Goal: Information Seeking & Learning: Learn about a topic

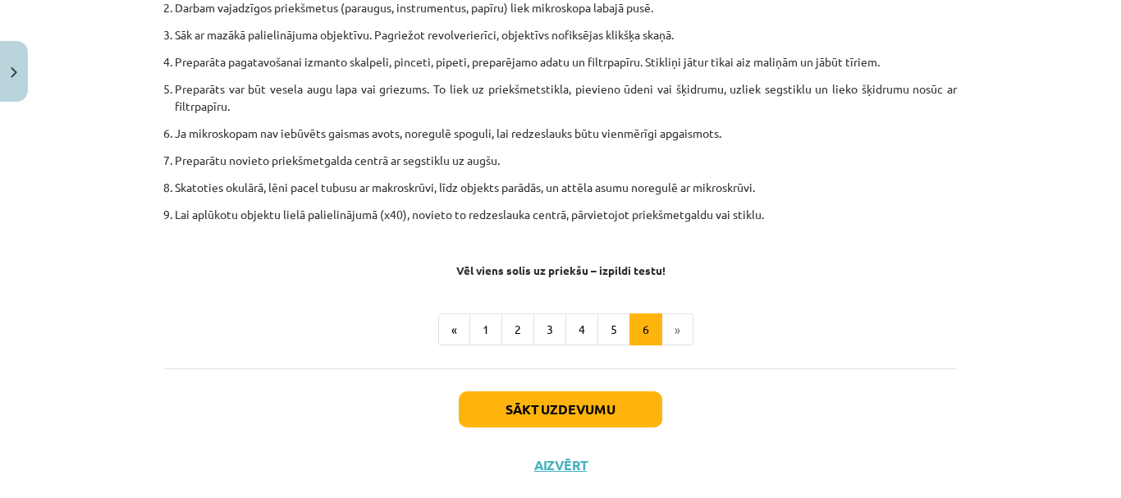
scroll to position [1066, 0]
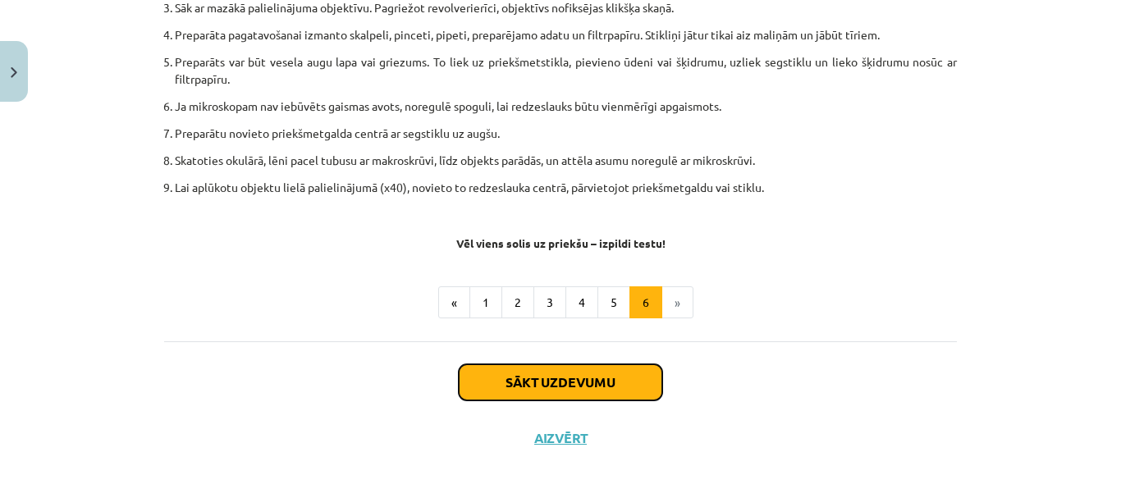
click at [605, 370] on button "Sākt uzdevumu" at bounding box center [561, 382] width 204 height 36
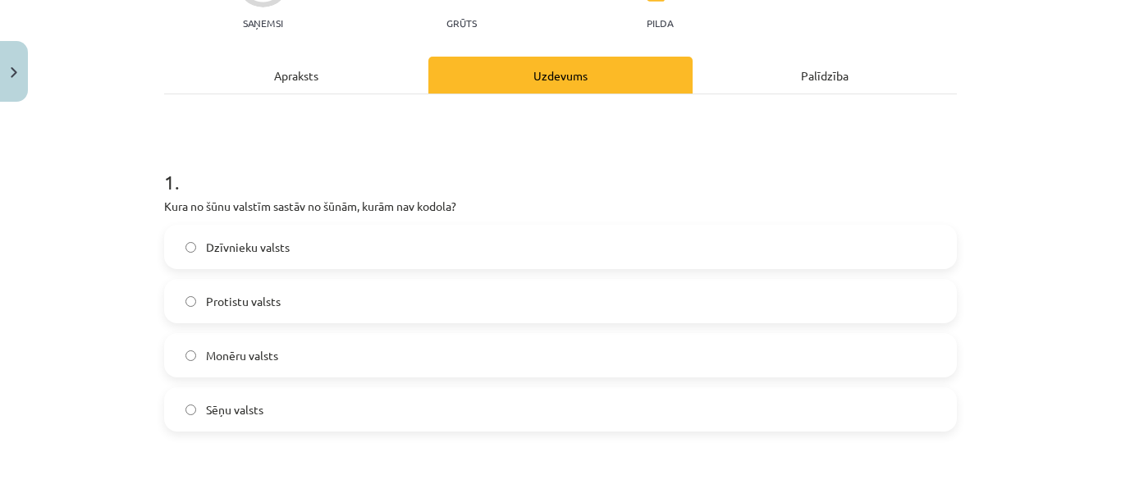
scroll to position [199, 0]
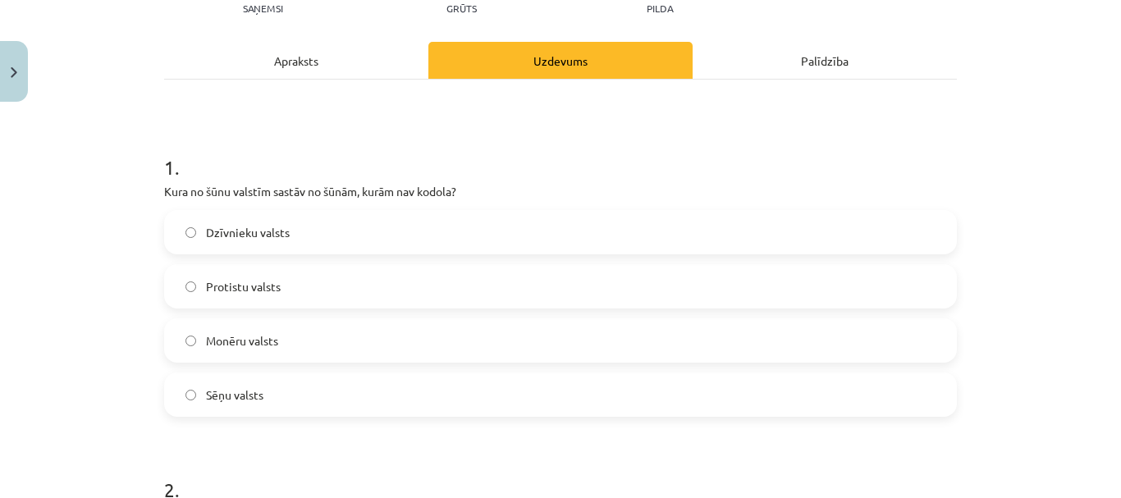
click at [406, 387] on label "Sēņu valsts" at bounding box center [561, 394] width 790 height 41
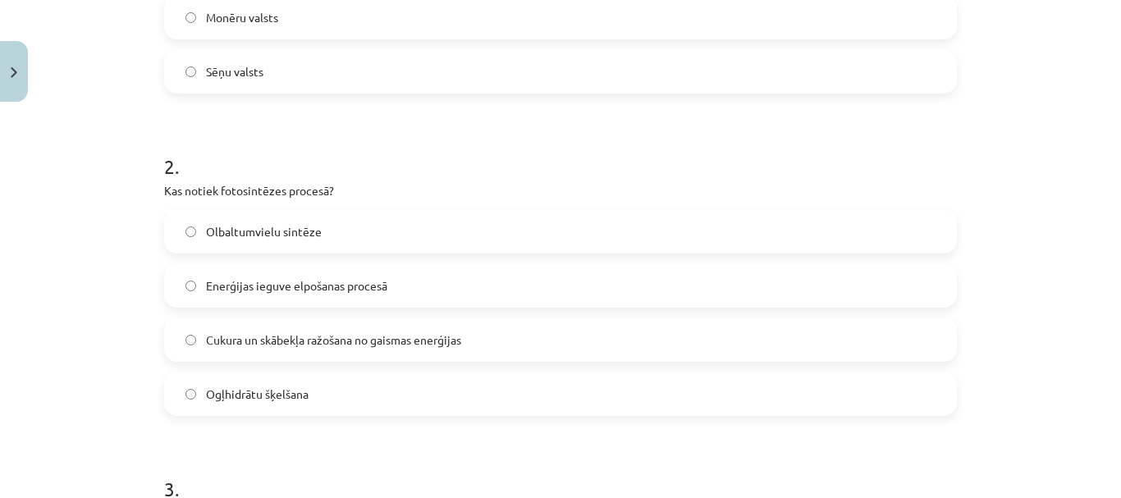
scroll to position [526, 0]
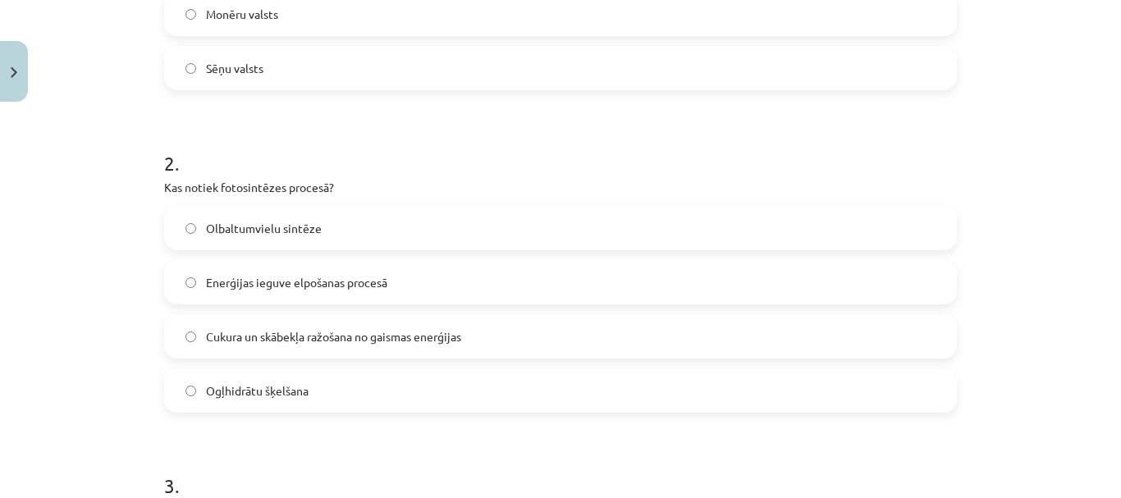
drag, startPoint x: 1104, startPoint y: 236, endPoint x: 1104, endPoint y: 221, distance: 15.6
click at [1104, 221] on div "Mācību tēma: Dabaszinības - 10. klases 1.ieskaites mācību materiāls #5 4. tēma.…" at bounding box center [560, 249] width 1121 height 498
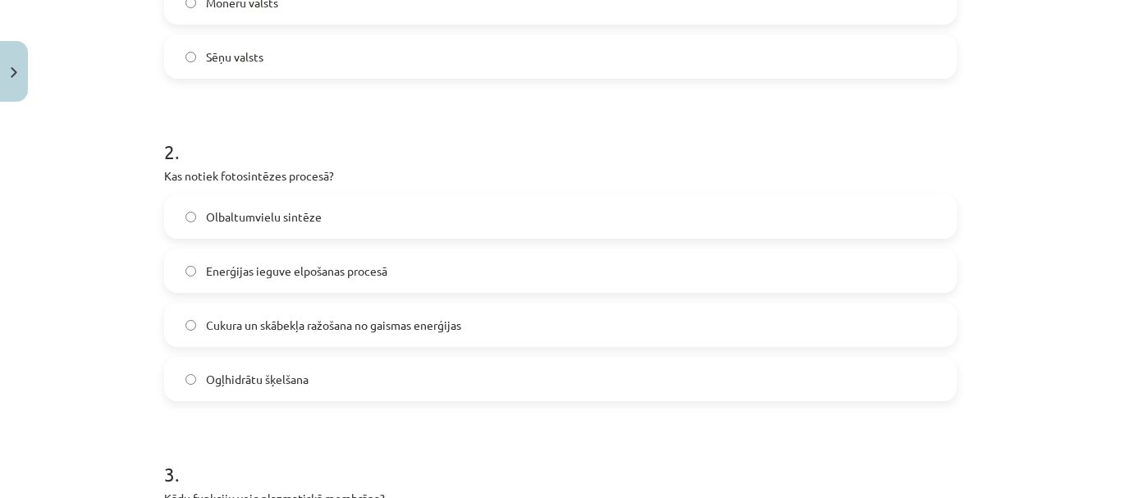
scroll to position [548, 0]
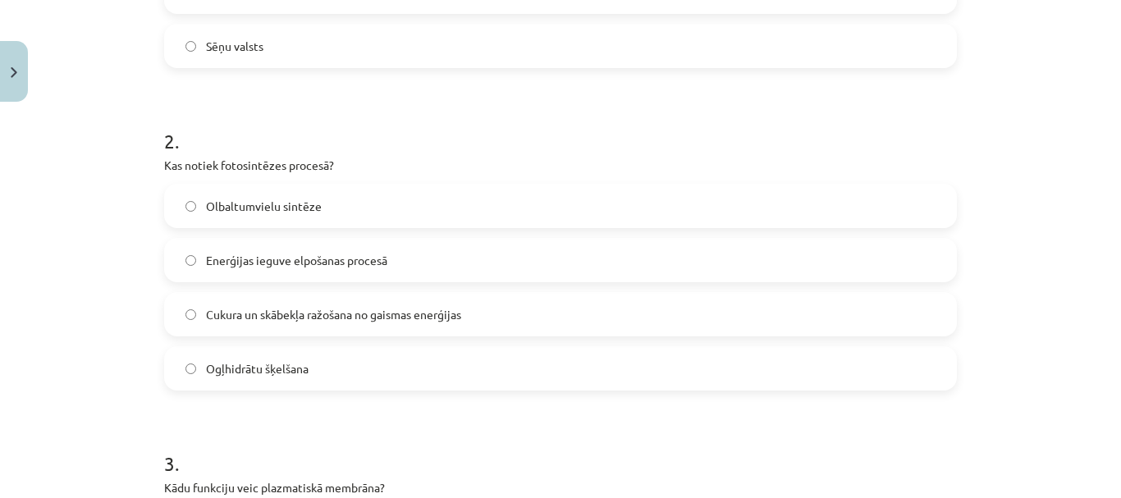
click at [648, 318] on label "Cukura un skābekļa ražošana no gaismas enerģijas" at bounding box center [561, 314] width 790 height 41
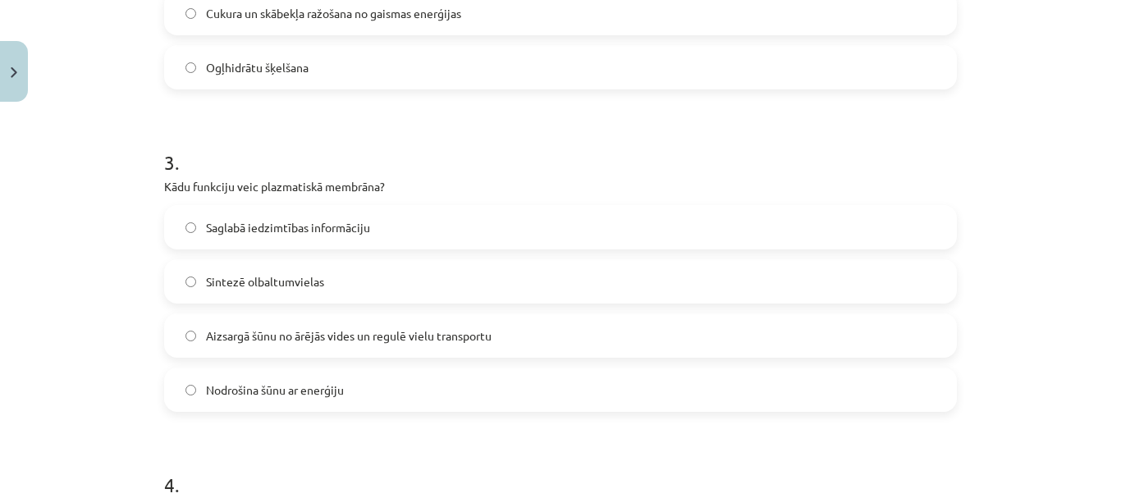
scroll to position [861, 0]
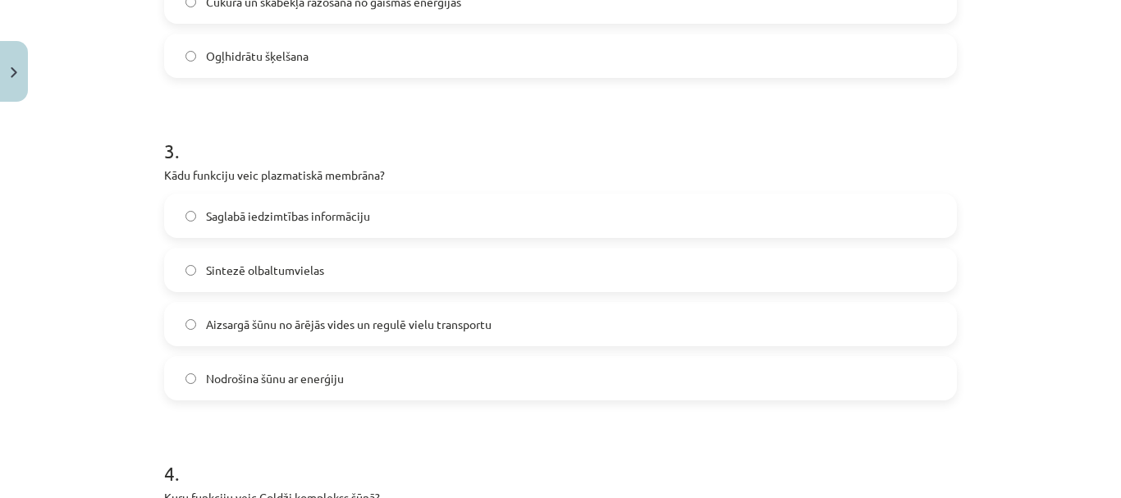
click at [790, 314] on label "Aizsargā šūnu no ārējās vides un regulē vielu transportu" at bounding box center [561, 324] width 790 height 41
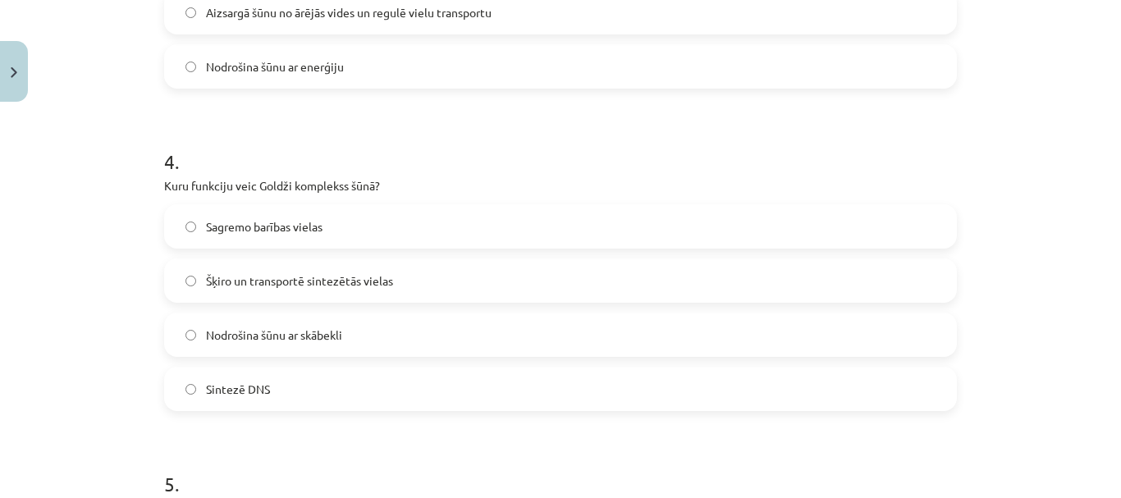
scroll to position [1180, 0]
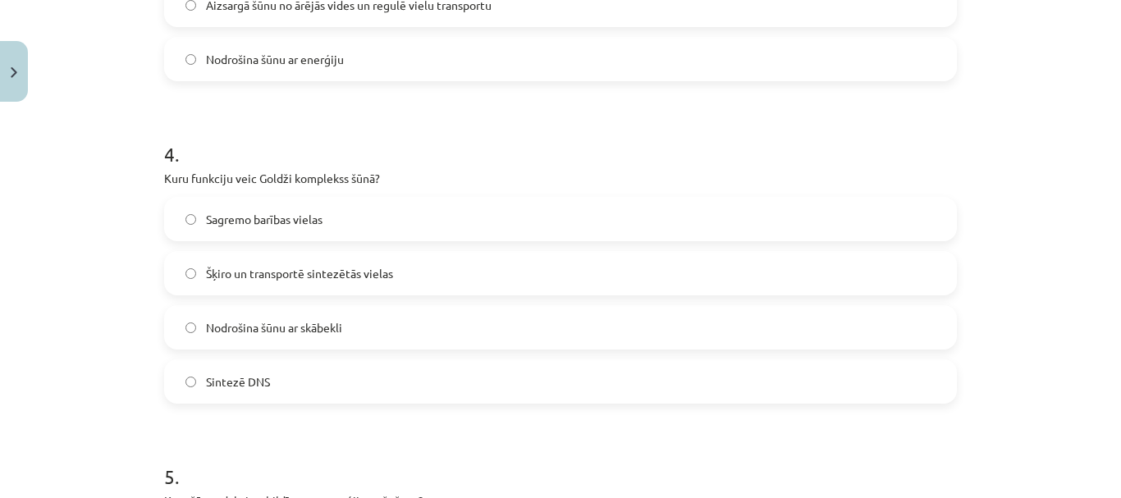
click at [696, 277] on label "Šķiro un transportē sintezētās vielas" at bounding box center [561, 273] width 790 height 41
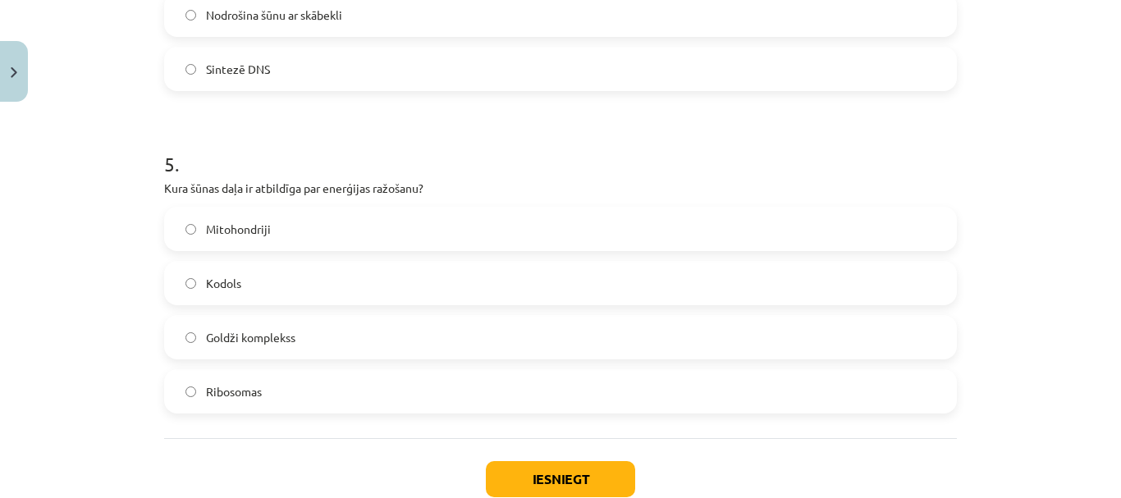
scroll to position [1501, 0]
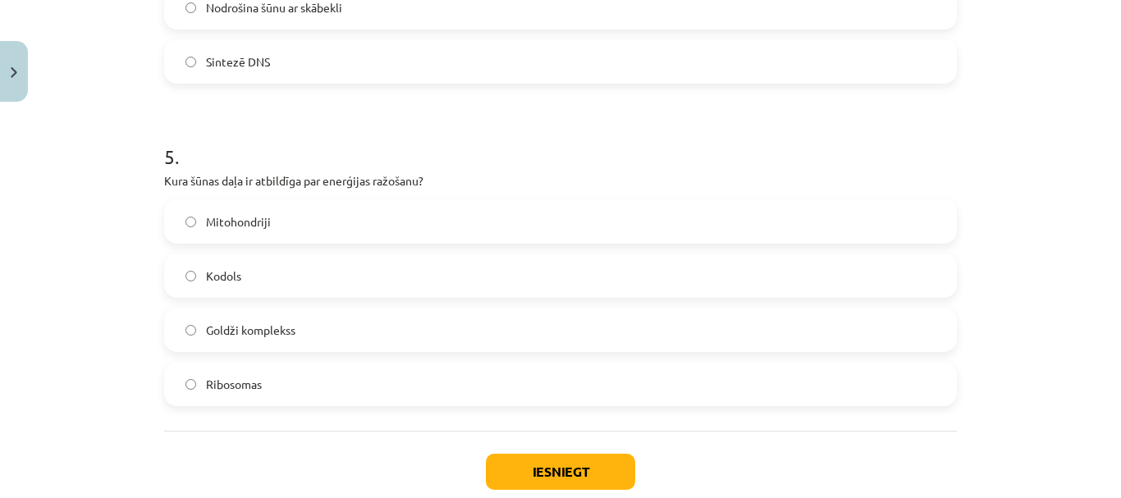
click at [619, 220] on label "Mitohondriji" at bounding box center [561, 221] width 790 height 41
click at [590, 474] on button "Iesniegt" at bounding box center [560, 472] width 149 height 36
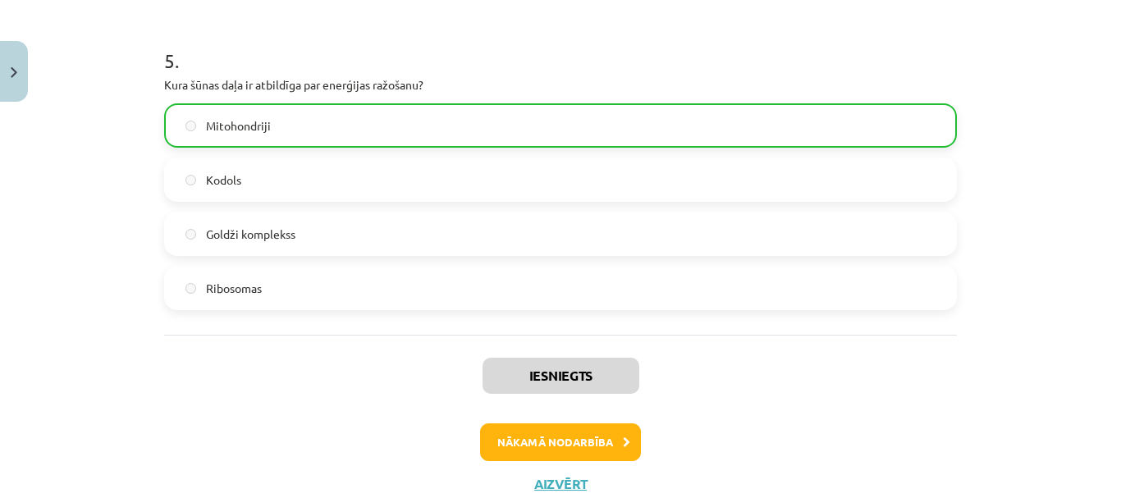
scroll to position [1619, 0]
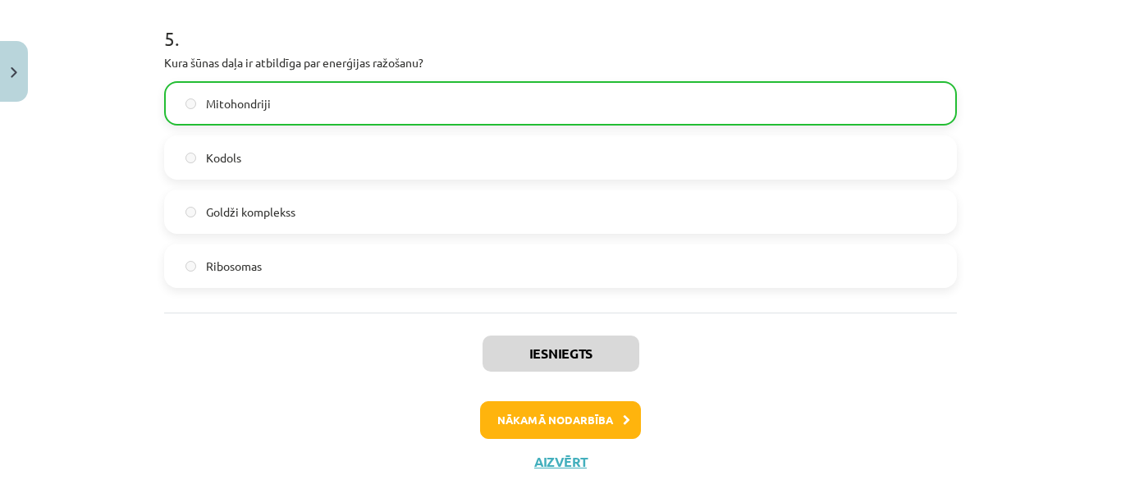
click at [1094, 428] on div "Mācību tēma: Dabaszinības - 10. klases 1.ieskaites mācību materiāls #5 4. tēma.…" at bounding box center [560, 249] width 1121 height 498
click at [584, 408] on button "Nākamā nodarbība" at bounding box center [560, 420] width 161 height 38
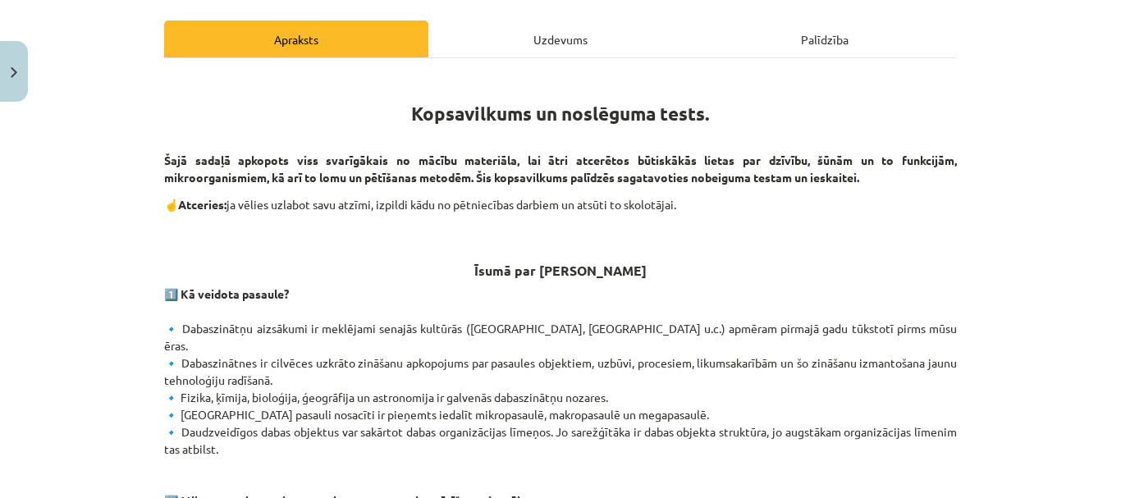
scroll to position [223, 0]
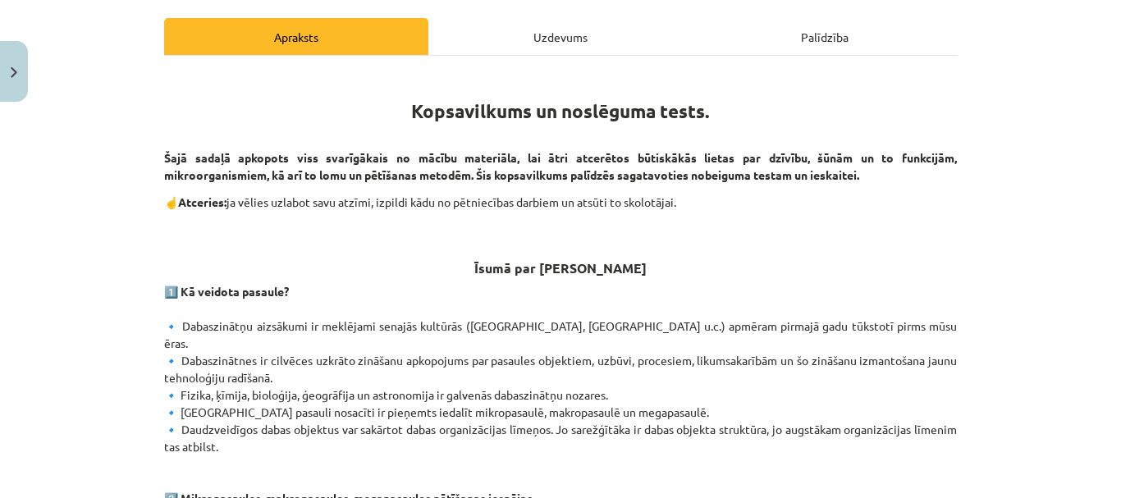
drag, startPoint x: 1108, startPoint y: 195, endPoint x: 1103, endPoint y: 218, distance: 23.5
click at [1103, 218] on div "Mācību tēma: Dabaszinības - 10. klases 1.ieskaites mācību materiāls #6 Kopsavil…" at bounding box center [560, 249] width 1121 height 498
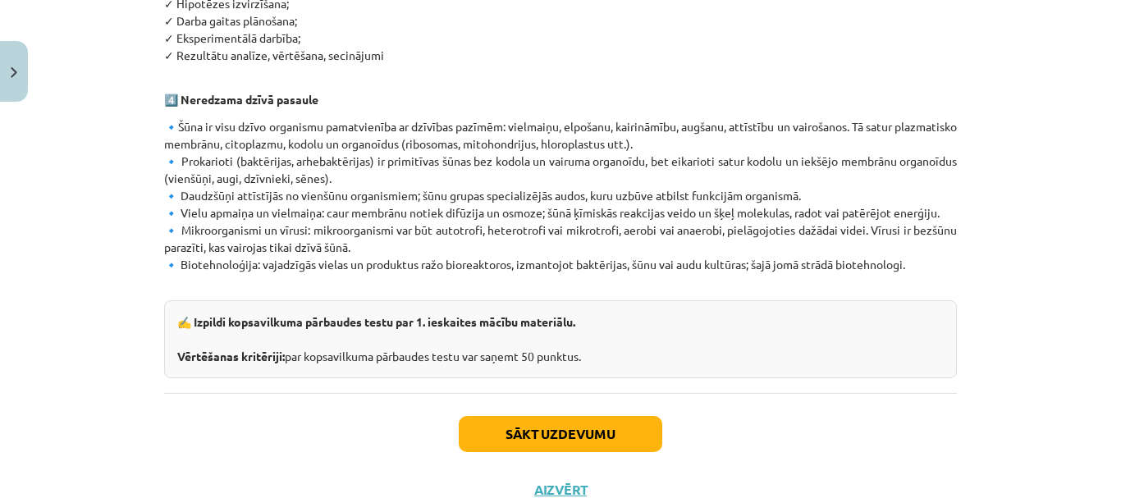
scroll to position [1041, 0]
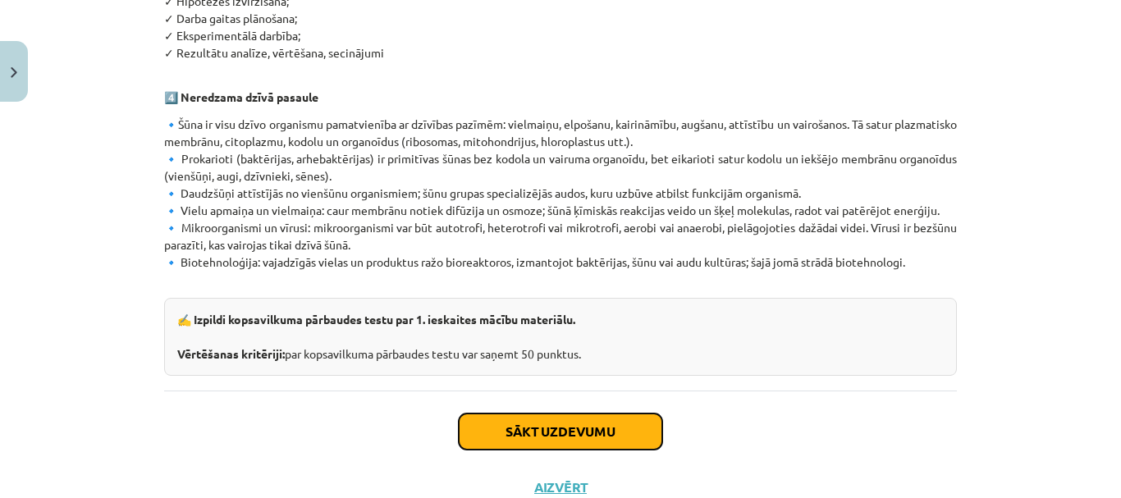
click at [615, 414] on button "Sākt uzdevumu" at bounding box center [561, 432] width 204 height 36
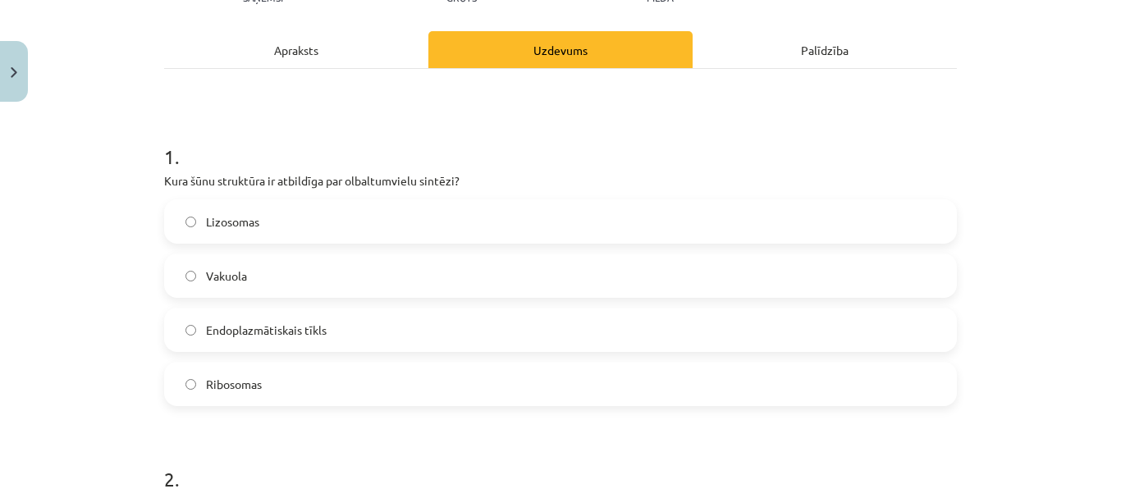
scroll to position [217, 0]
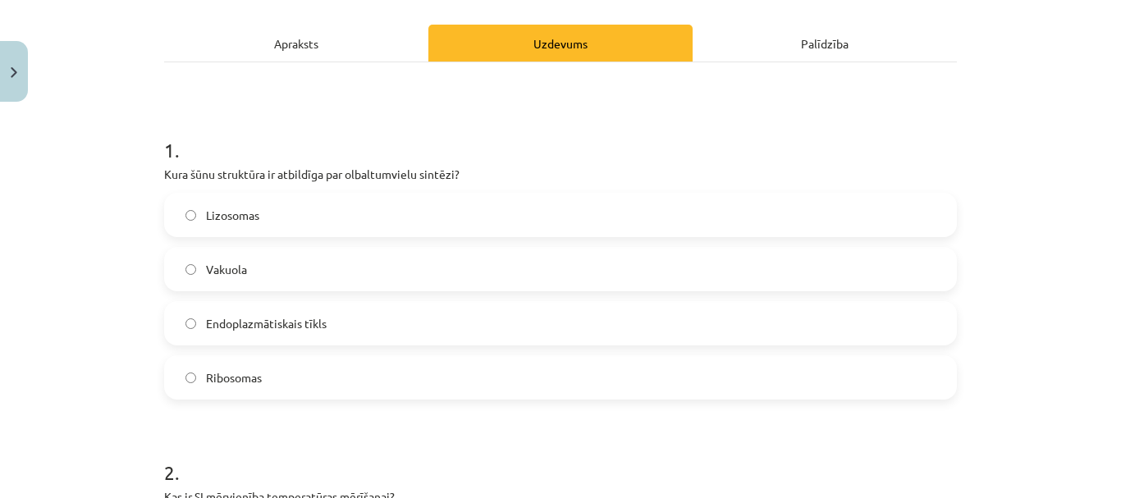
click at [680, 375] on label "Ribosomas" at bounding box center [561, 377] width 790 height 41
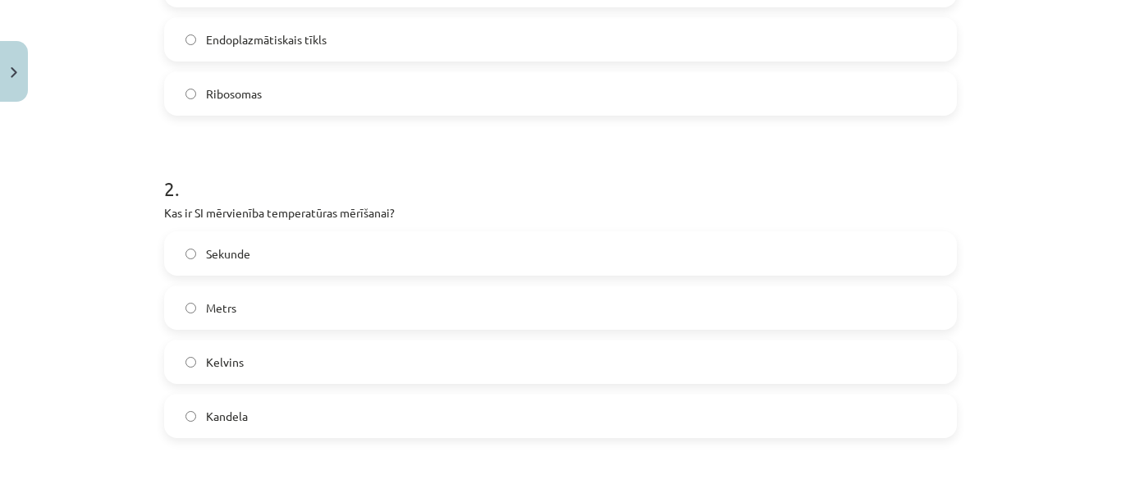
scroll to position [507, 0]
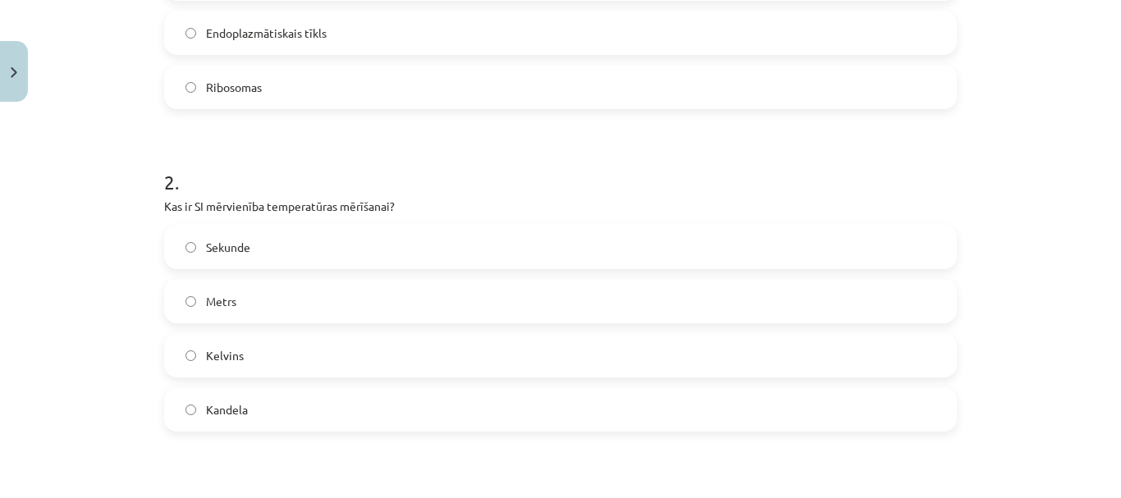
click at [506, 255] on label "Sekunde" at bounding box center [561, 247] width 790 height 41
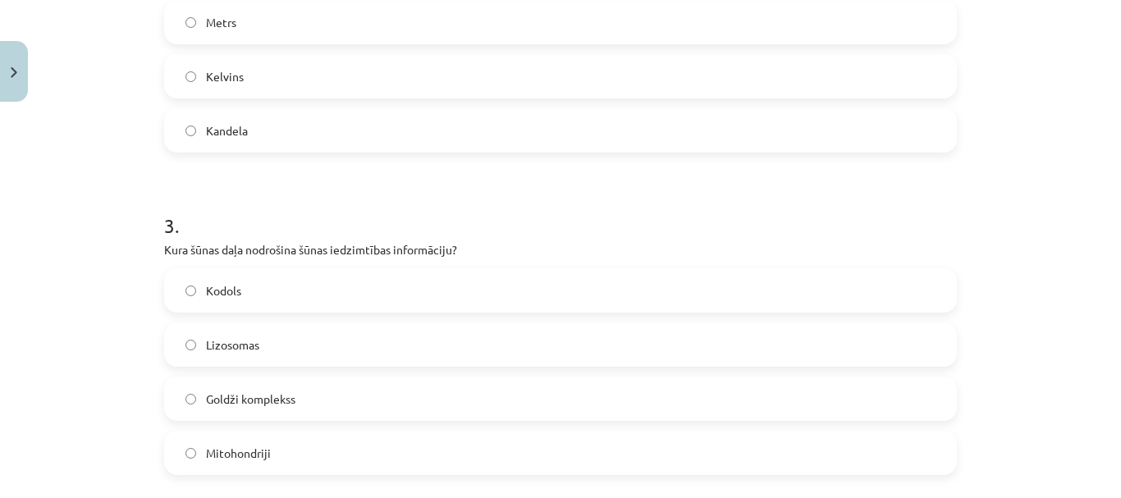
scroll to position [813, 0]
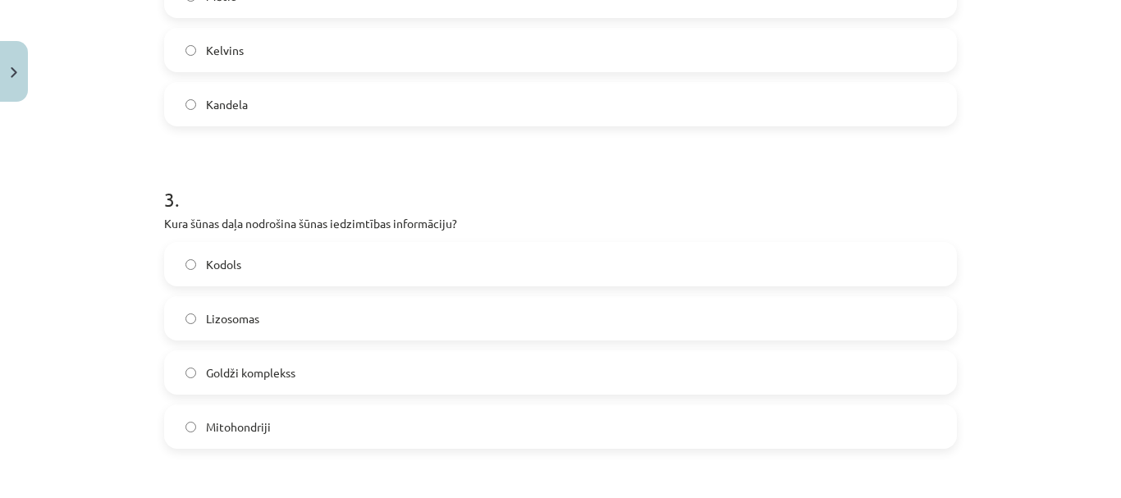
click at [872, 247] on label "Kodols" at bounding box center [561, 264] width 790 height 41
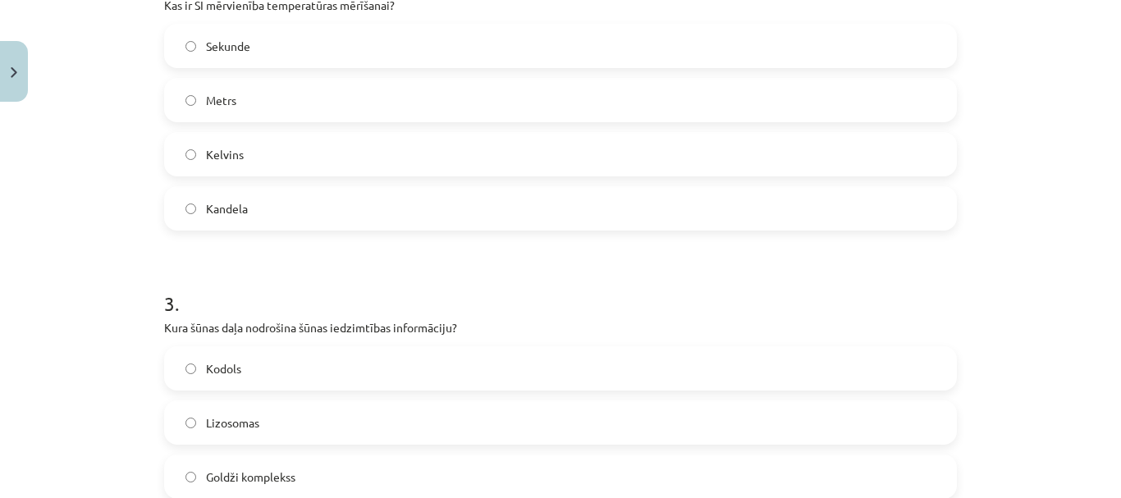
scroll to position [715, 0]
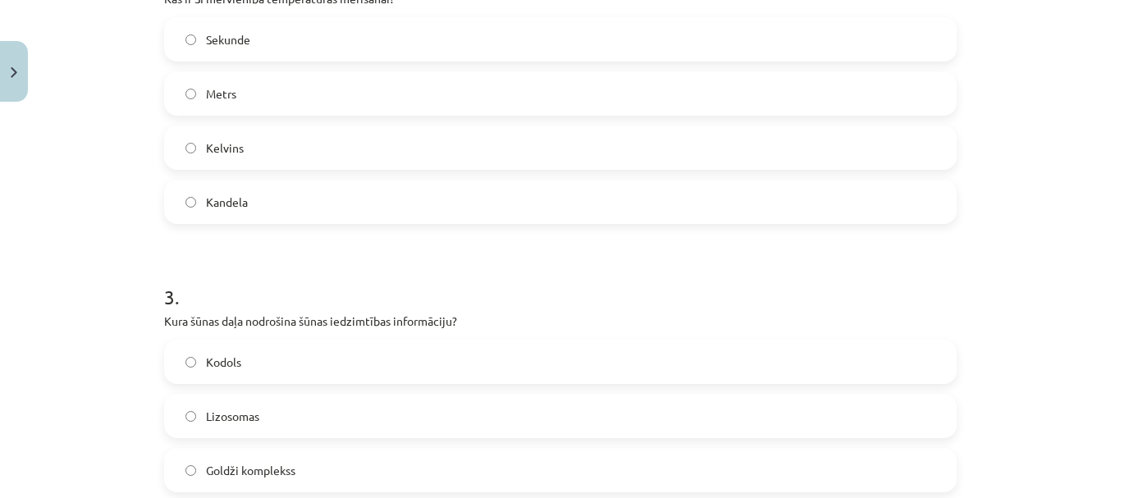
click at [630, 89] on label "Metrs" at bounding box center [561, 93] width 790 height 41
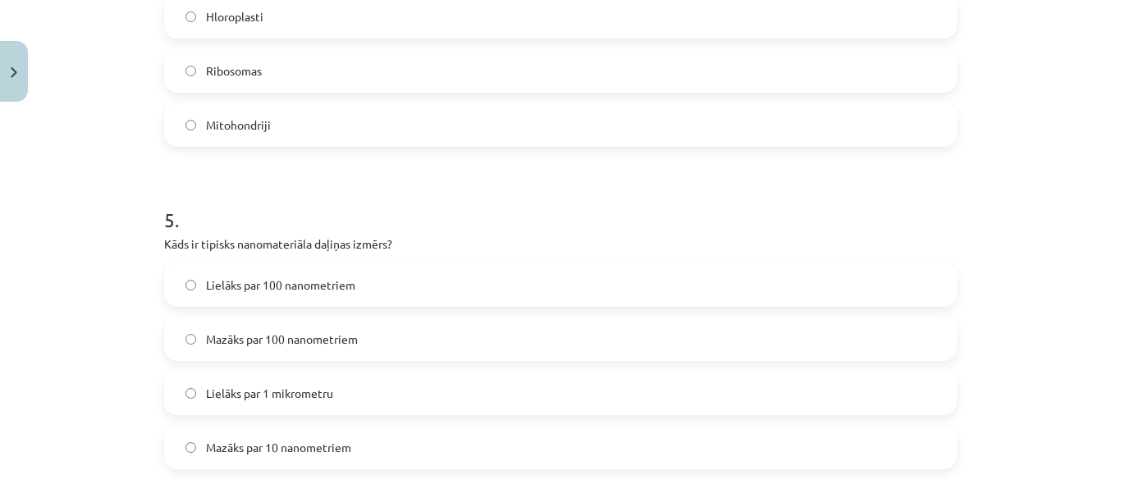
scroll to position [1443, 0]
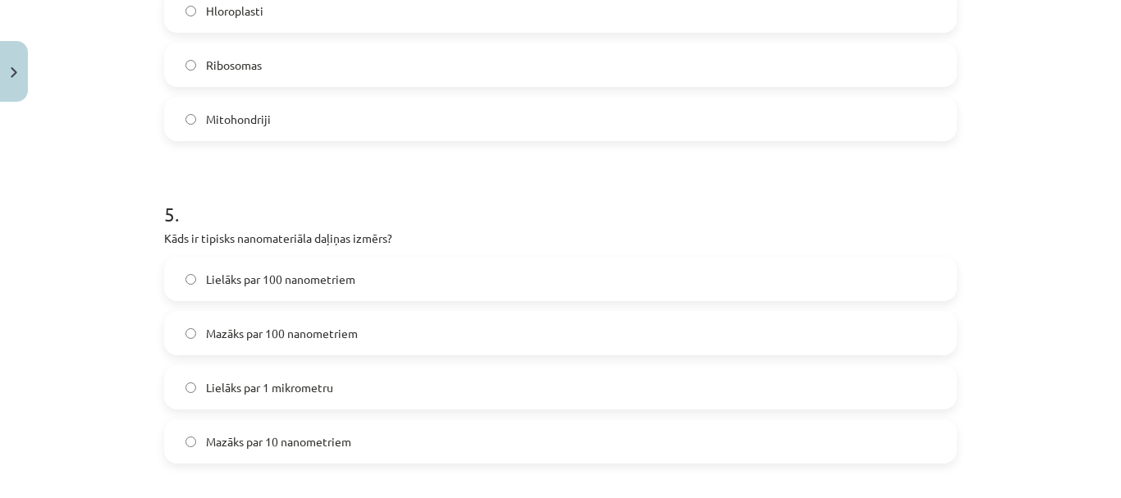
click at [282, 372] on label "Lielāks par 1 mikrometru" at bounding box center [561, 387] width 790 height 41
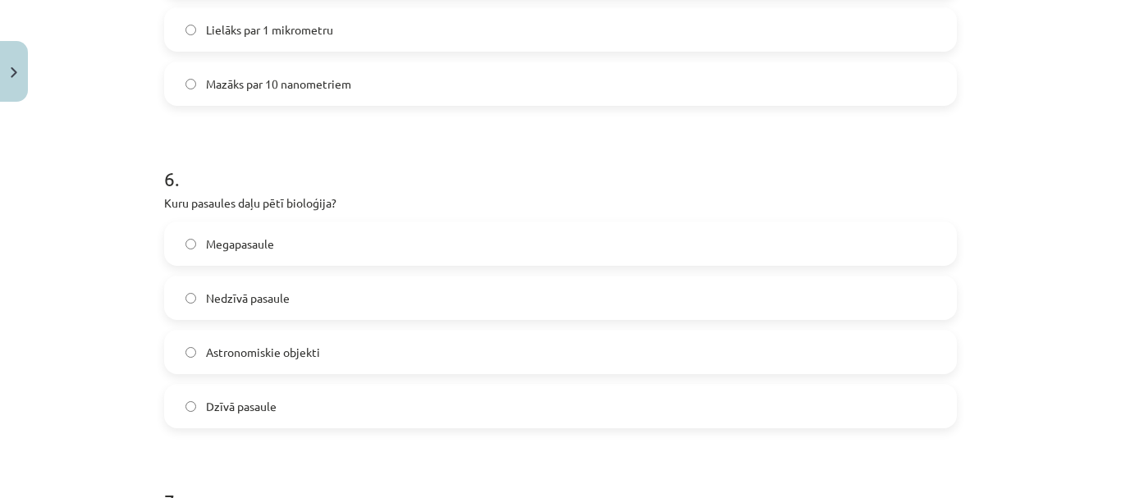
scroll to position [1814, 0]
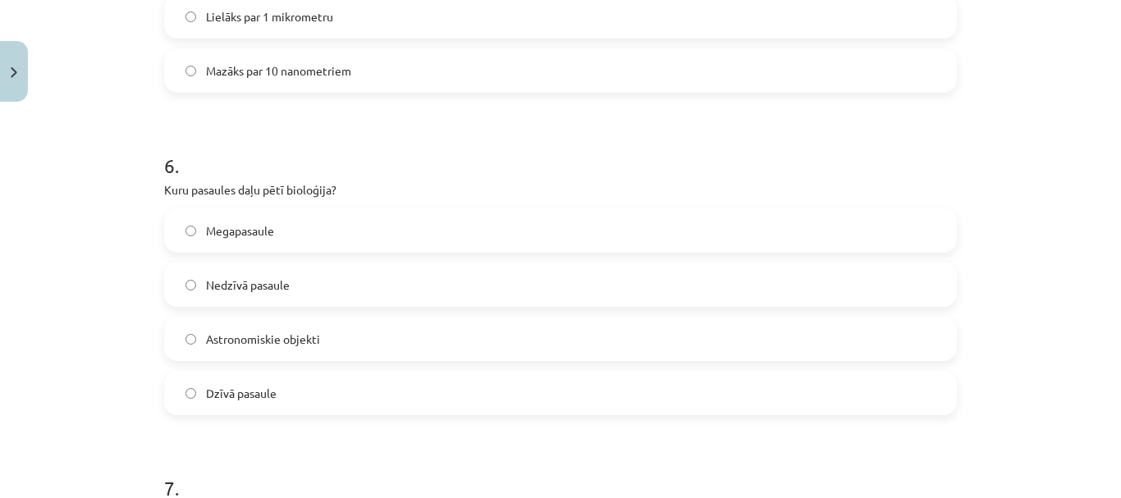
click at [437, 216] on label "Megapasaule" at bounding box center [561, 230] width 790 height 41
click at [621, 386] on label "Dzīvā pasaule" at bounding box center [561, 393] width 790 height 41
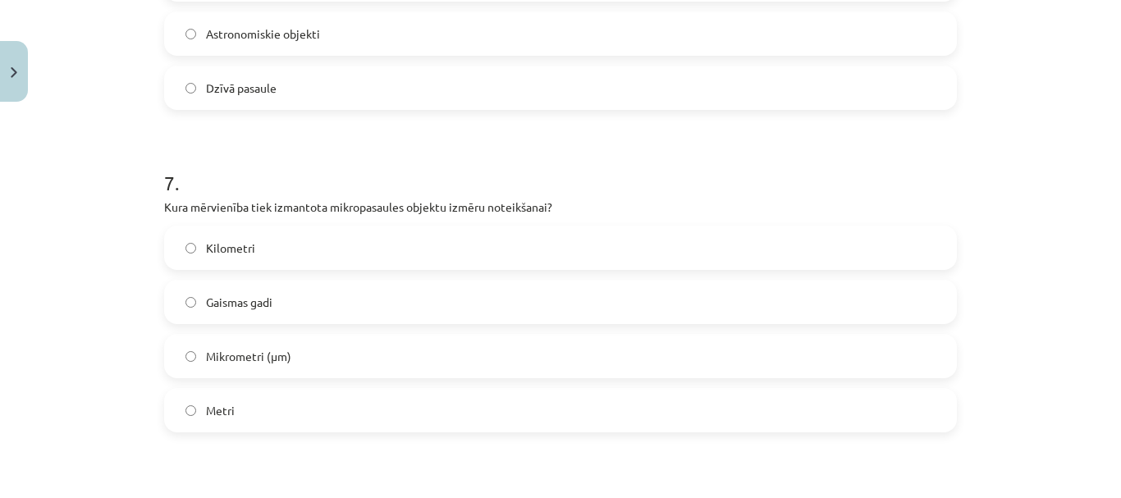
scroll to position [2139, 0]
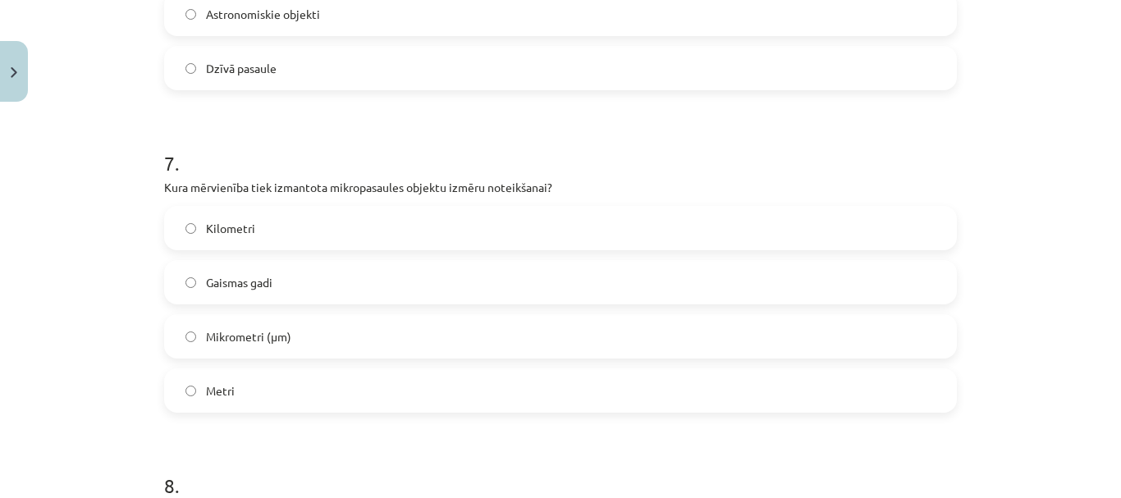
click at [604, 351] on label "Mikrometri (μm)" at bounding box center [561, 336] width 790 height 41
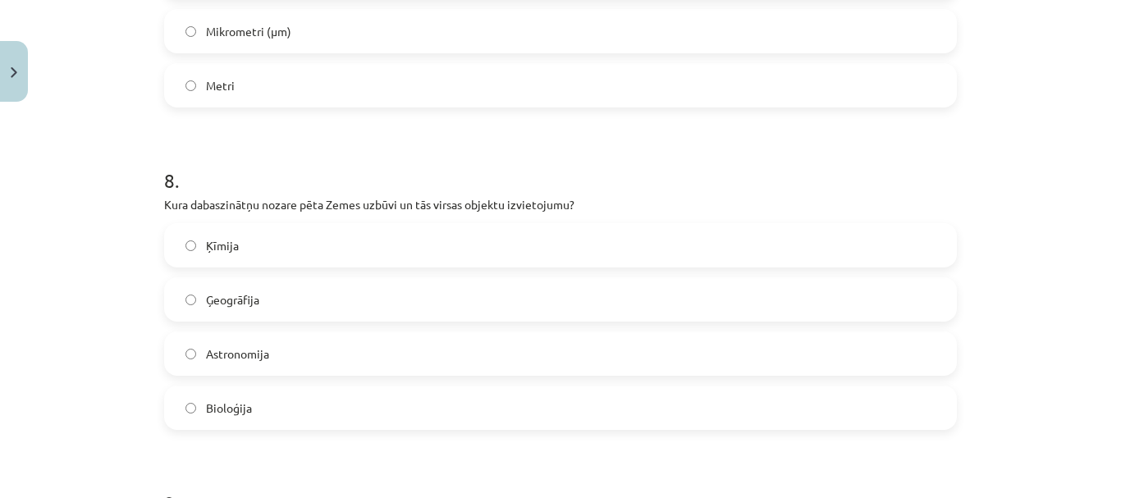
scroll to position [2451, 0]
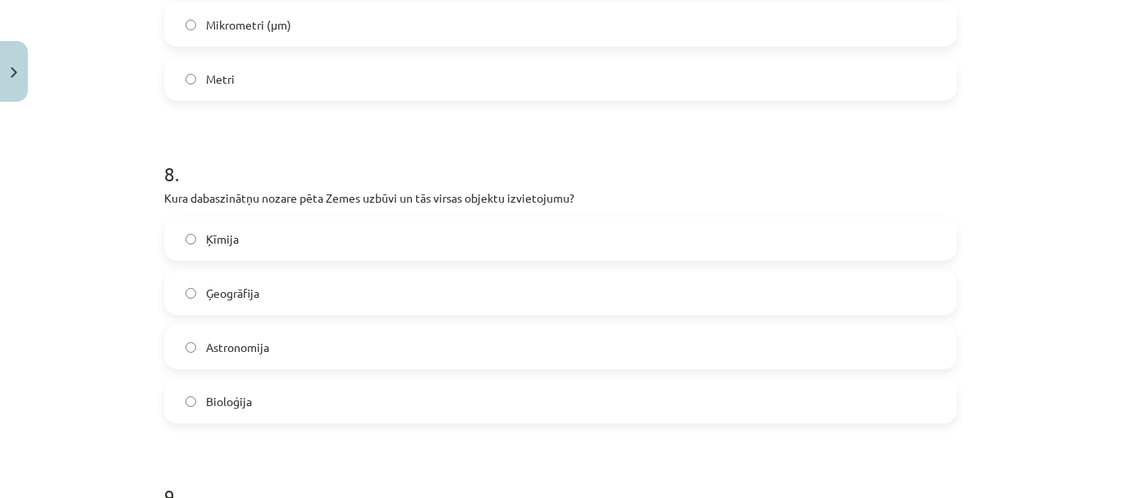
click at [378, 296] on label "Ģeogrāfija" at bounding box center [561, 293] width 790 height 41
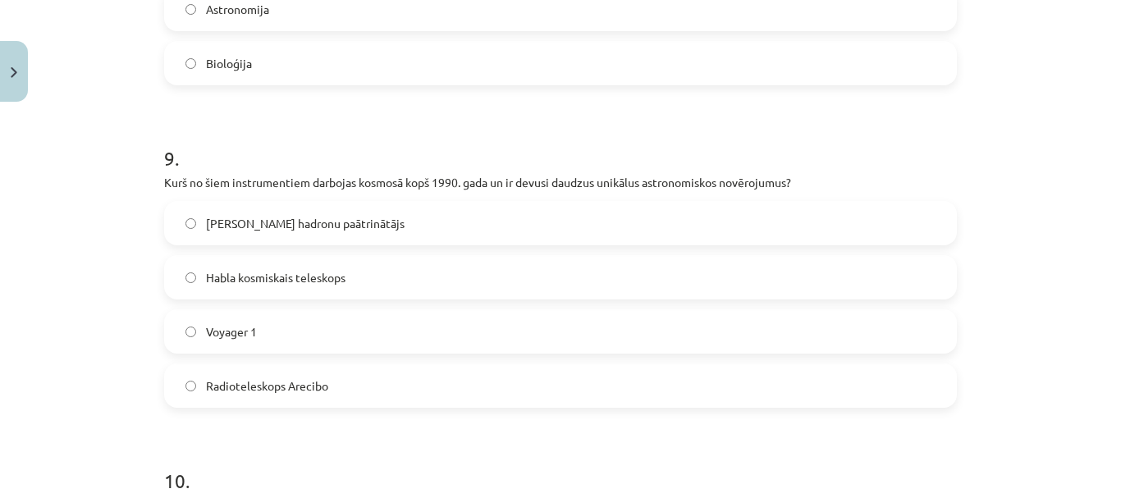
scroll to position [2796, 0]
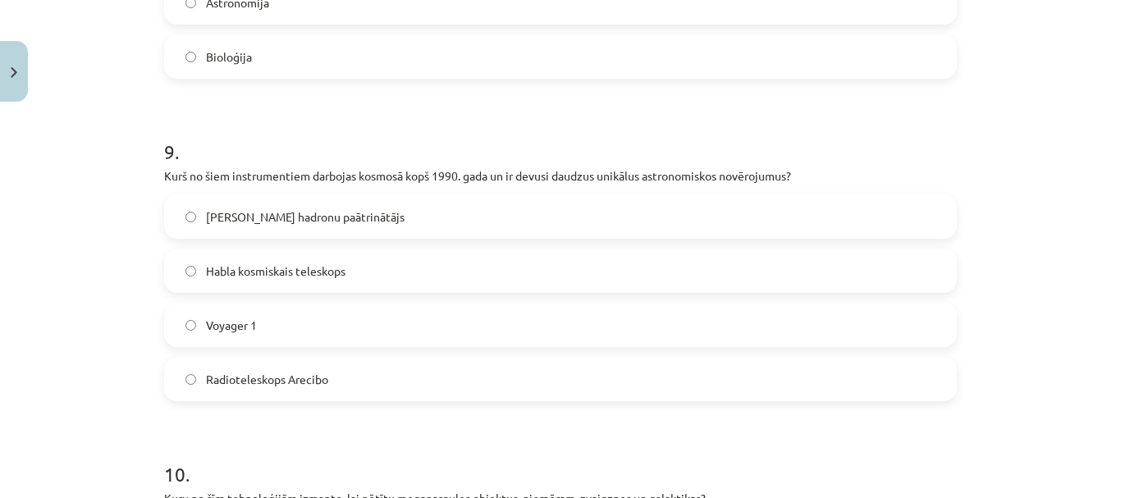
click at [447, 251] on label "Habla kosmiskais teleskops" at bounding box center [561, 270] width 790 height 41
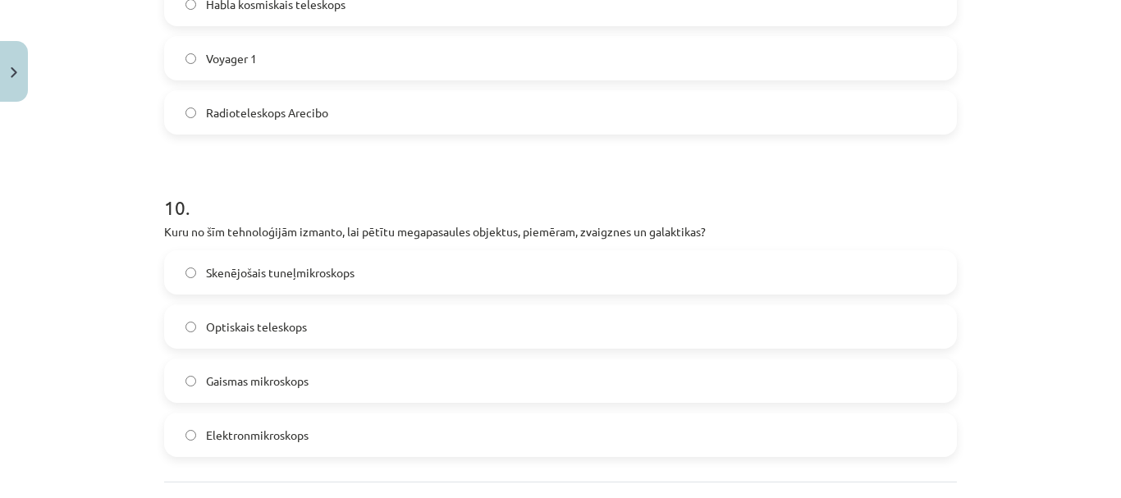
scroll to position [3076, 0]
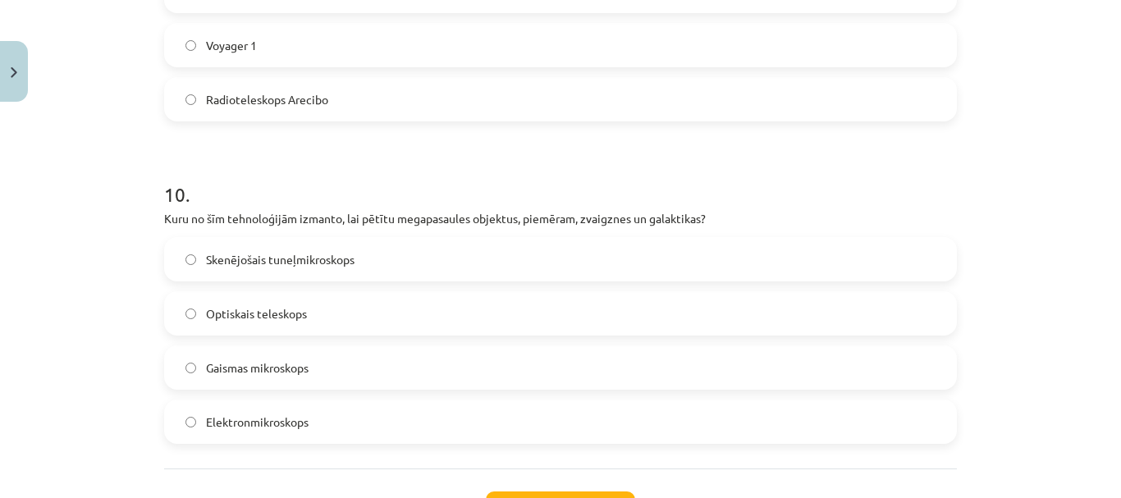
click at [487, 256] on label "Skenējošais tuneļmikroskops" at bounding box center [561, 259] width 790 height 41
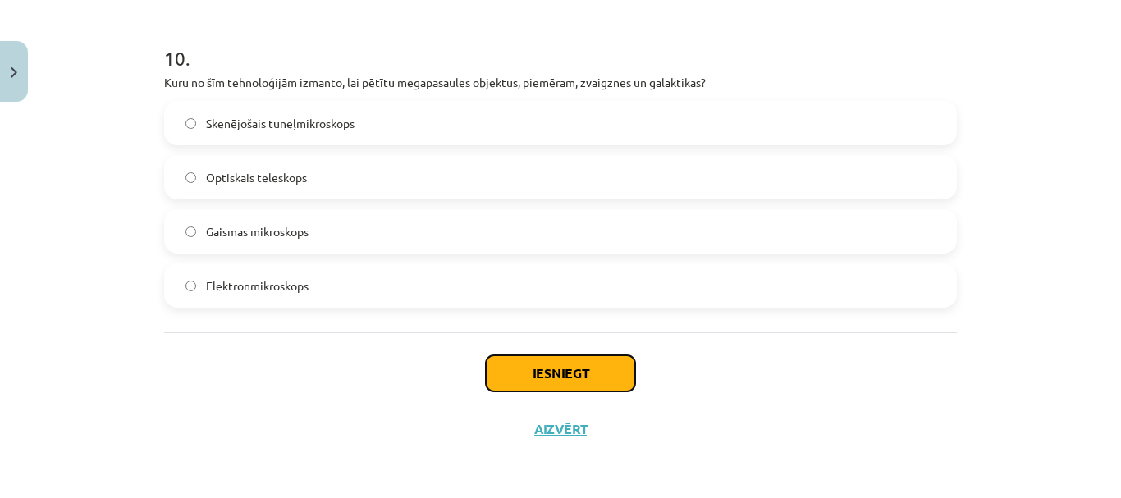
click at [549, 381] on button "Iesniegt" at bounding box center [560, 373] width 149 height 36
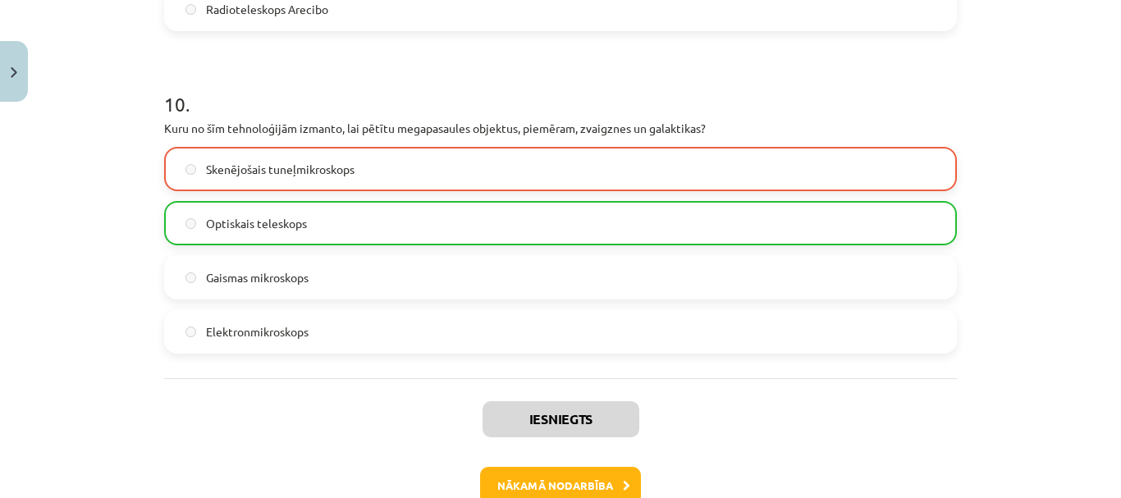
scroll to position [3219, 0]
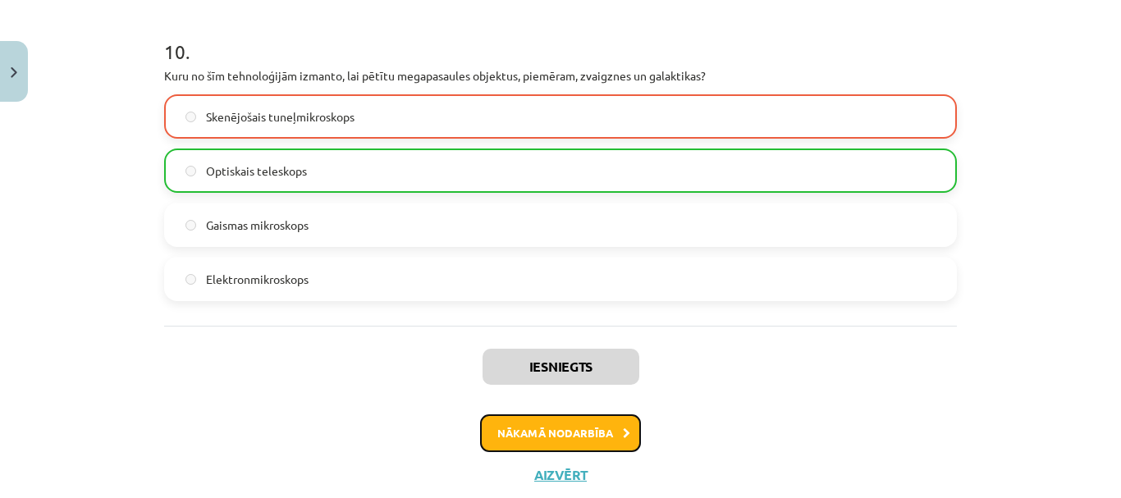
click at [612, 423] on button "Nākamā nodarbība" at bounding box center [560, 434] width 161 height 38
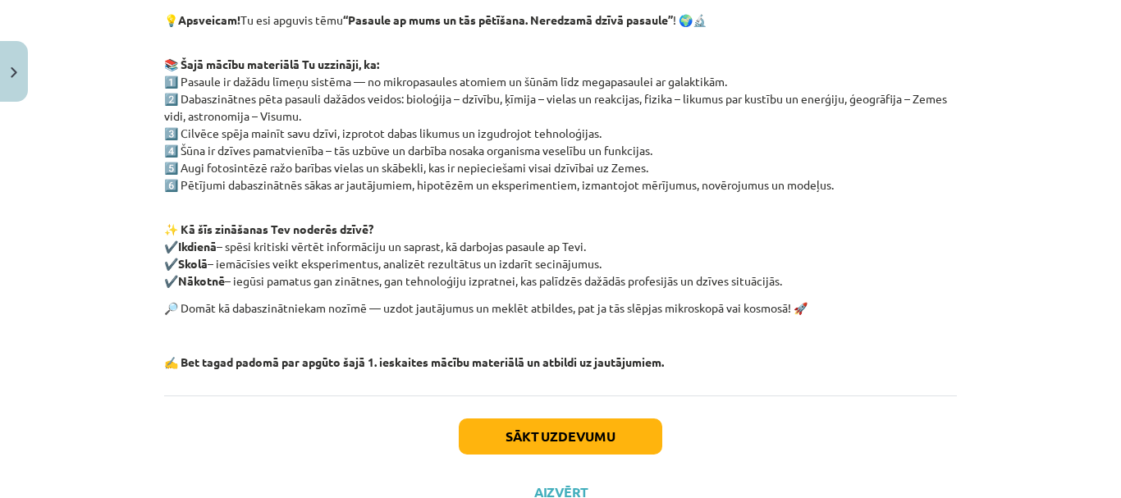
scroll to position [335, 0]
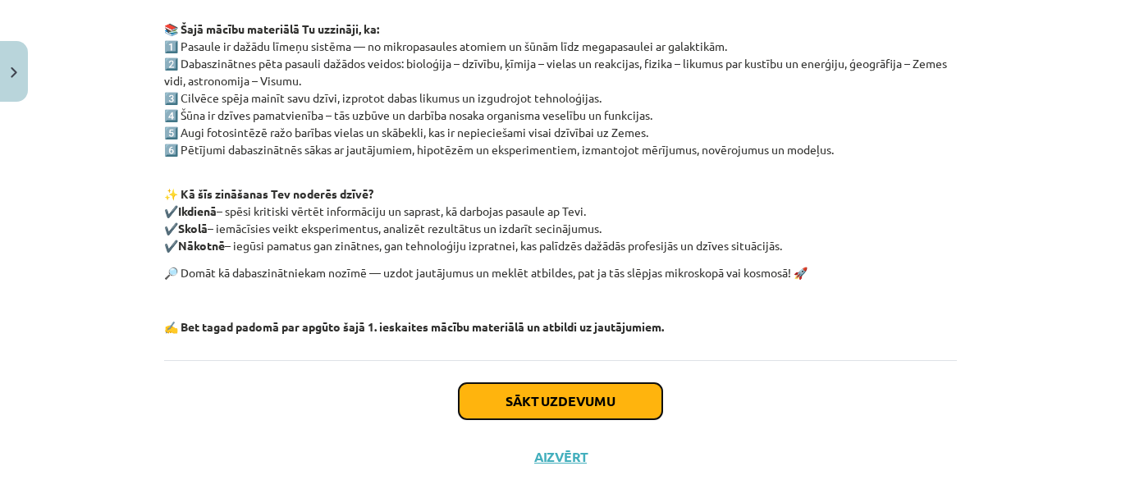
click at [616, 384] on button "Sākt uzdevumu" at bounding box center [561, 401] width 204 height 36
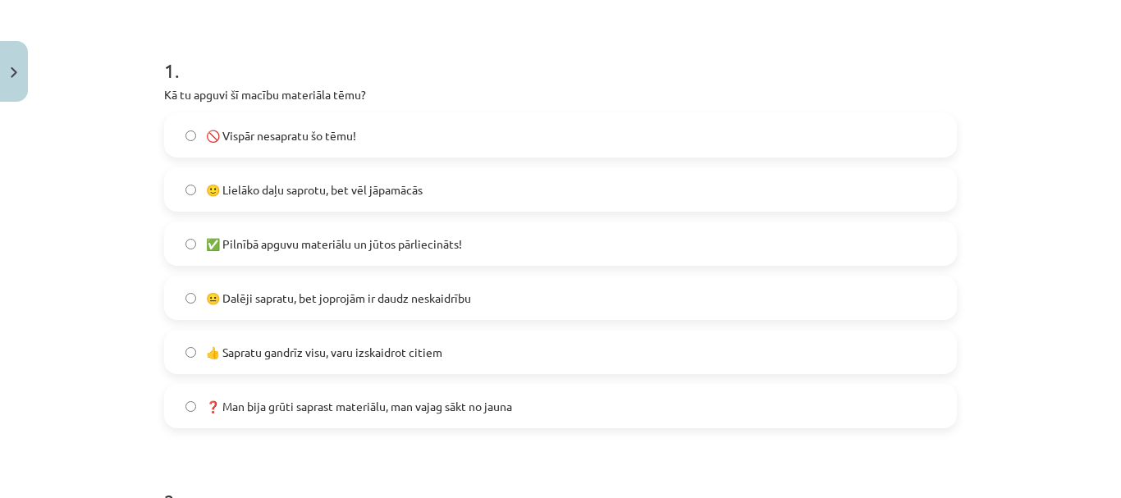
scroll to position [300, 0]
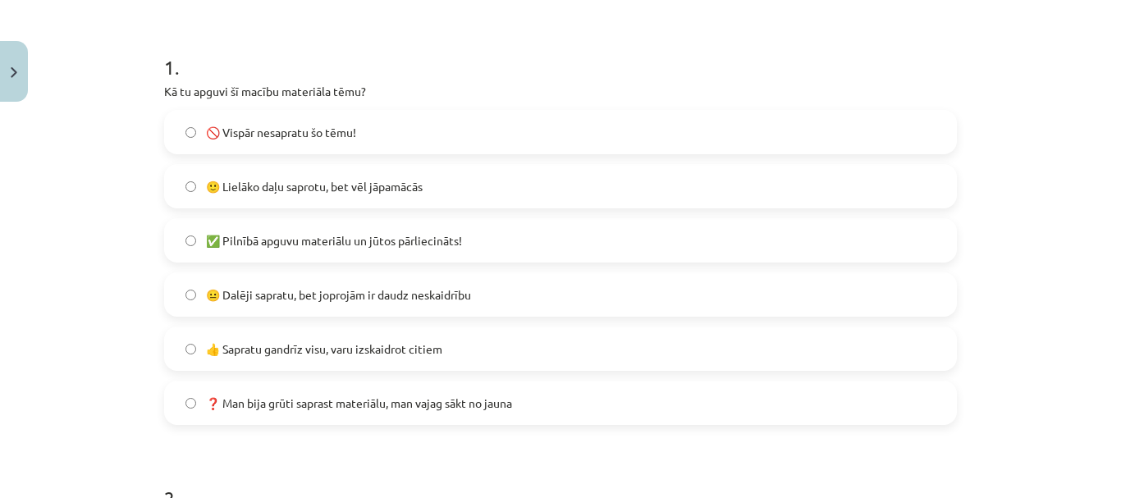
click at [593, 190] on label "🙂 Lielāko daļu saprotu, bet vēl jāpamācās" at bounding box center [561, 186] width 790 height 41
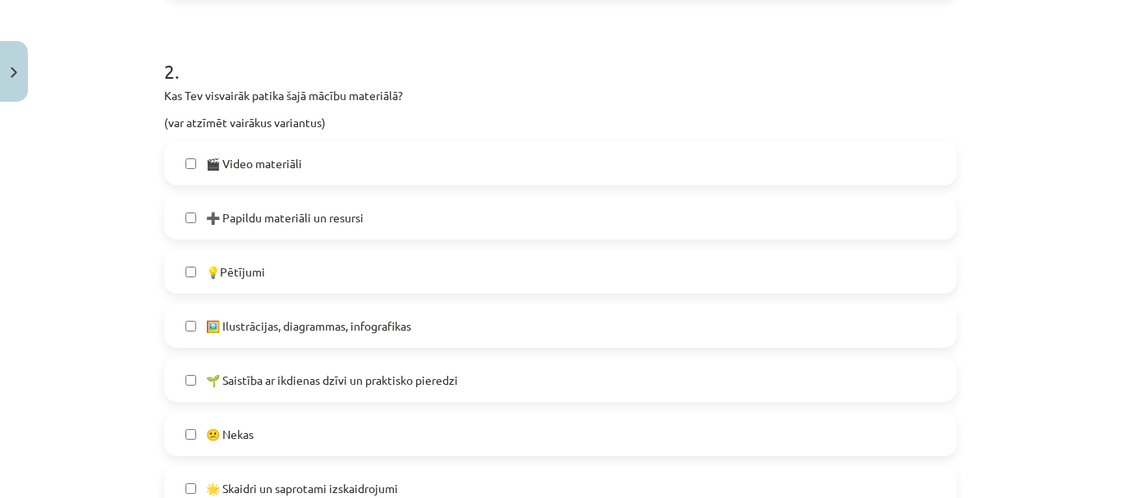
scroll to position [763, 0]
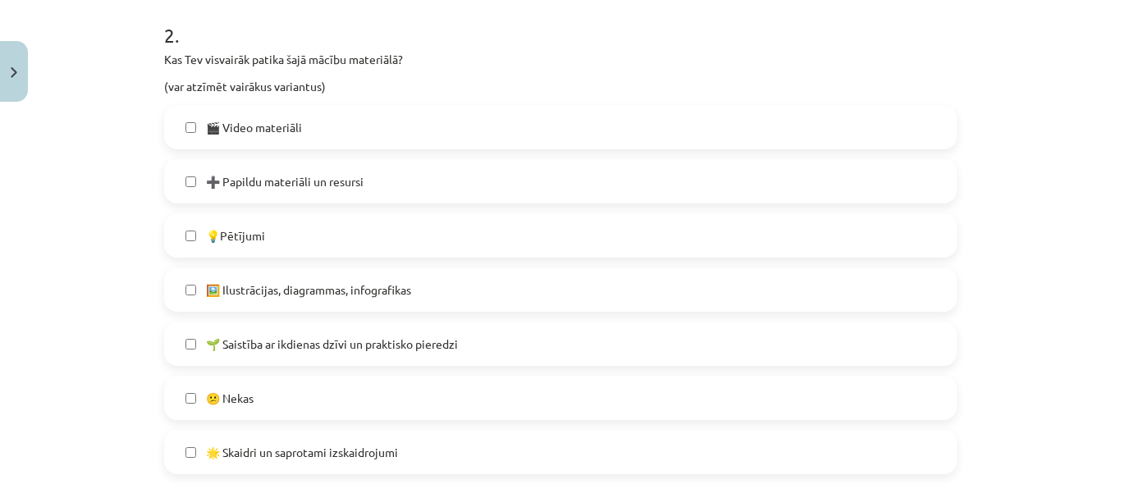
click at [474, 140] on label "🎬 Video materiāli" at bounding box center [561, 127] width 790 height 41
click at [405, 304] on label "🖼️ Ilustrācijas, diagrammas, infografikas" at bounding box center [561, 289] width 790 height 41
click at [408, 347] on span "🌱 Saistība ar ikdienas dzīvi un praktisko pieredzi" at bounding box center [332, 344] width 252 height 17
click at [410, 456] on label "🌟 Skaidri un saprotami izskaidrojumi" at bounding box center [561, 452] width 790 height 41
click at [522, 464] on label "🌟 Skaidri un saprotami izskaidrojumi" at bounding box center [561, 452] width 790 height 41
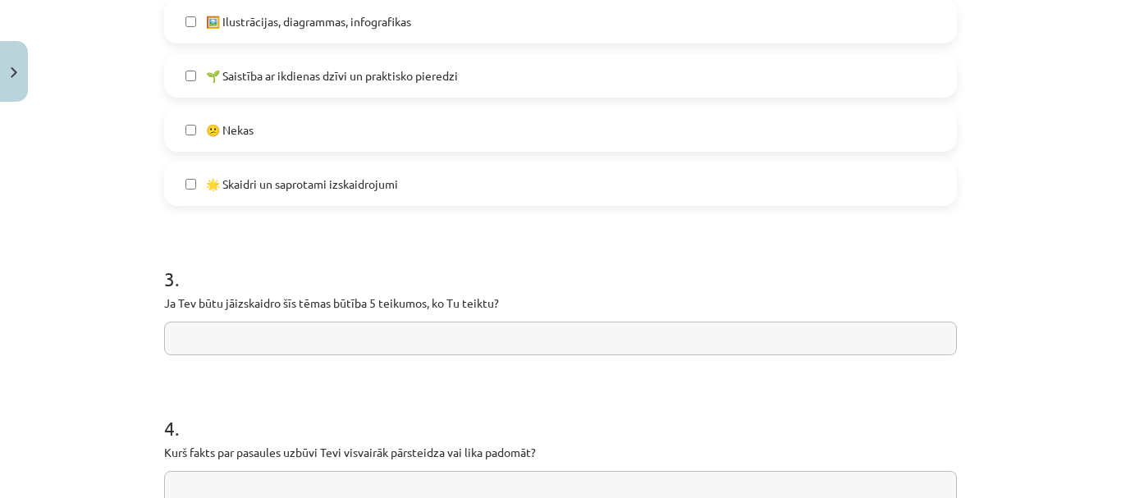
scroll to position [1034, 0]
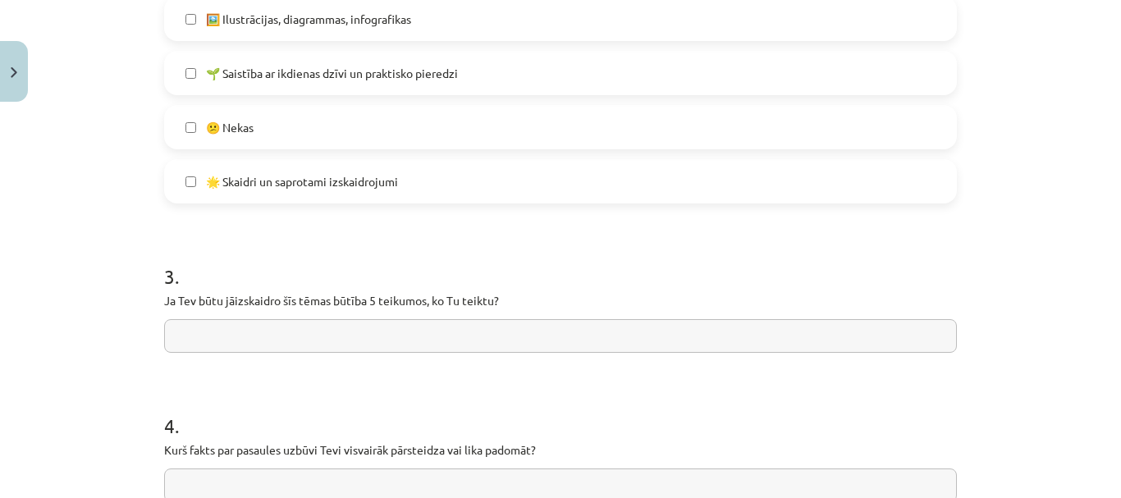
click at [653, 325] on input "text" at bounding box center [560, 336] width 793 height 34
type input "*"
click at [190, 338] on input "**********" at bounding box center [560, 336] width 793 height 34
click at [594, 342] on input "**********" at bounding box center [560, 336] width 793 height 34
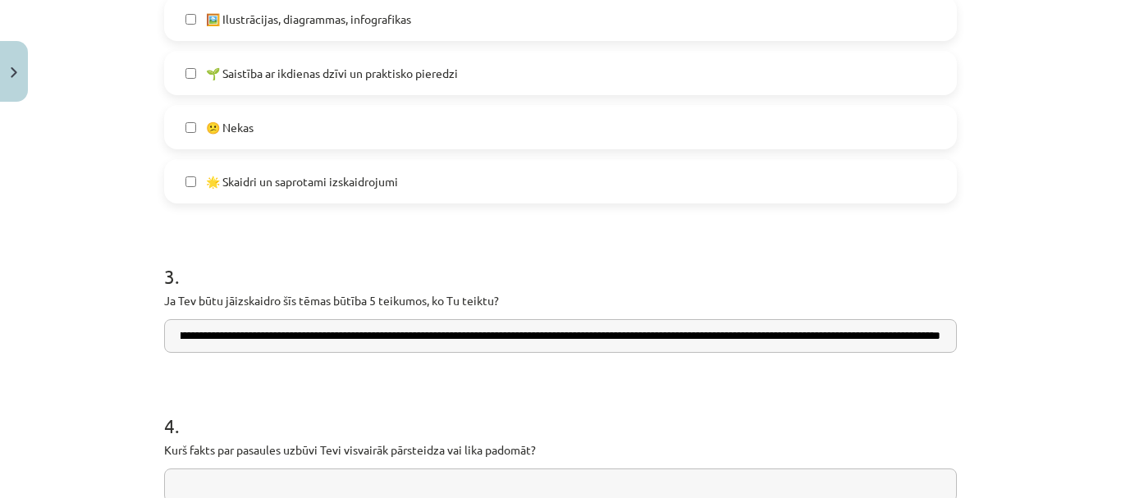
scroll to position [0, 842]
click at [852, 333] on input "**********" at bounding box center [560, 336] width 793 height 34
click at [933, 335] on input "**********" at bounding box center [560, 336] width 793 height 34
click at [937, 336] on input "**********" at bounding box center [560, 336] width 793 height 34
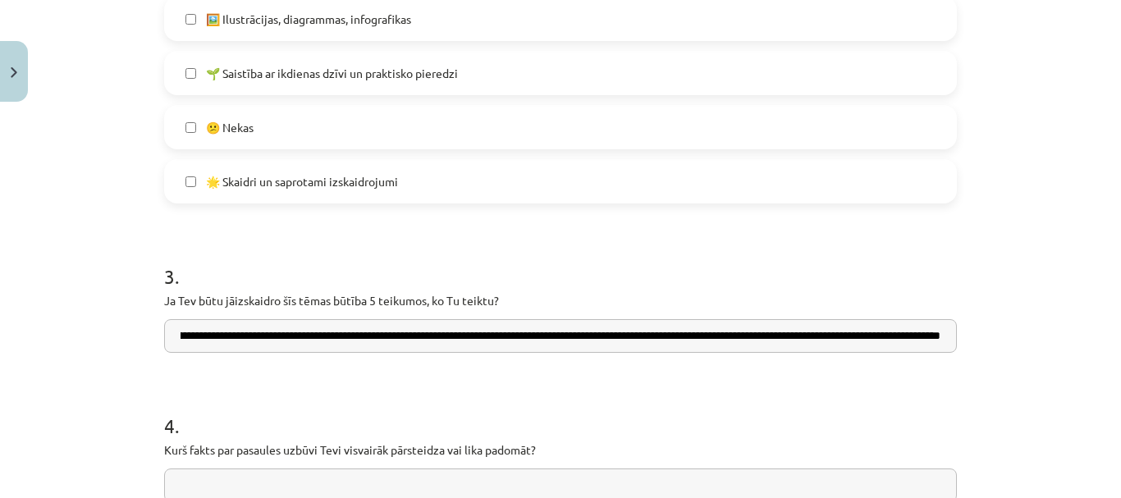
click at [791, 335] on input "**********" at bounding box center [560, 336] width 793 height 34
click at [794, 335] on input "**********" at bounding box center [560, 336] width 793 height 34
click at [937, 342] on input "**********" at bounding box center [560, 336] width 793 height 34
click at [933, 335] on input "**********" at bounding box center [560, 336] width 793 height 34
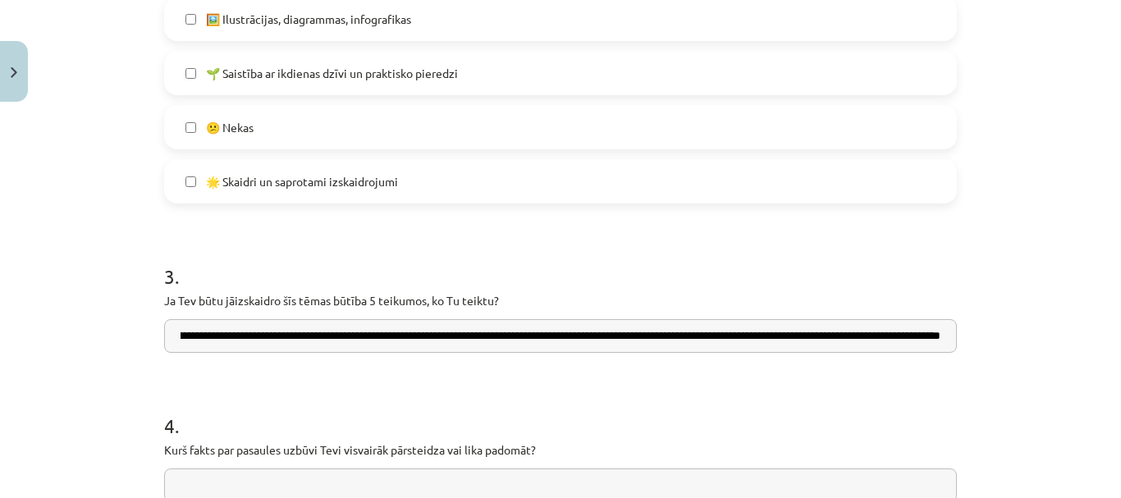
scroll to position [0, 1344]
type input "**********"
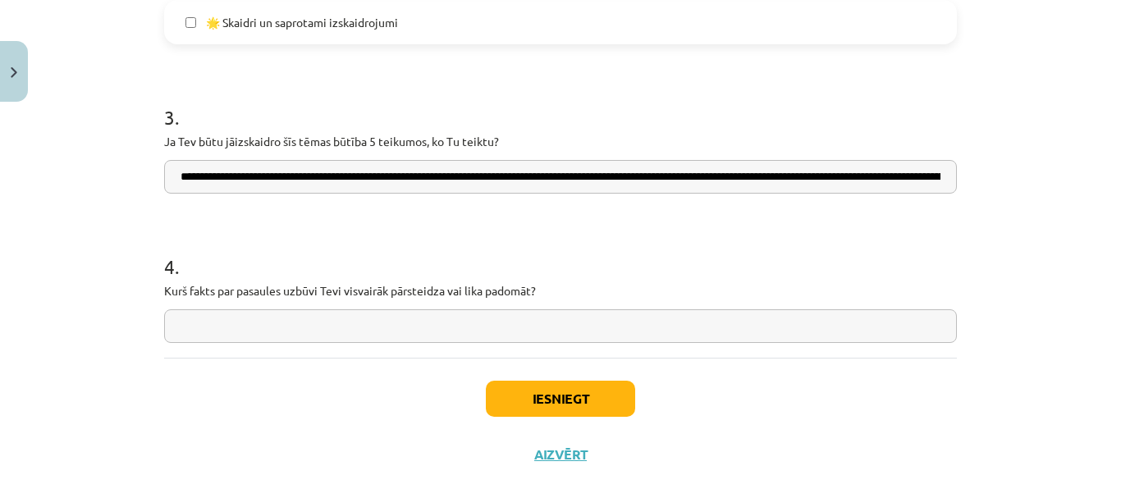
scroll to position [1211, 0]
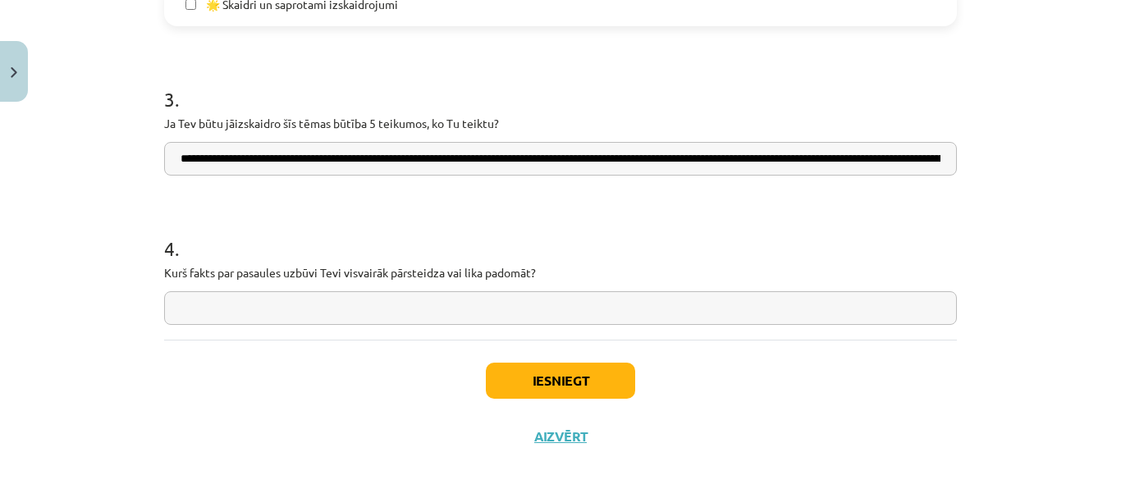
click at [643, 305] on input "text" at bounding box center [560, 308] width 793 height 34
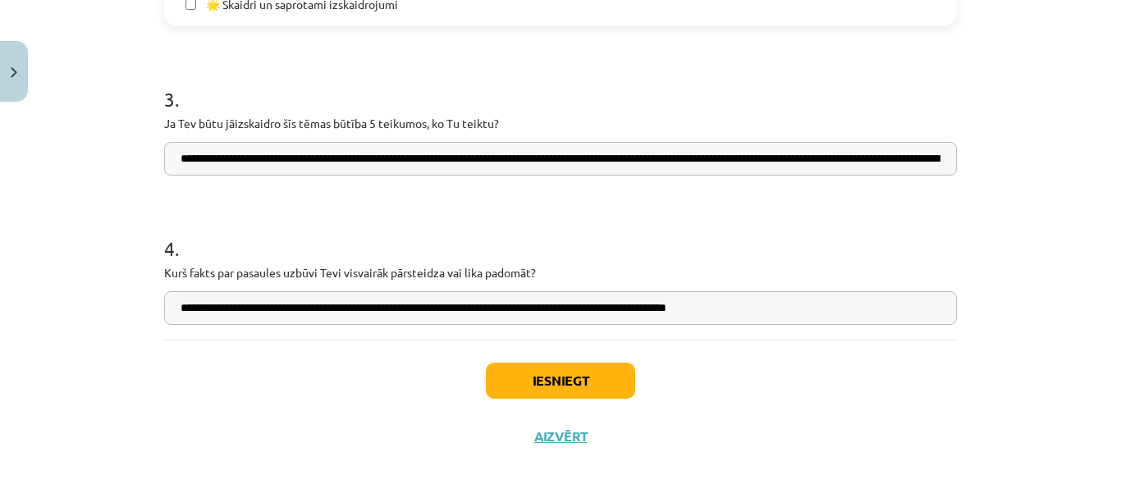
click at [380, 313] on input "**********" at bounding box center [560, 308] width 793 height 34
type input "**********"
click at [535, 378] on button "Iesniegt" at bounding box center [560, 381] width 149 height 36
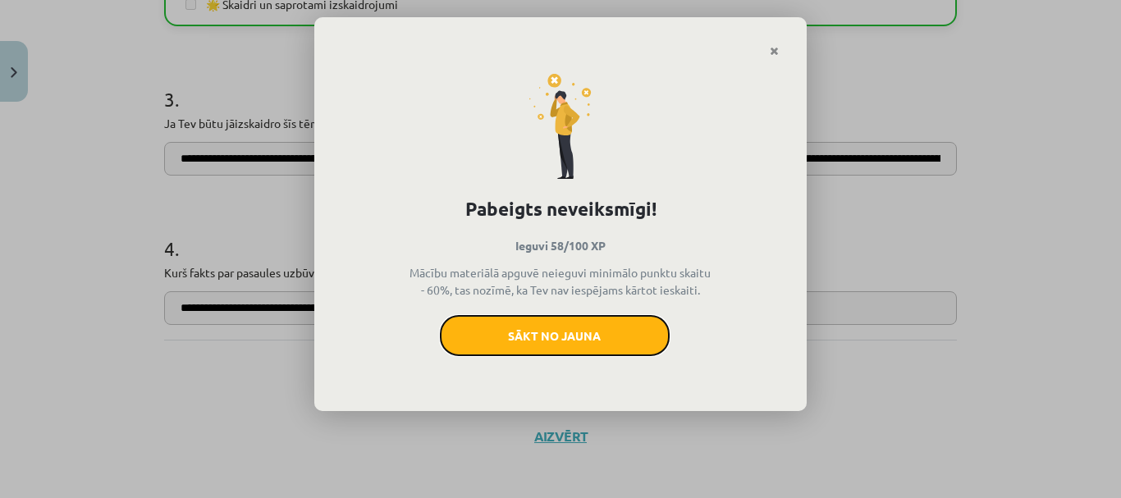
drag, startPoint x: 614, startPoint y: 322, endPoint x: 626, endPoint y: 58, distance: 263.8
click at [614, 322] on button "Sākt no jauna" at bounding box center [555, 335] width 230 height 41
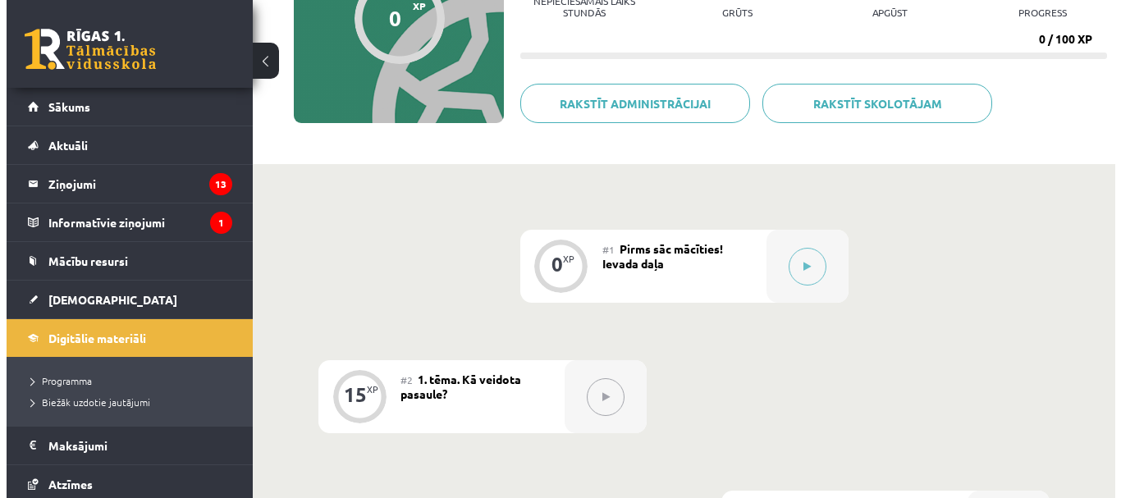
scroll to position [201, 0]
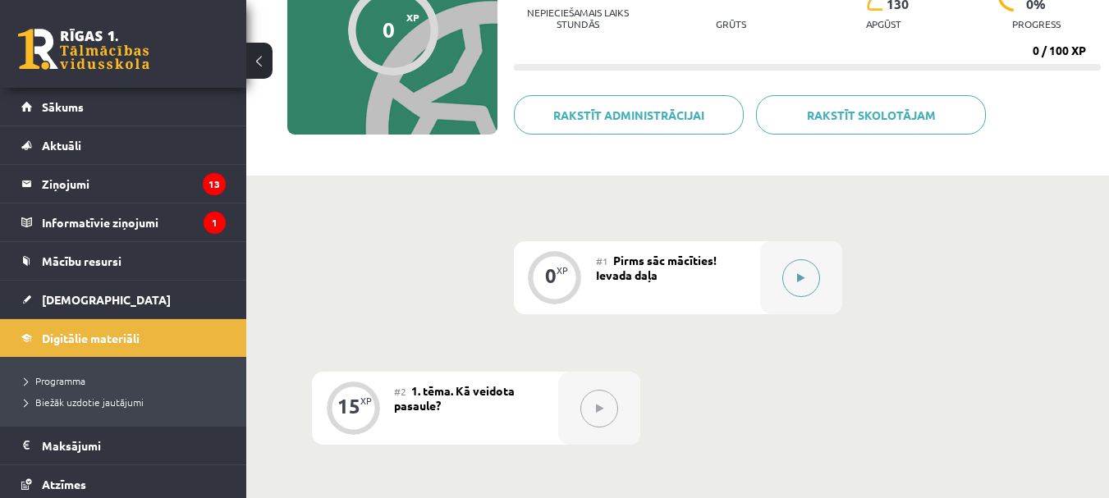
click at [805, 264] on button at bounding box center [801, 278] width 38 height 38
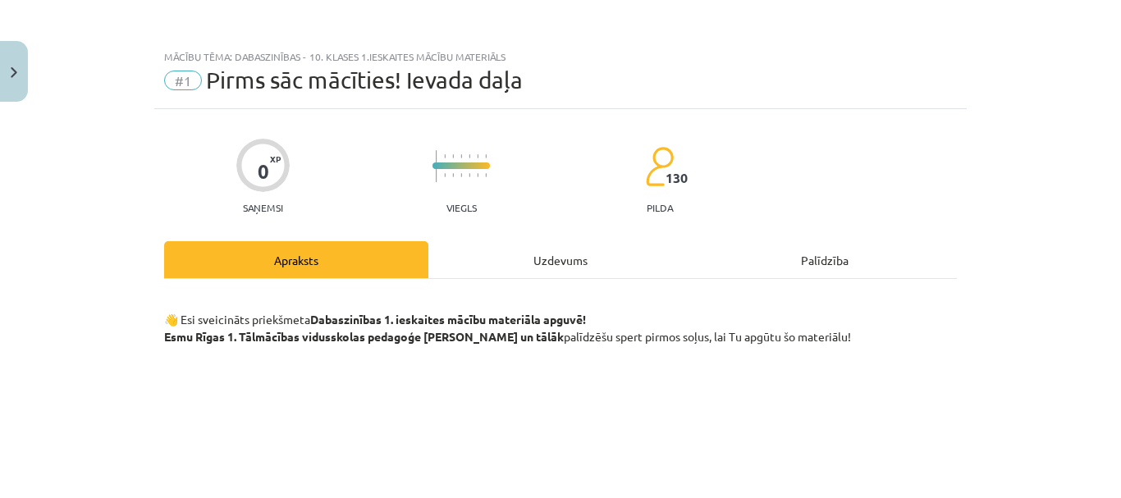
click at [605, 253] on div "Uzdevums" at bounding box center [561, 259] width 264 height 37
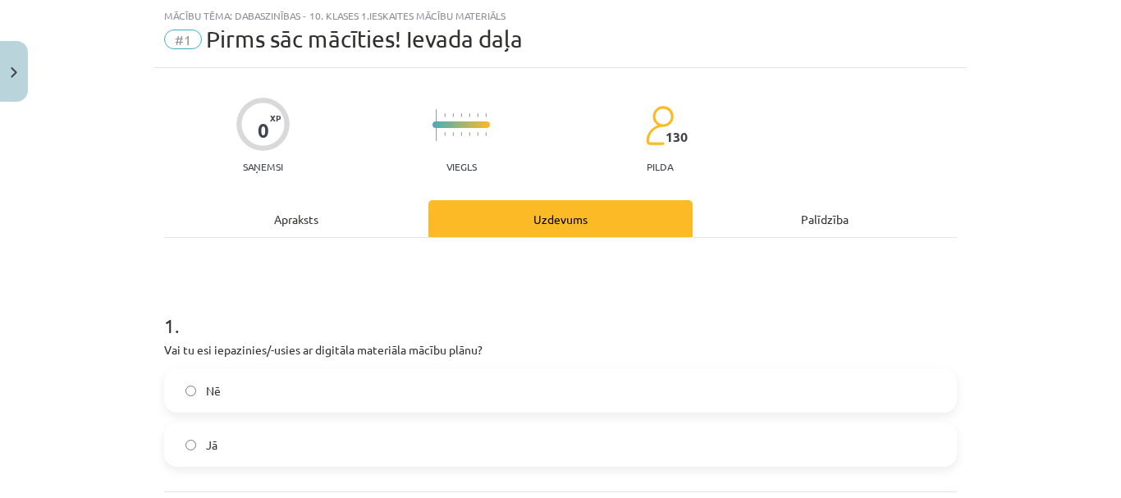
click at [541, 437] on label "Jā" at bounding box center [561, 444] width 790 height 41
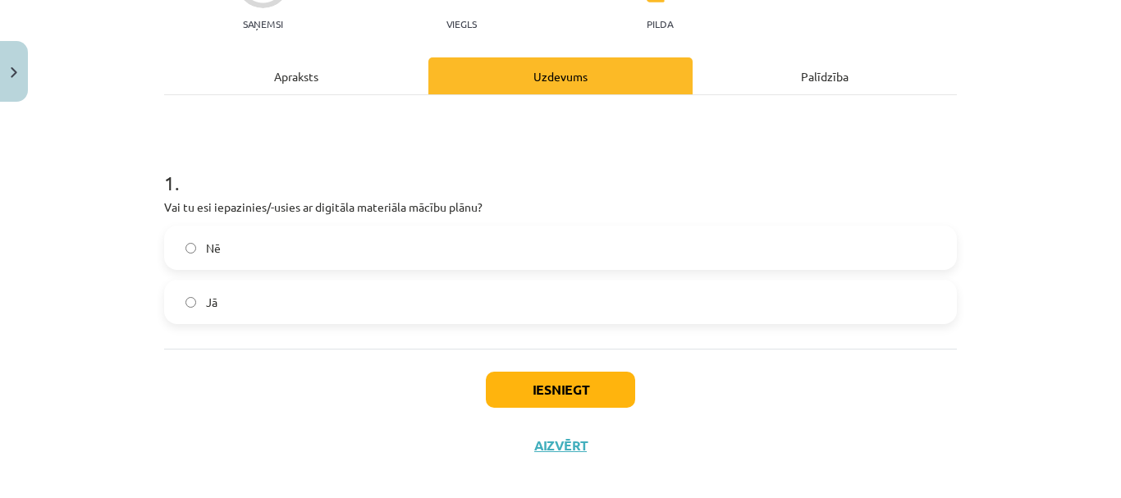
scroll to position [188, 0]
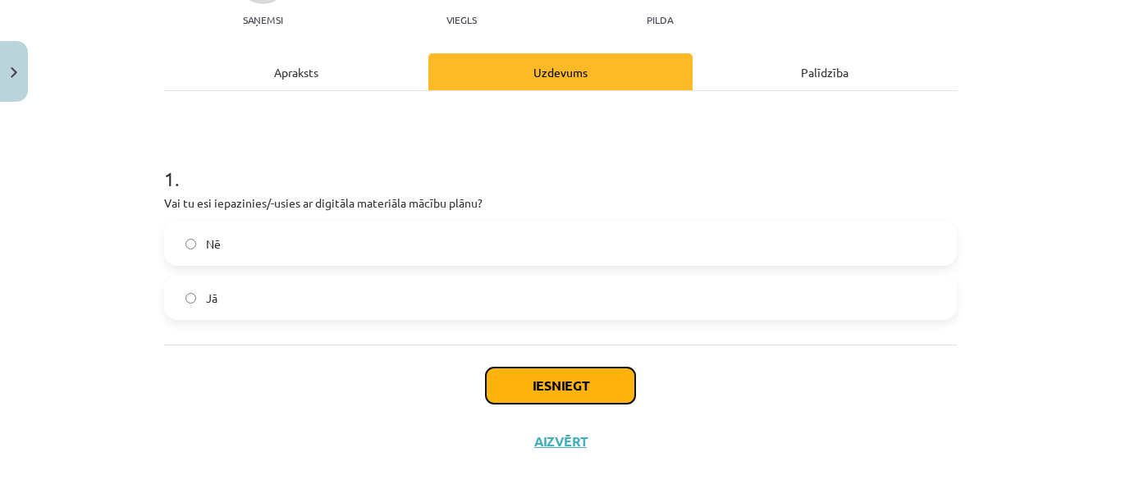
click at [532, 397] on button "Iesniegt" at bounding box center [560, 386] width 149 height 36
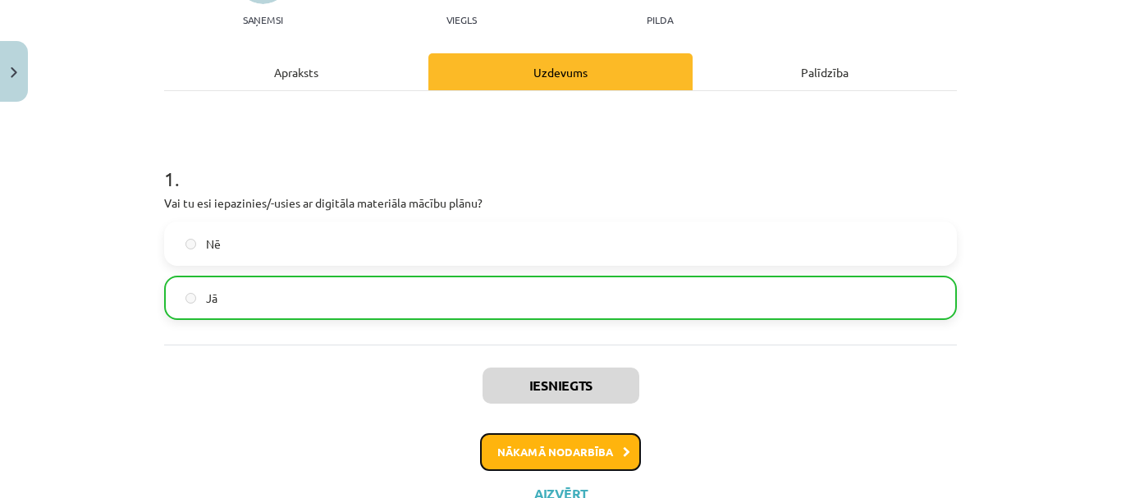
click at [597, 447] on button "Nākamā nodarbība" at bounding box center [560, 452] width 161 height 38
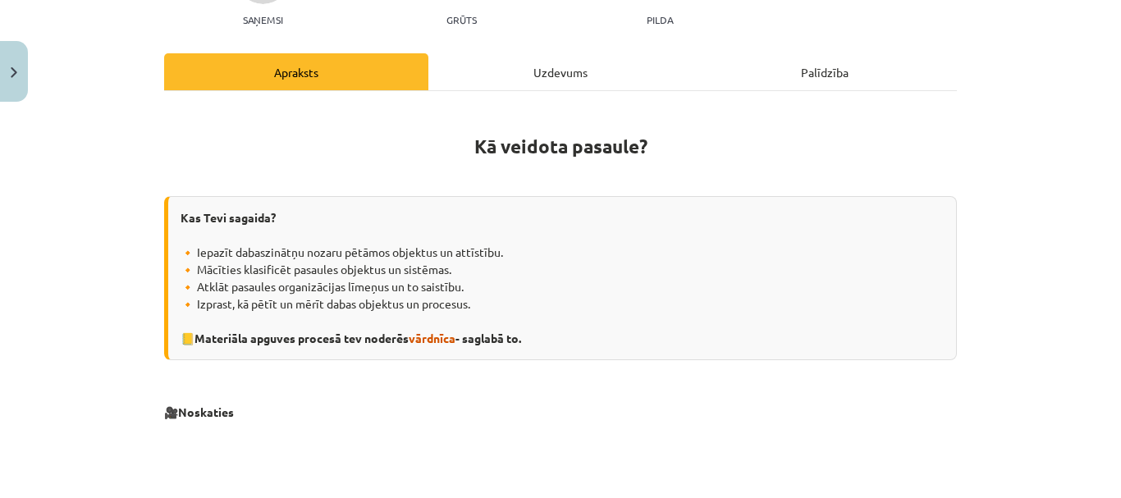
scroll to position [41, 0]
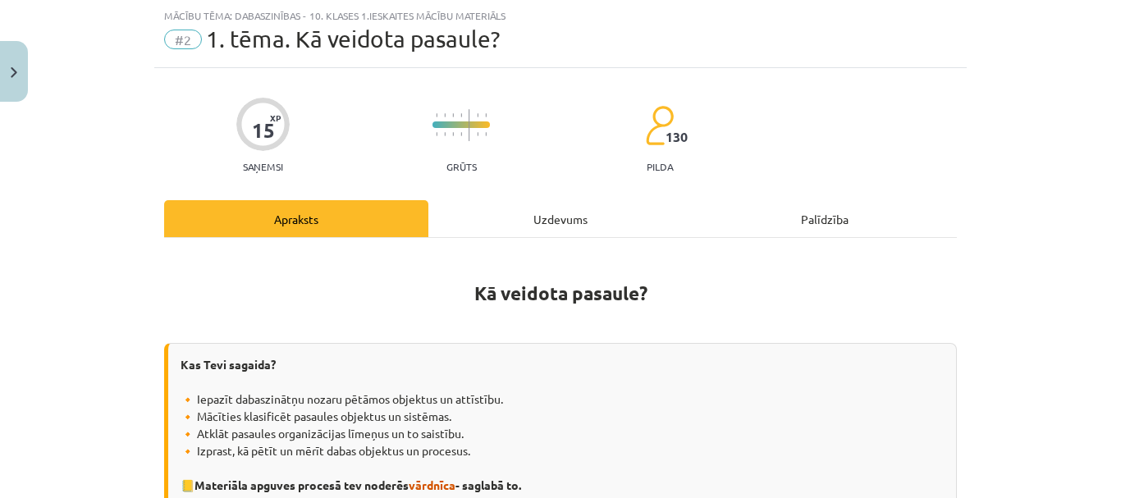
click at [606, 219] on div "Uzdevums" at bounding box center [561, 218] width 264 height 37
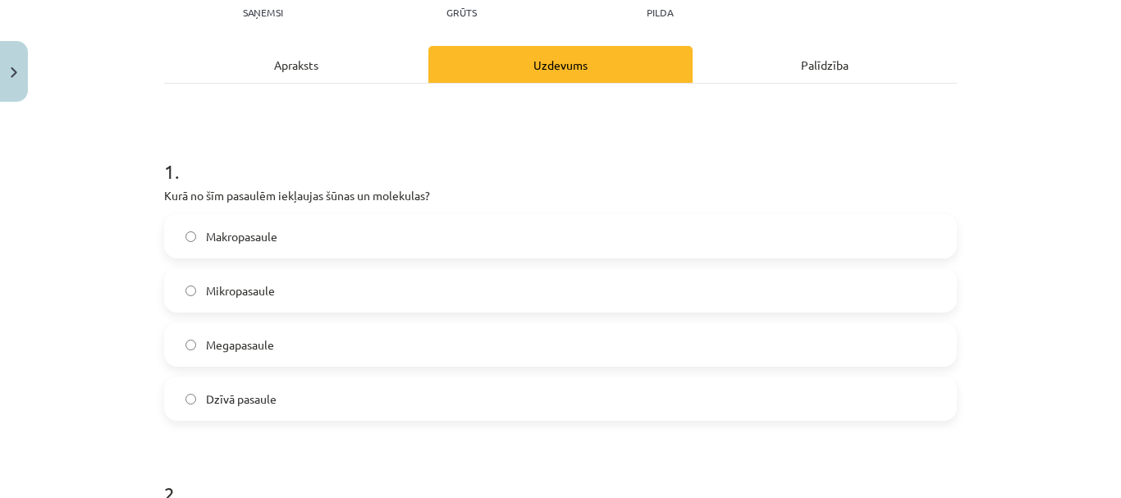
scroll to position [199, 0]
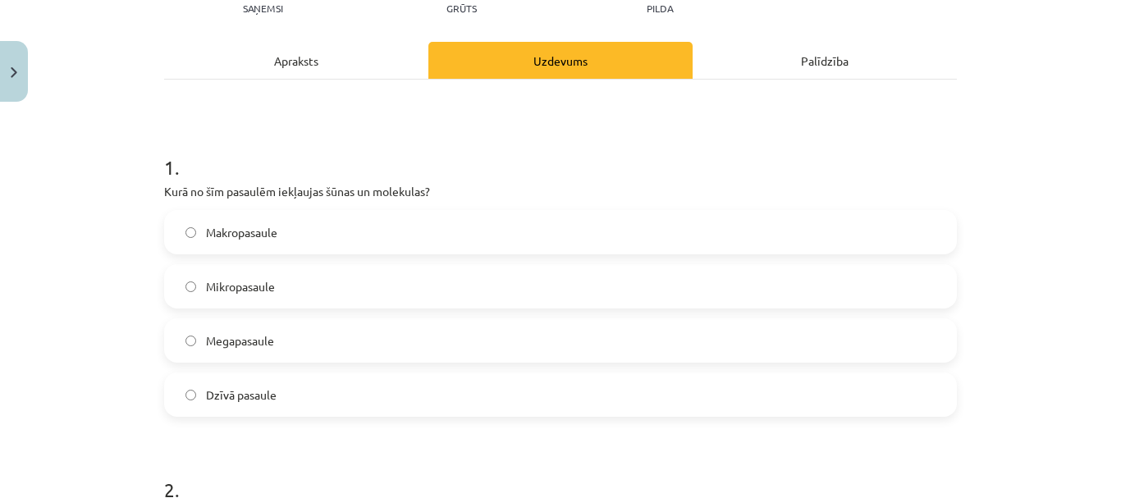
click at [405, 286] on label "Mikropasaule" at bounding box center [561, 286] width 790 height 41
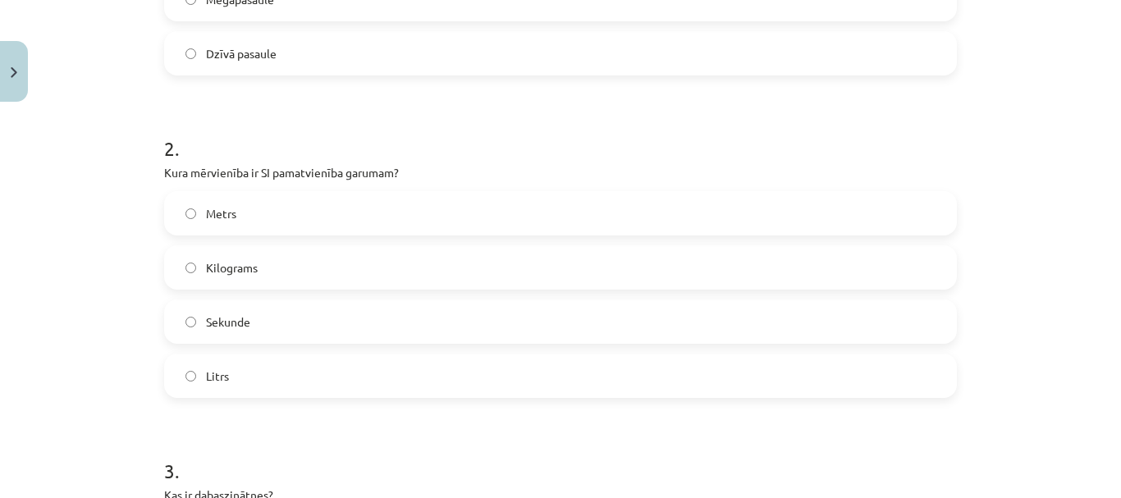
scroll to position [545, 0]
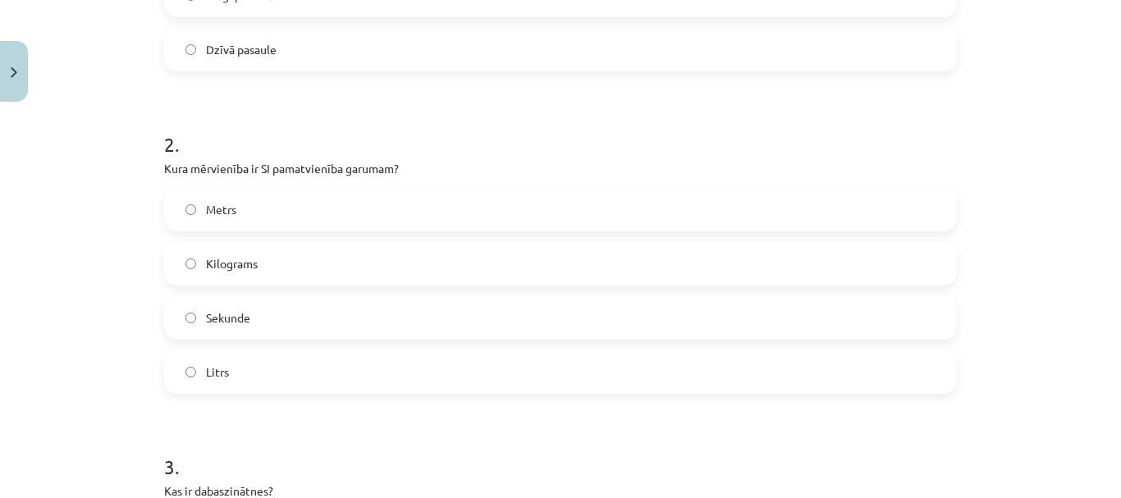
click at [602, 203] on label "Metrs" at bounding box center [561, 209] width 790 height 41
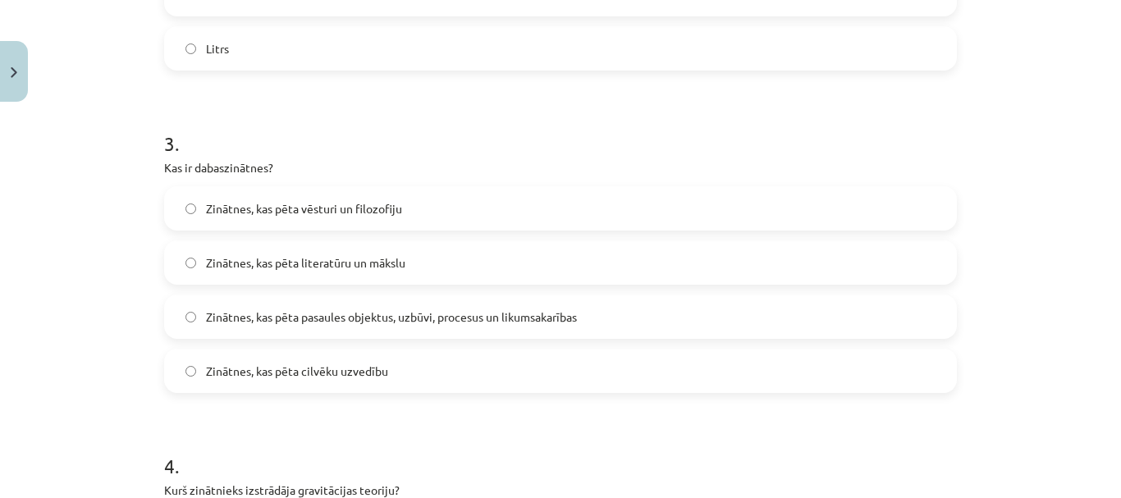
scroll to position [872, 0]
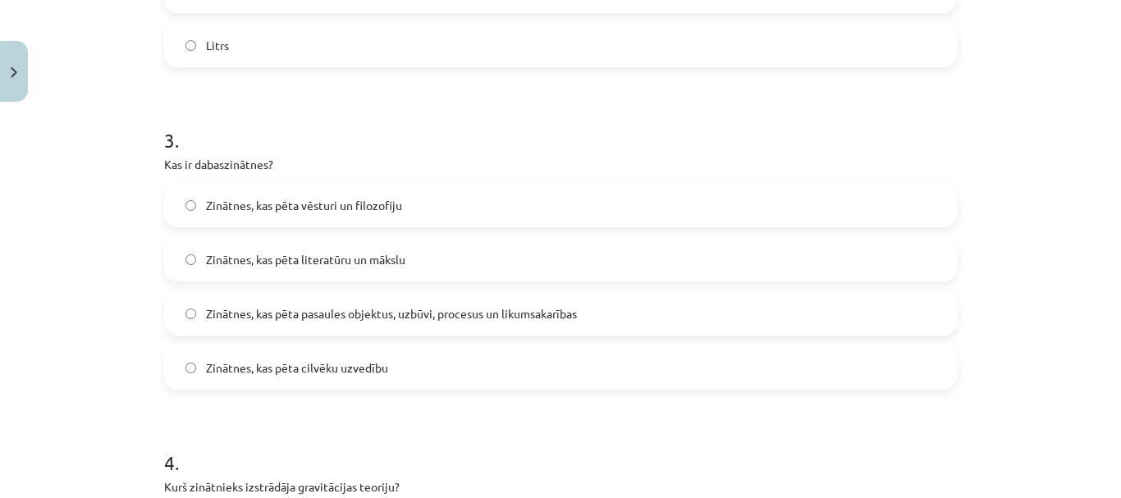
click at [594, 314] on label "Zinātnes, kas pēta pasaules objektus, uzbūvi, procesus un likumsakarības" at bounding box center [561, 313] width 790 height 41
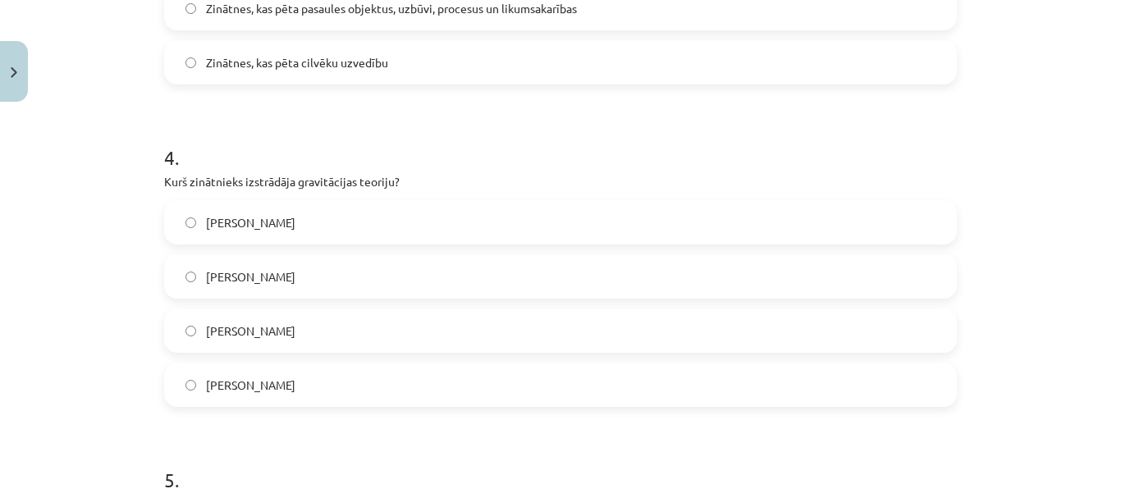
scroll to position [1180, 0]
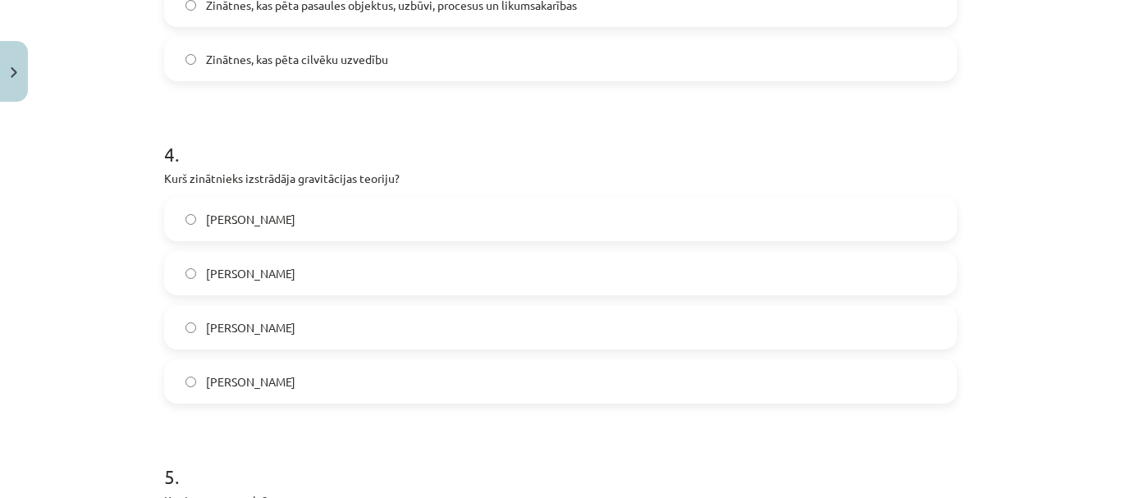
click at [543, 334] on label "[PERSON_NAME]" at bounding box center [561, 327] width 790 height 41
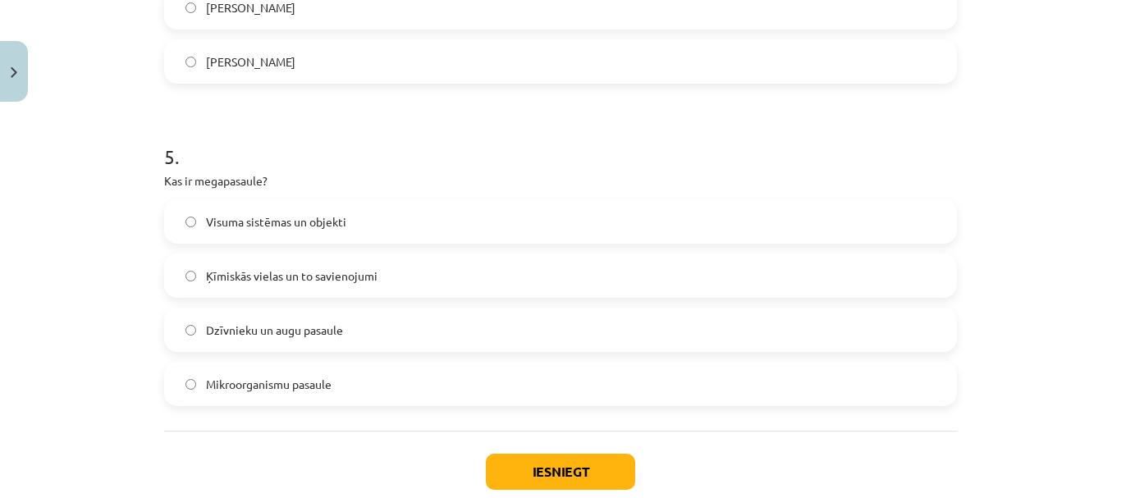
scroll to position [1508, 0]
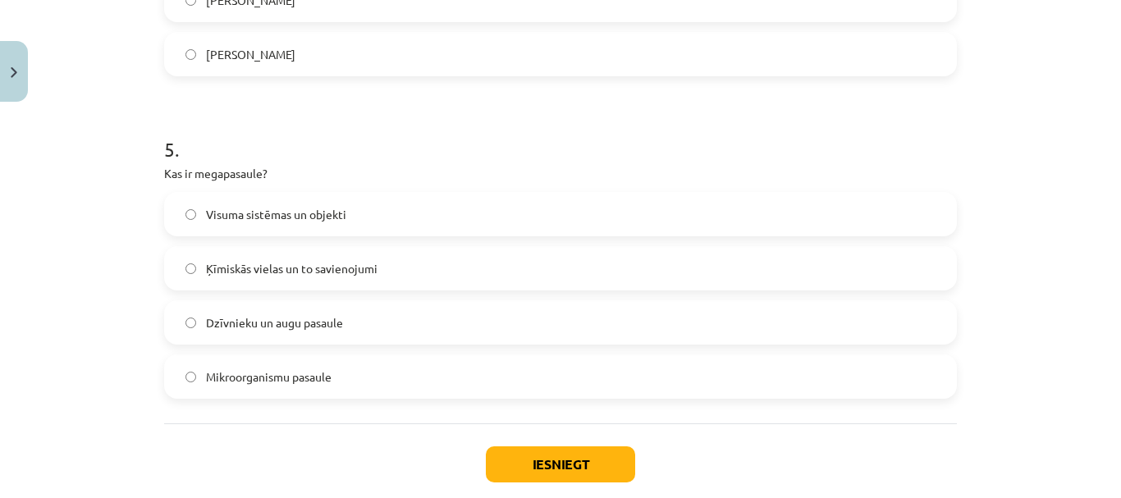
click at [618, 203] on label "Visuma sistēmas un objekti" at bounding box center [561, 214] width 790 height 41
click at [580, 457] on button "Iesniegt" at bounding box center [560, 465] width 149 height 36
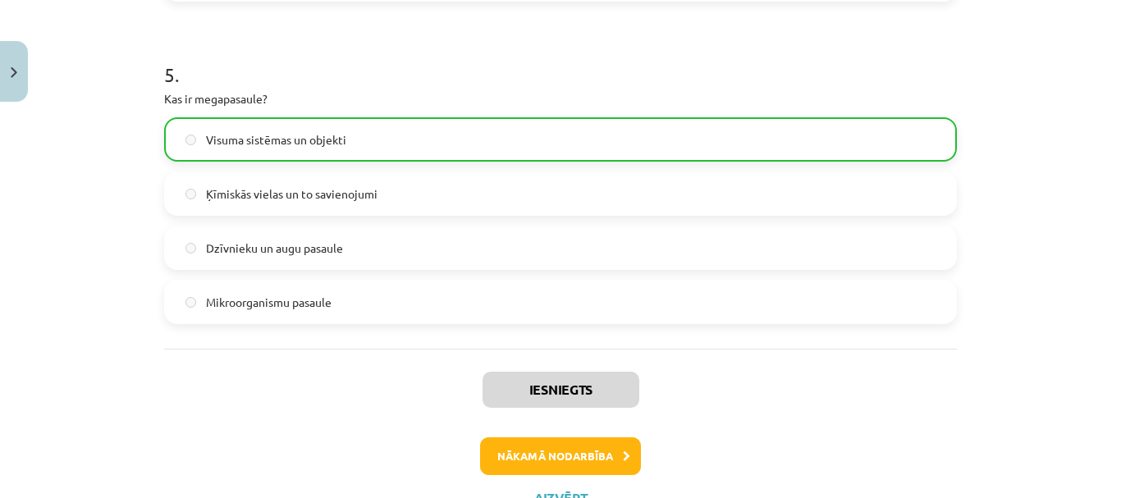
scroll to position [1652, 0]
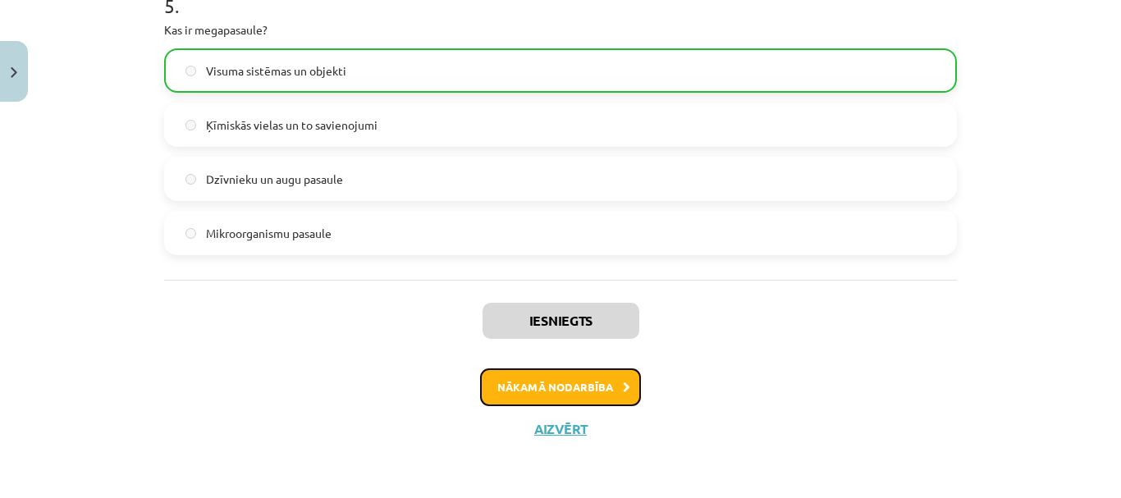
click at [601, 386] on button "Nākamā nodarbība" at bounding box center [560, 388] width 161 height 38
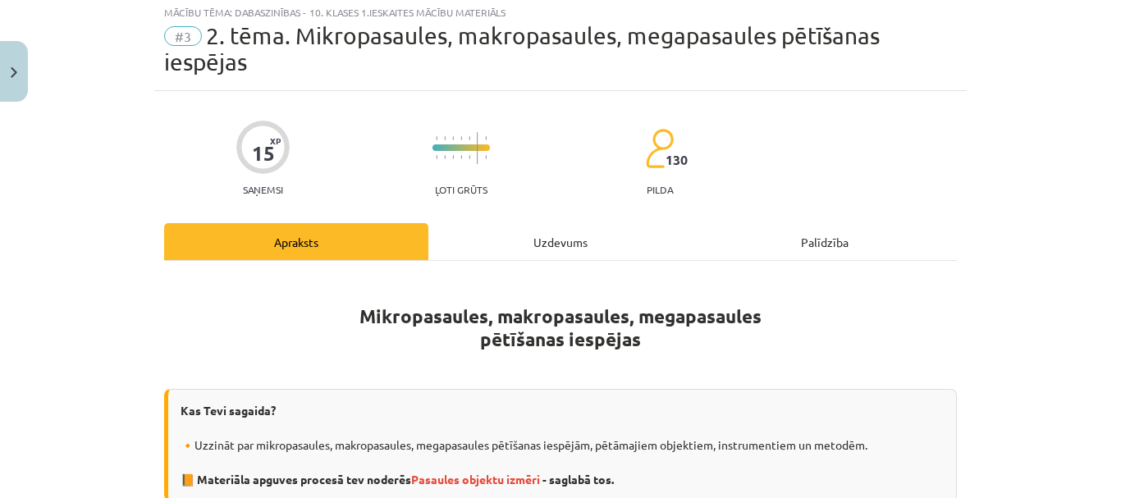
scroll to position [41, 0]
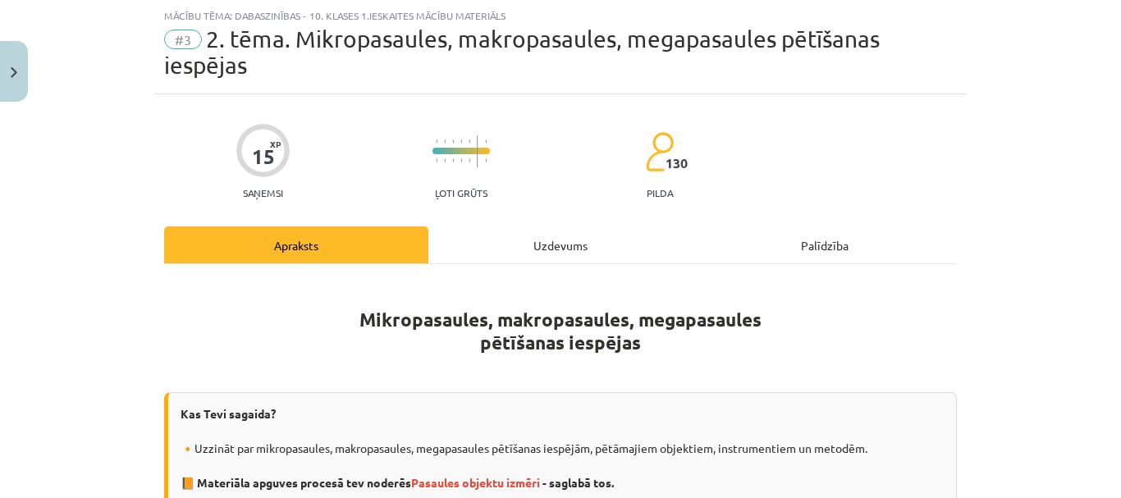
click at [566, 242] on div "Uzdevums" at bounding box center [561, 245] width 264 height 37
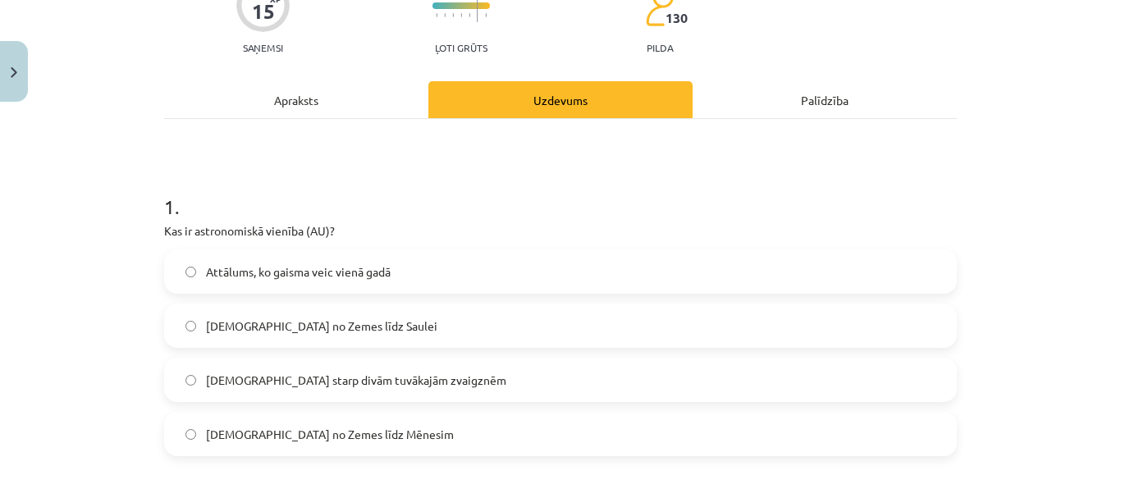
scroll to position [190, 0]
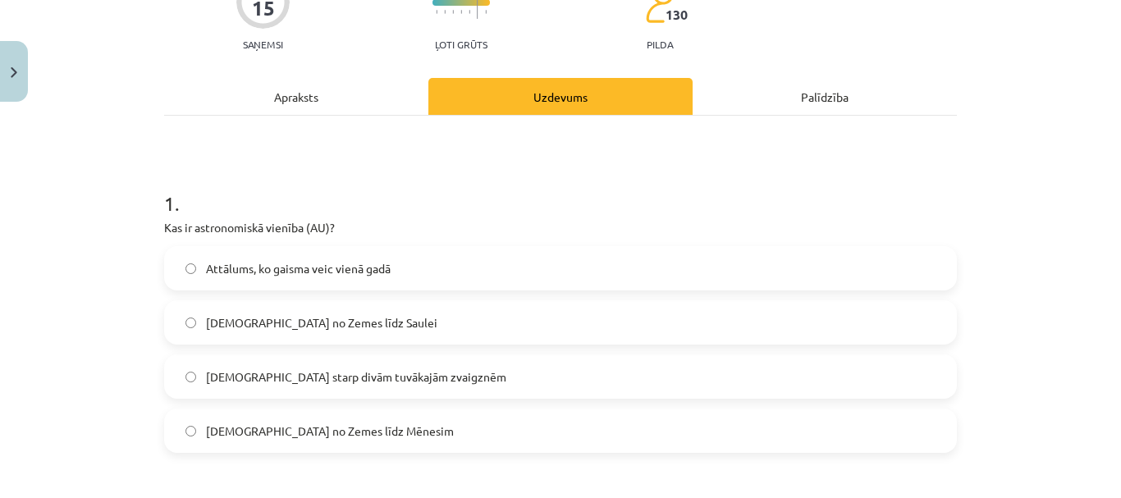
click at [357, 317] on label "[DEMOGRAPHIC_DATA] no Zemes līdz Saulei" at bounding box center [561, 322] width 790 height 41
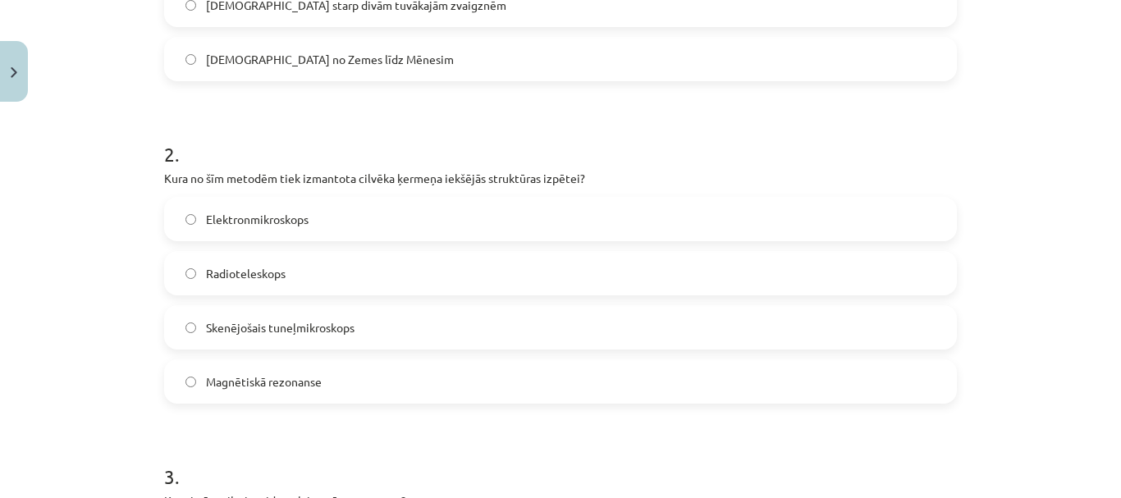
scroll to position [566, 0]
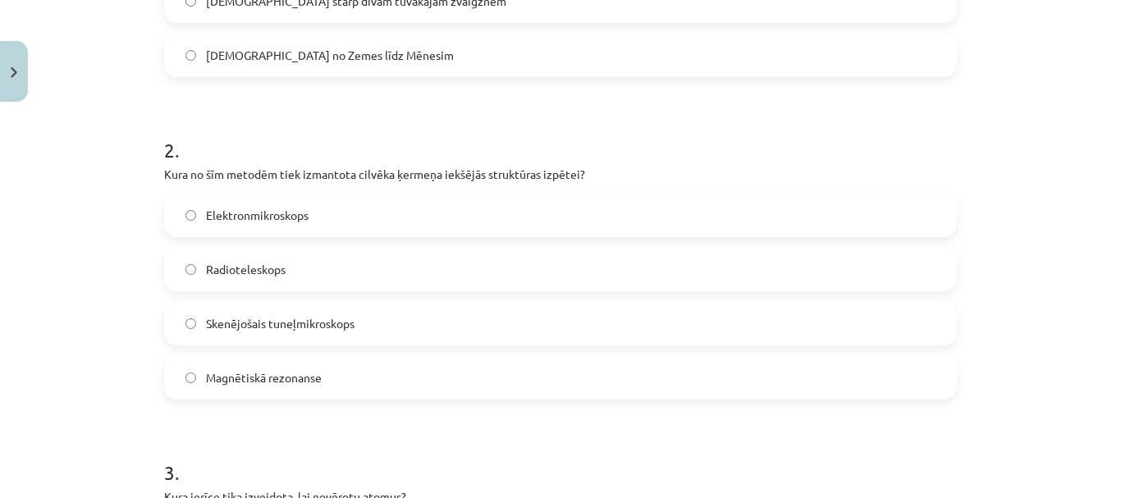
click at [423, 368] on label "Magnētiskā rezonanse" at bounding box center [561, 377] width 790 height 41
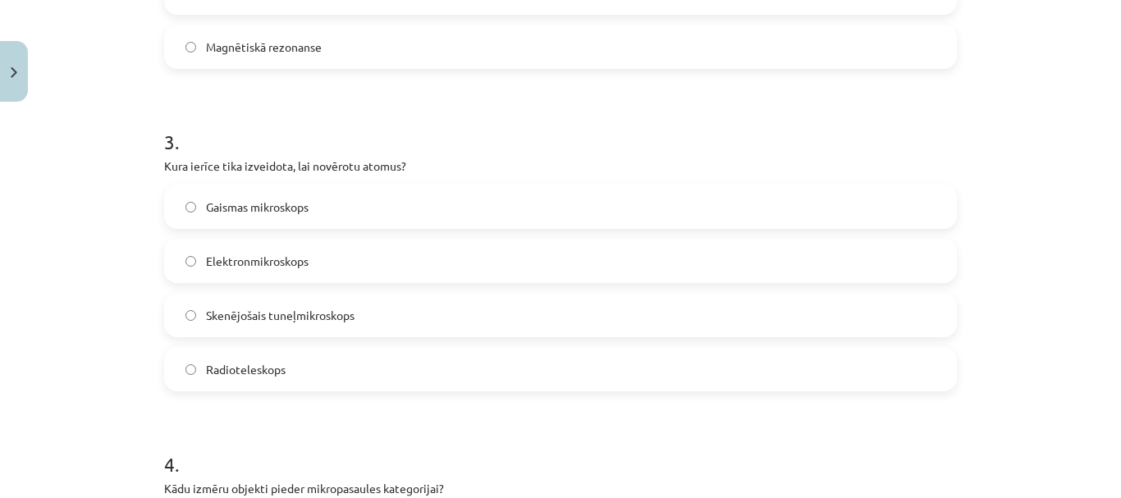
scroll to position [901, 0]
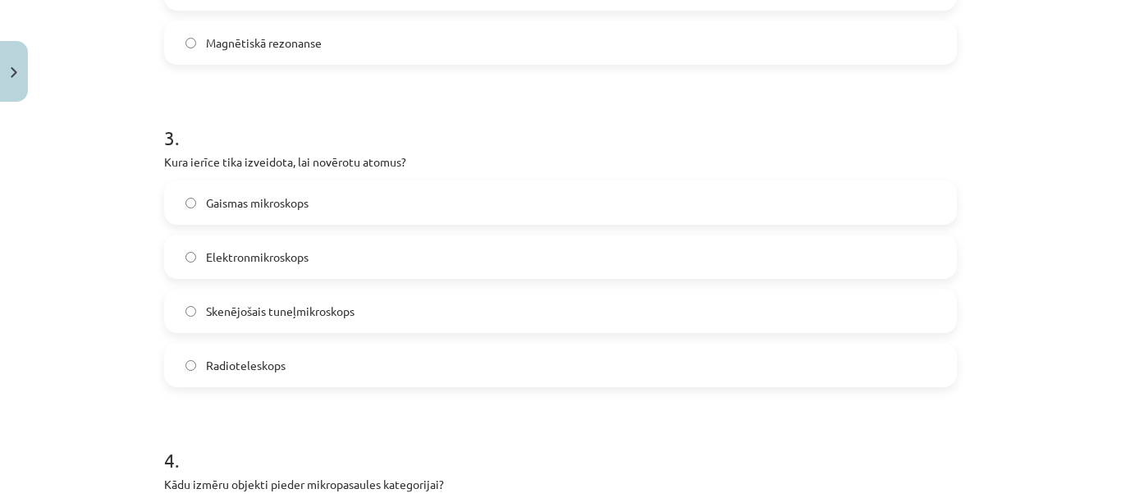
click at [533, 262] on label "Elektronmikroskops" at bounding box center [561, 256] width 790 height 41
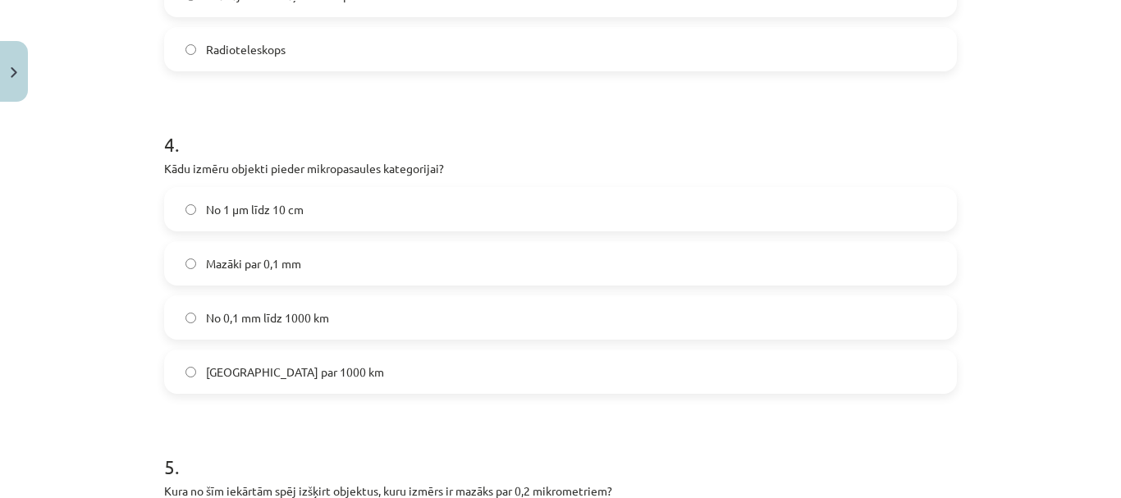
scroll to position [1224, 0]
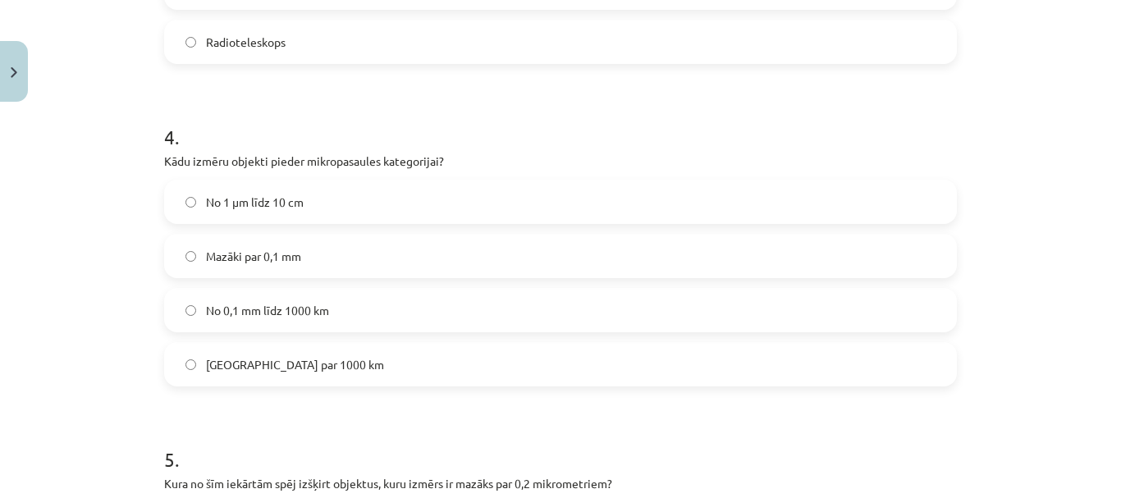
click at [403, 255] on label "Mazāki par 0,1 mm" at bounding box center [561, 256] width 790 height 41
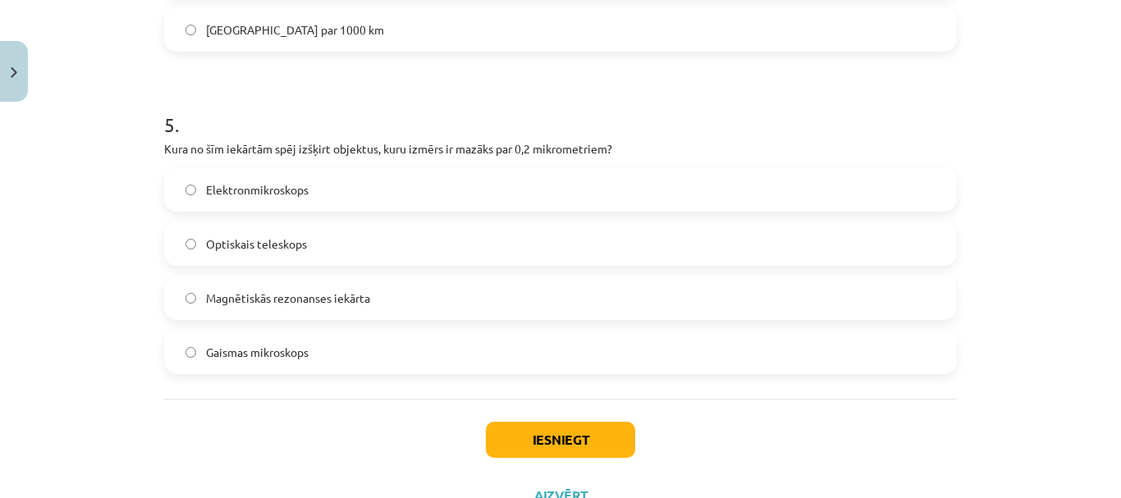
scroll to position [1570, 0]
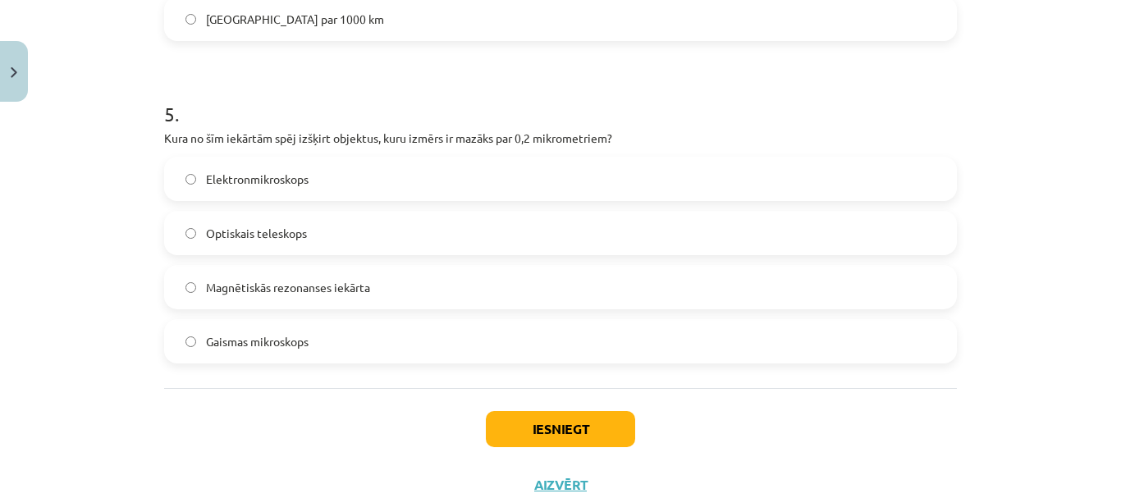
click at [332, 334] on label "Gaismas mikroskops" at bounding box center [561, 341] width 790 height 41
click at [583, 432] on button "Iesniegt" at bounding box center [560, 429] width 149 height 36
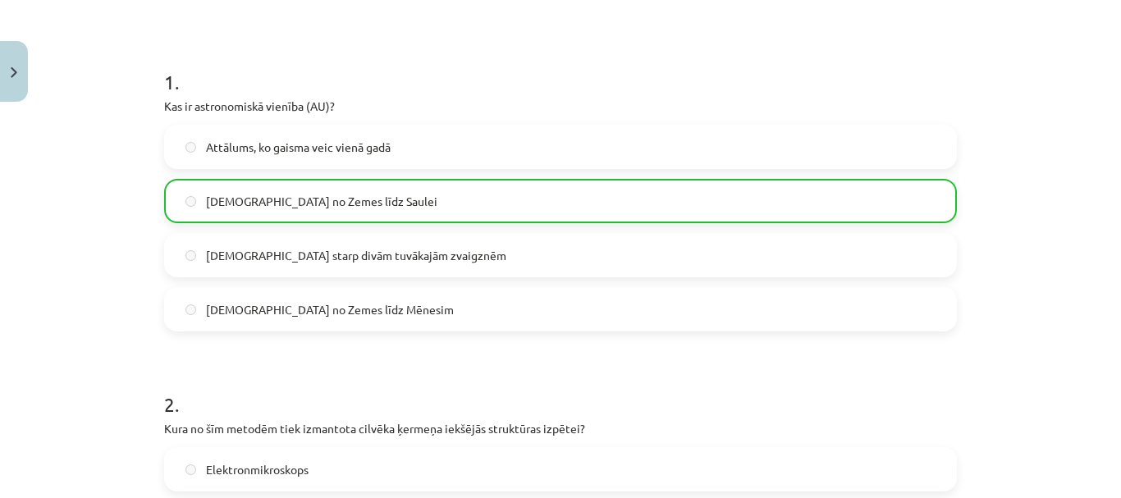
scroll to position [338, 0]
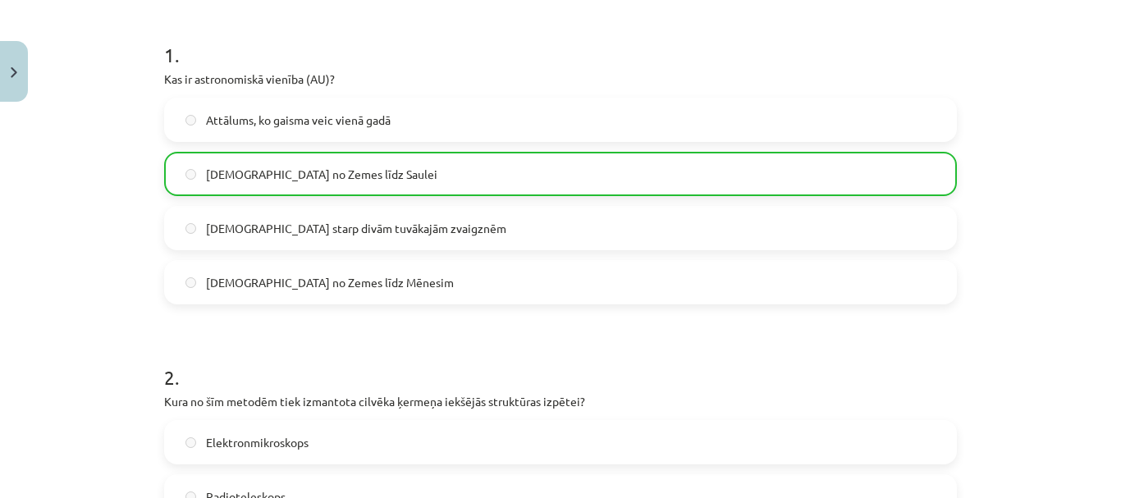
click at [1055, 326] on div "Mācību tēma: Dabaszinības - 10. klases 1.ieskaites mācību materiāls #3 2. tēma.…" at bounding box center [560, 249] width 1121 height 498
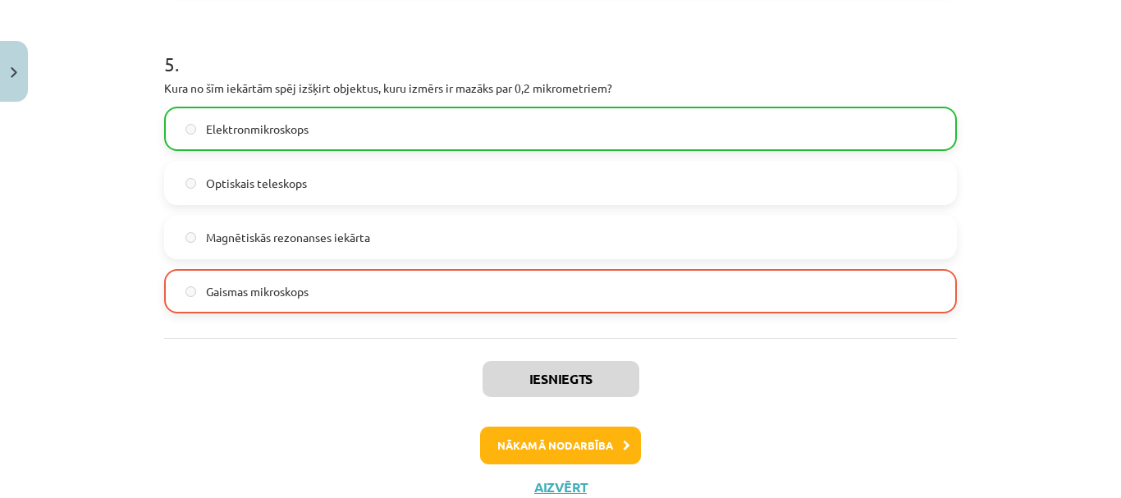
scroll to position [1678, 0]
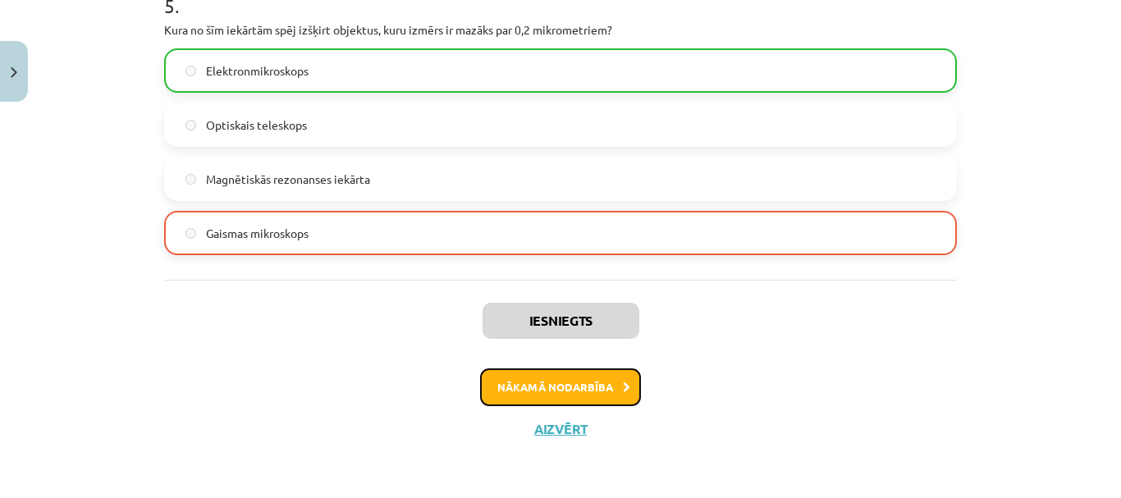
click at [600, 372] on button "Nākamā nodarbība" at bounding box center [560, 388] width 161 height 38
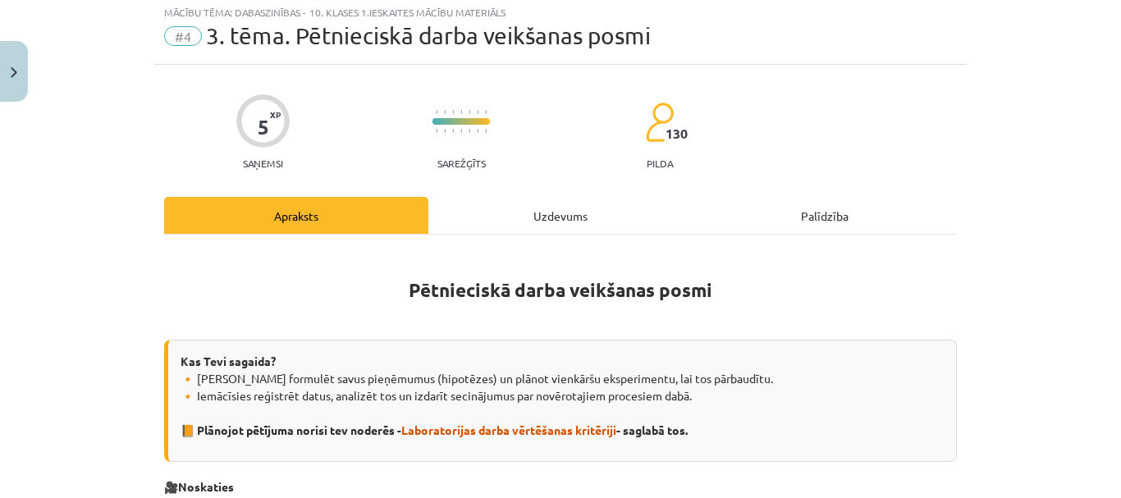
scroll to position [41, 0]
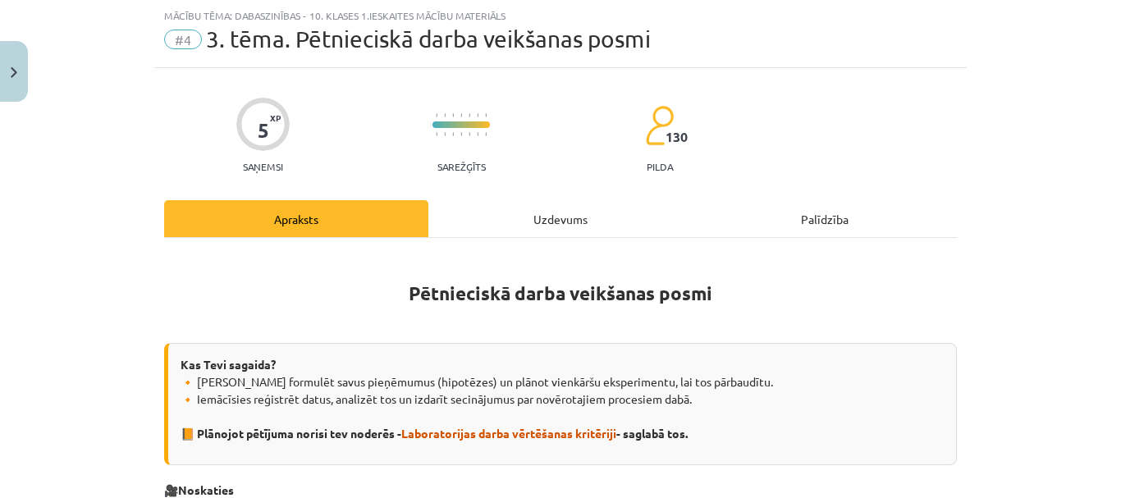
click at [600, 220] on div "Uzdevums" at bounding box center [561, 218] width 264 height 37
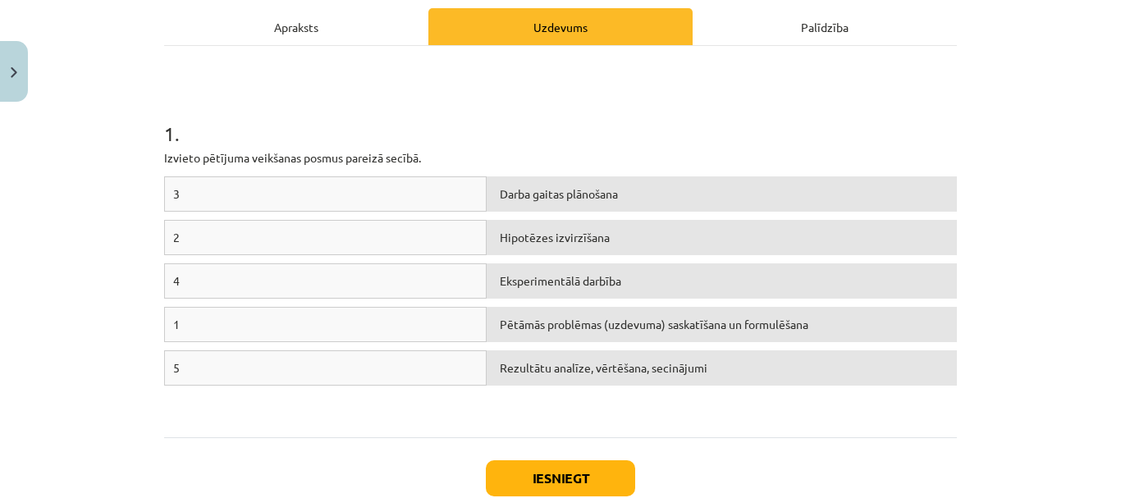
scroll to position [271, 0]
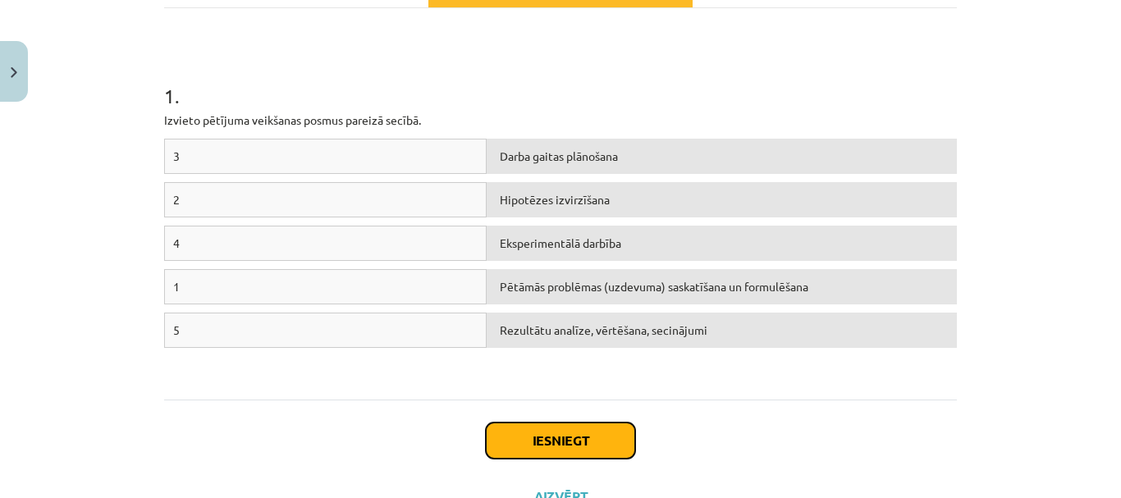
click at [554, 426] on button "Iesniegt" at bounding box center [560, 441] width 149 height 36
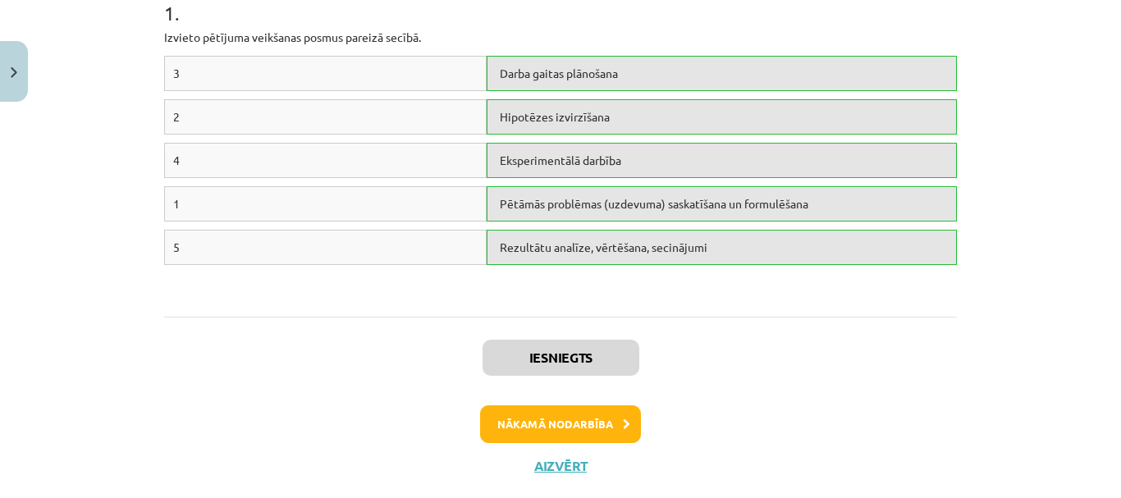
scroll to position [358, 0]
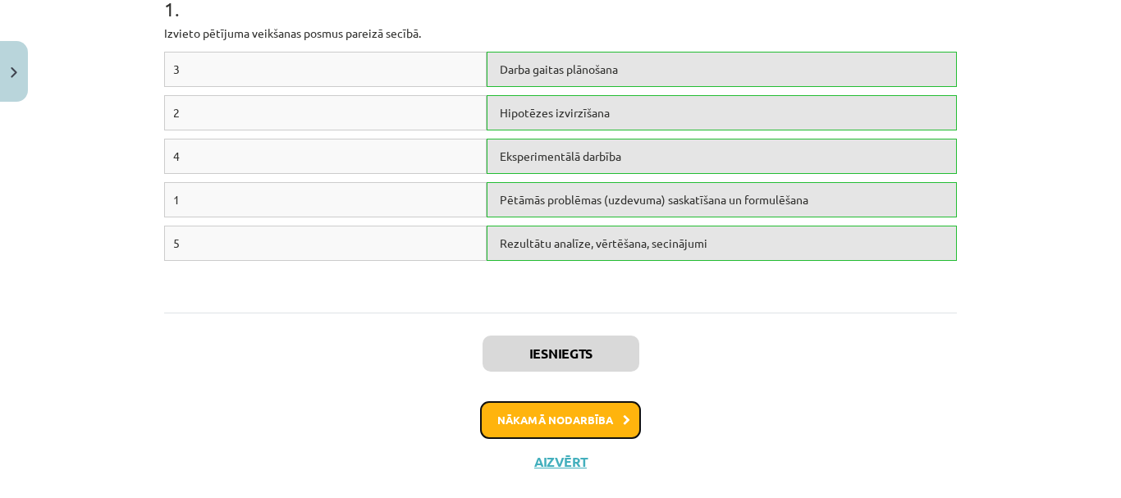
click at [580, 415] on button "Nākamā nodarbība" at bounding box center [560, 420] width 161 height 38
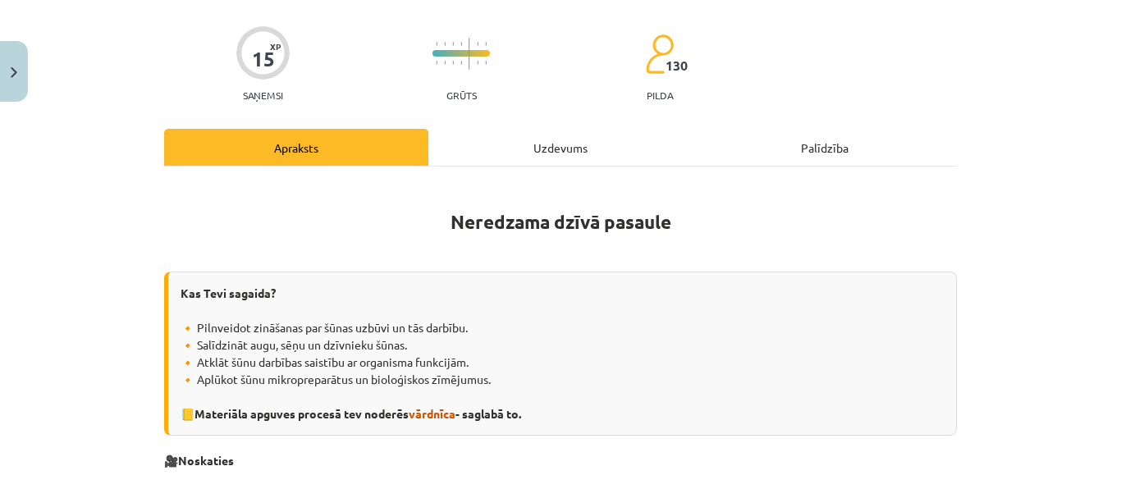
scroll to position [86, 0]
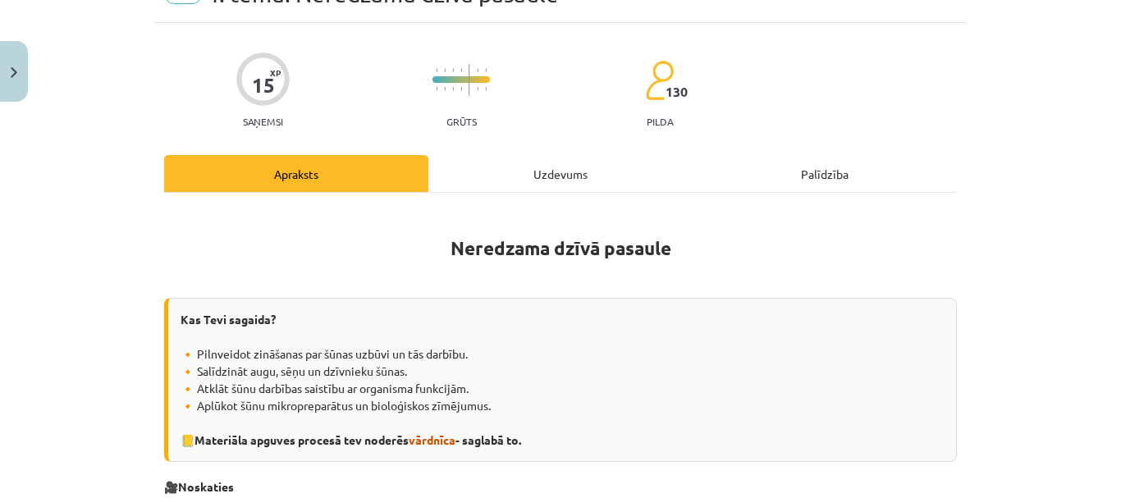
click at [619, 169] on div "Uzdevums" at bounding box center [561, 173] width 264 height 37
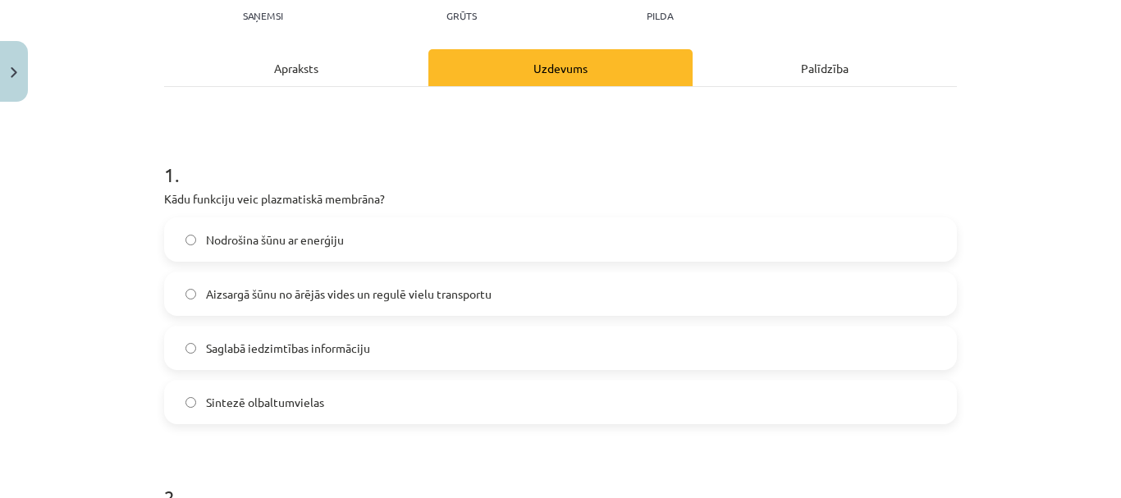
scroll to position [199, 0]
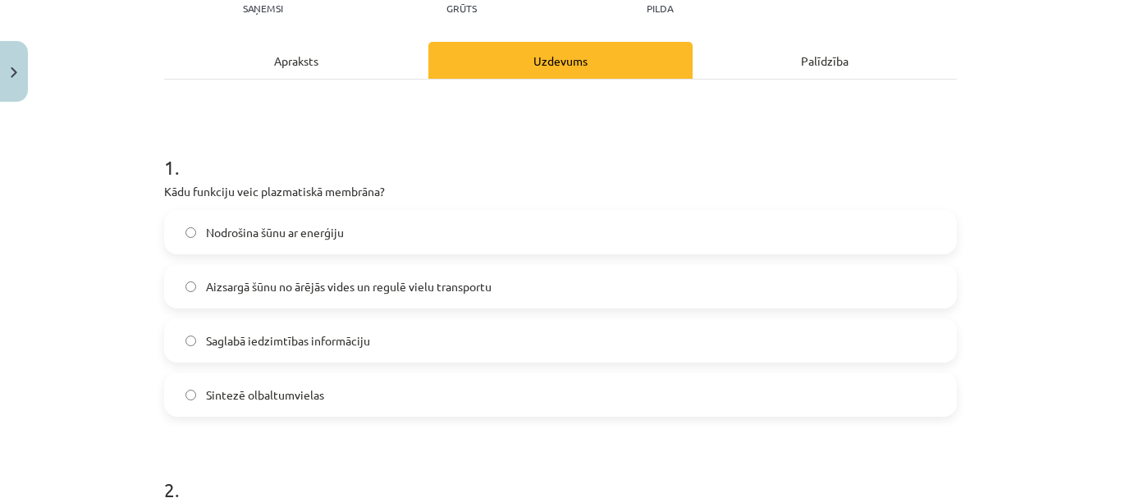
click at [672, 293] on label "Aizsargā šūnu no ārējās vides un regulē vielu transportu" at bounding box center [561, 286] width 790 height 41
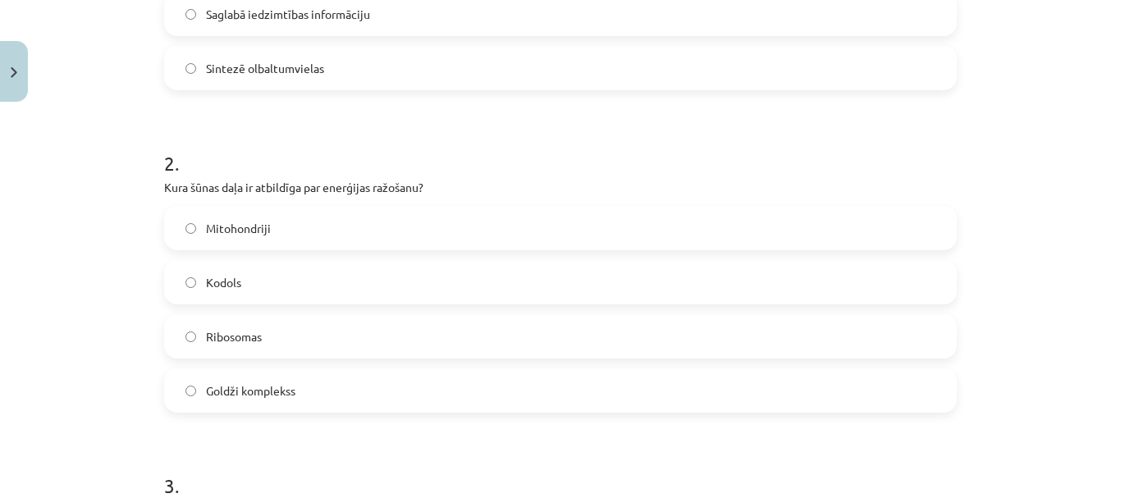
scroll to position [545, 0]
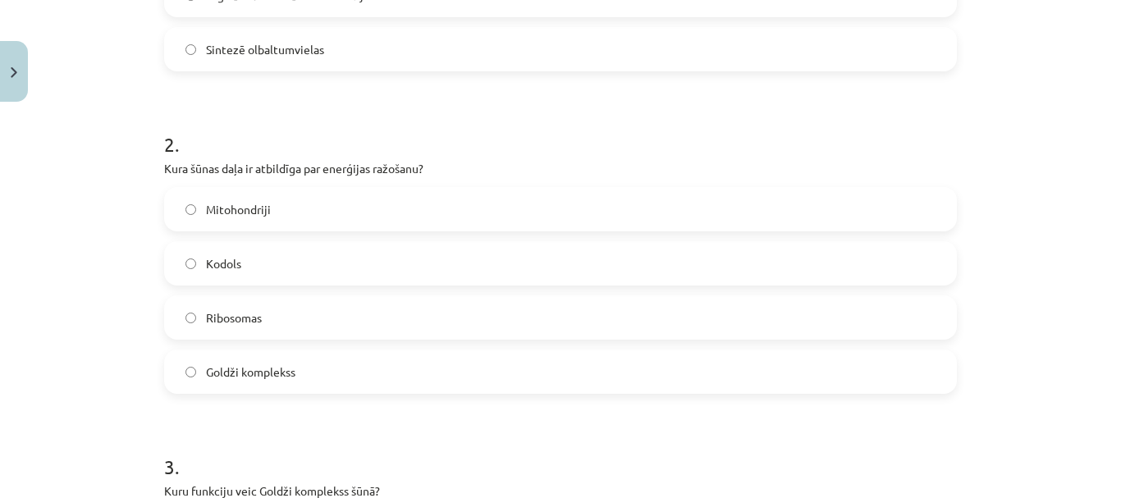
click at [463, 272] on label "Kodols" at bounding box center [561, 263] width 790 height 41
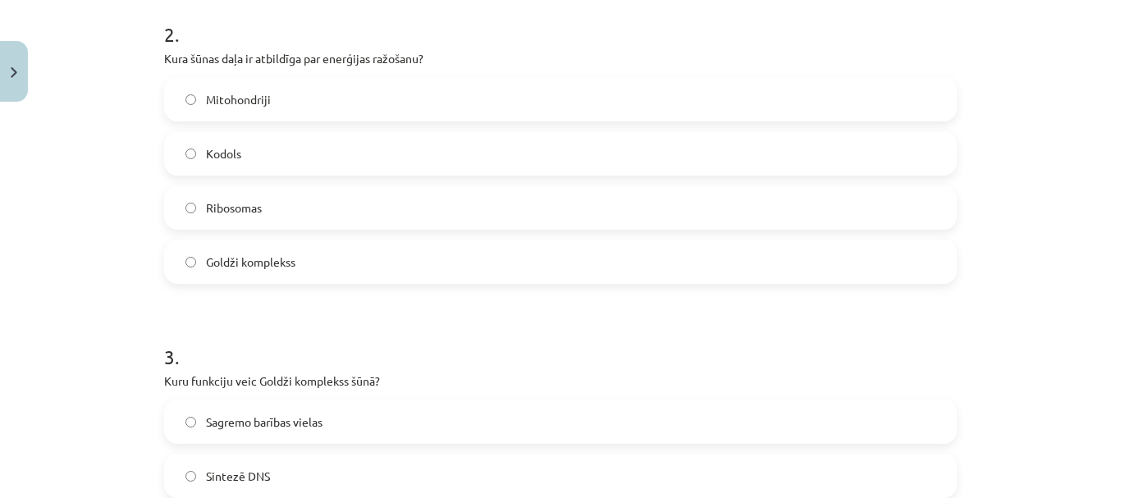
scroll to position [644, 0]
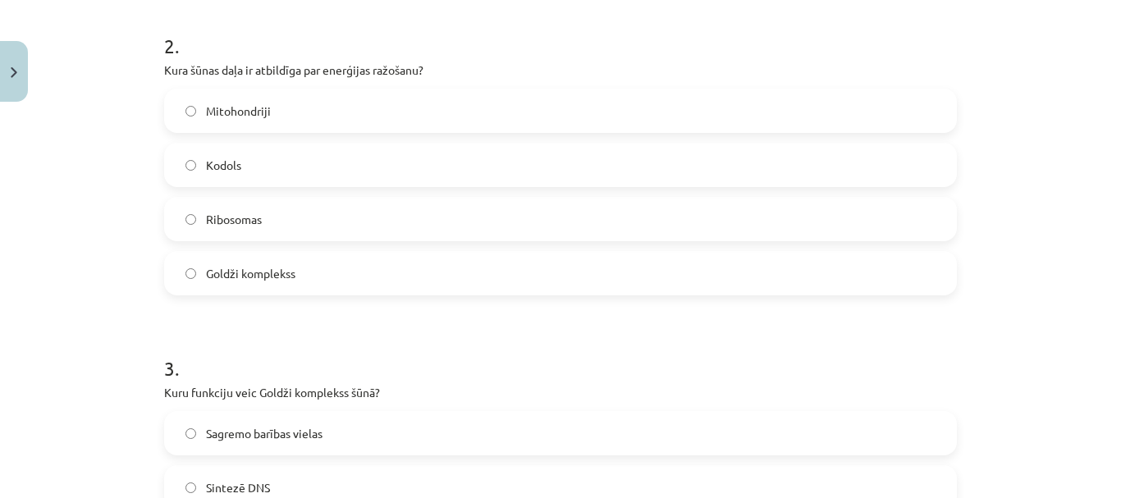
click at [656, 127] on label "Mitohondriji" at bounding box center [561, 110] width 790 height 41
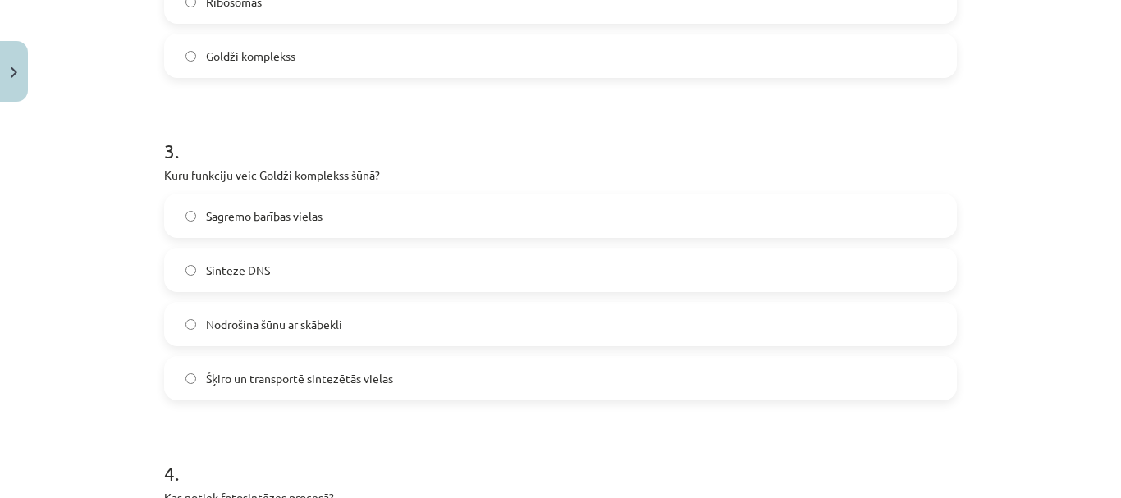
scroll to position [872, 0]
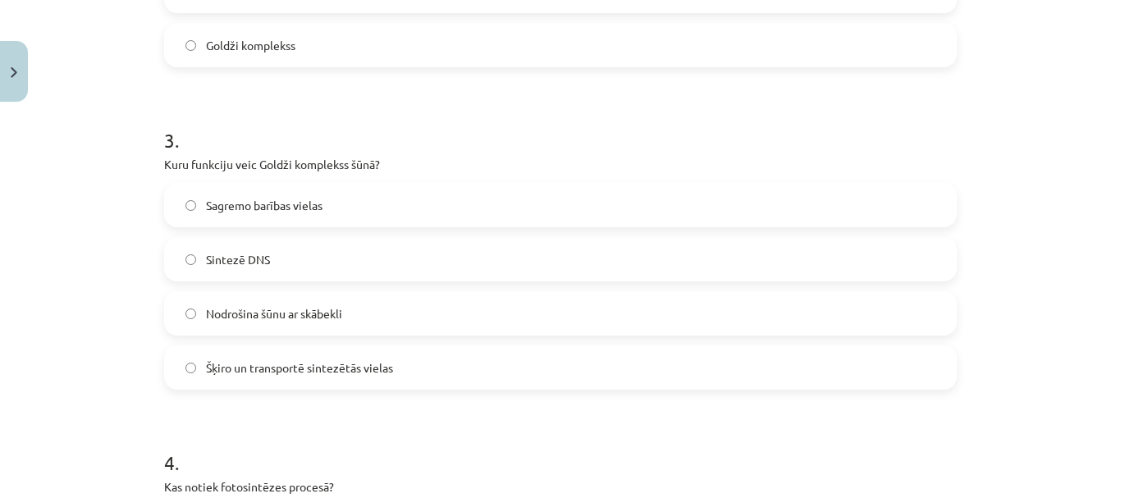
click at [357, 371] on span "Šķiro un transportē sintezētās vielas" at bounding box center [299, 368] width 187 height 17
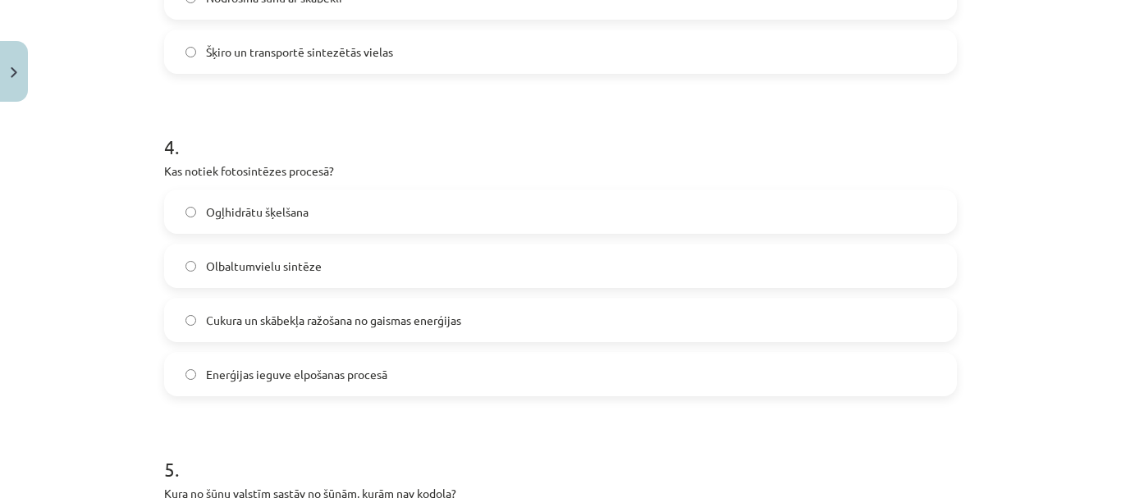
scroll to position [1192, 0]
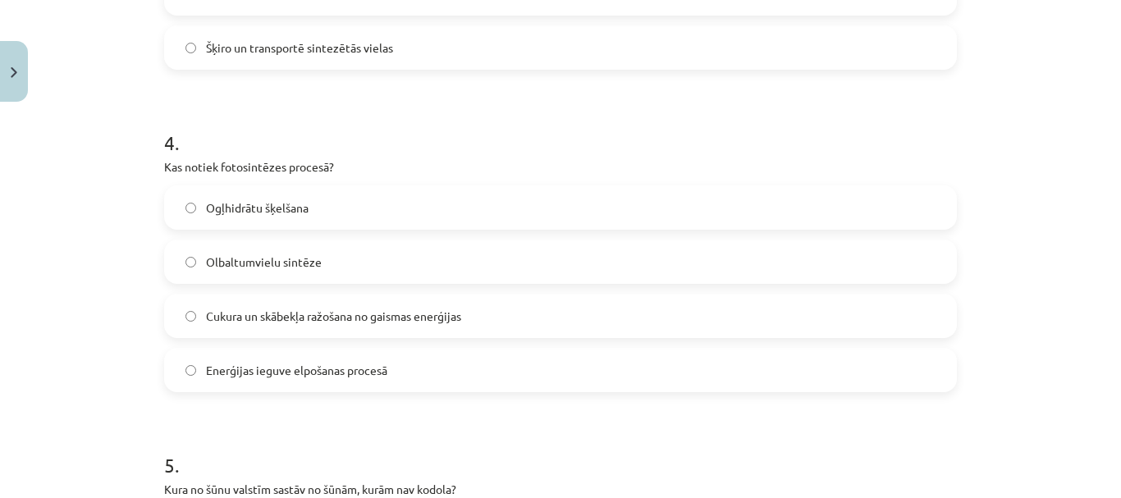
click at [480, 330] on label "Cukura un skābekļa ražošana no gaismas enerģijas" at bounding box center [561, 316] width 790 height 41
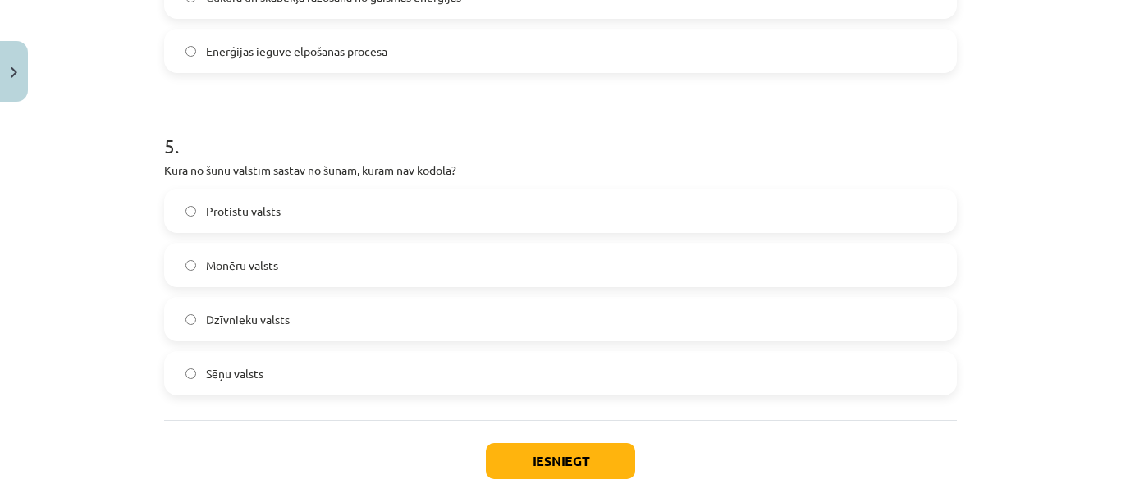
scroll to position [1530, 0]
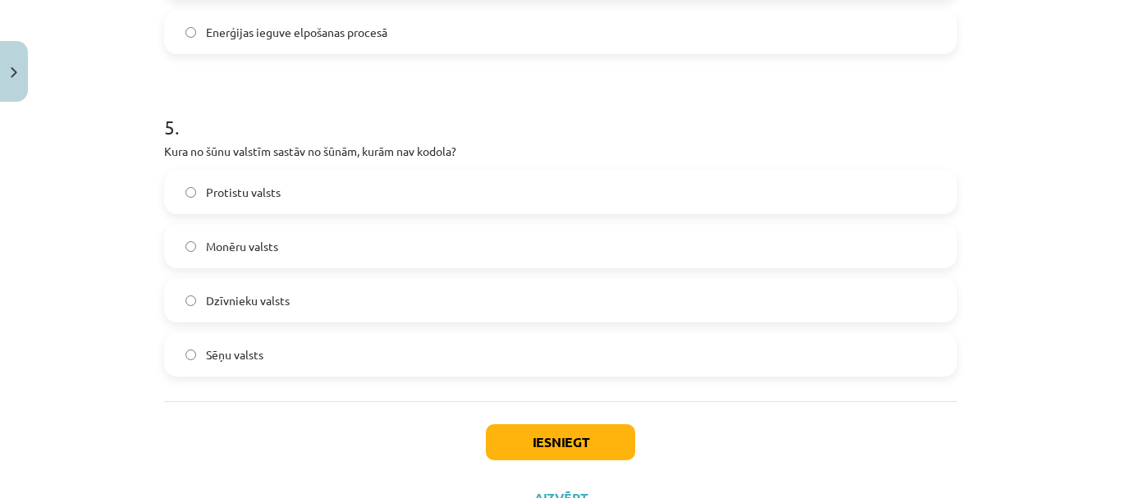
click at [380, 241] on label "Monēru valsts" at bounding box center [561, 246] width 790 height 41
click at [605, 442] on button "Iesniegt" at bounding box center [560, 442] width 149 height 36
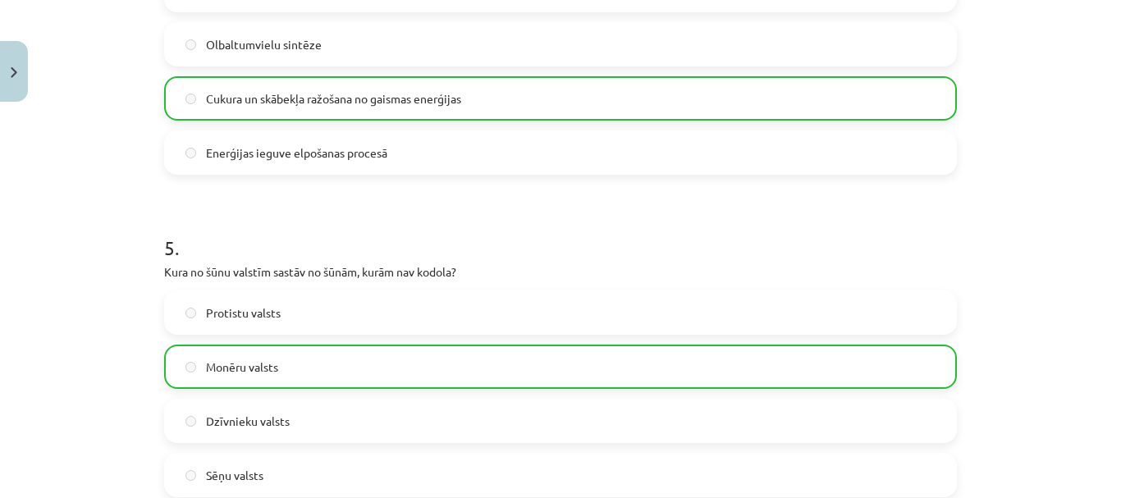
scroll to position [1652, 0]
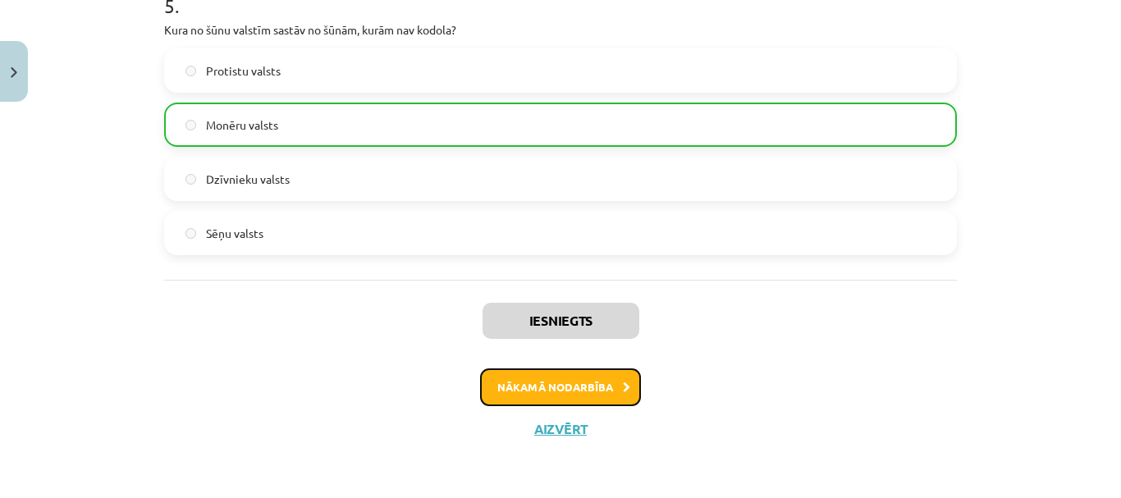
click at [592, 377] on button "Nākamā nodarbība" at bounding box center [560, 388] width 161 height 38
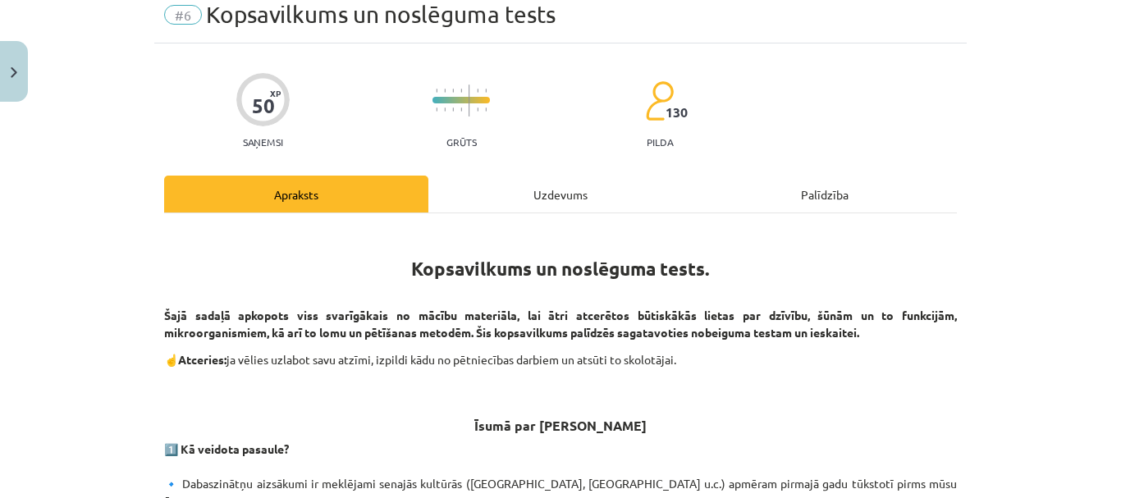
scroll to position [41, 0]
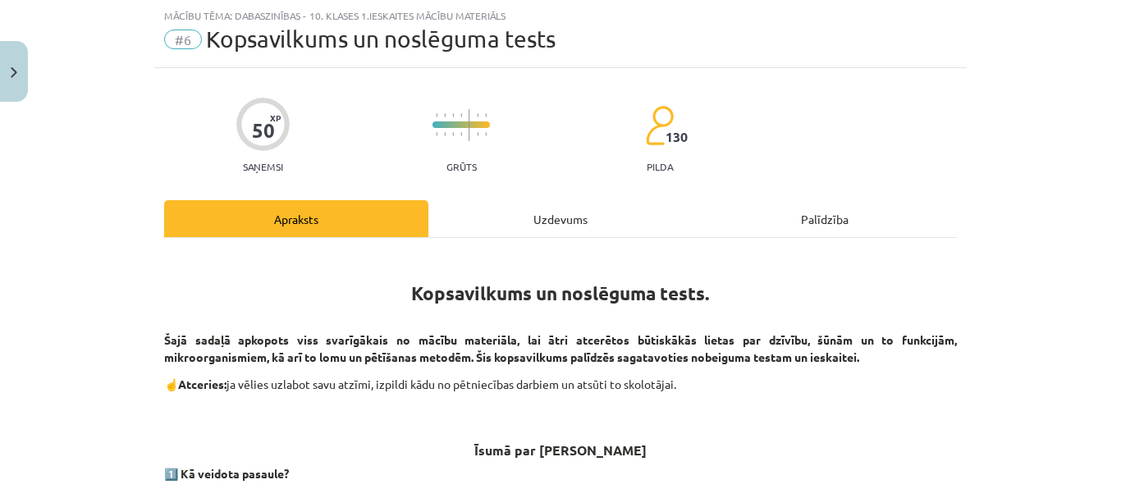
click at [568, 210] on div "Uzdevums" at bounding box center [561, 218] width 264 height 37
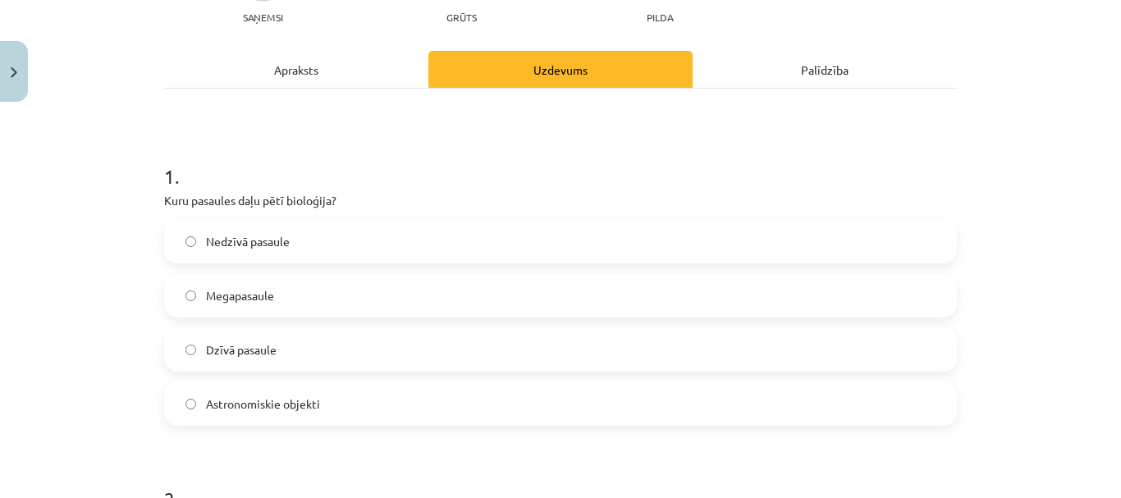
scroll to position [210, 0]
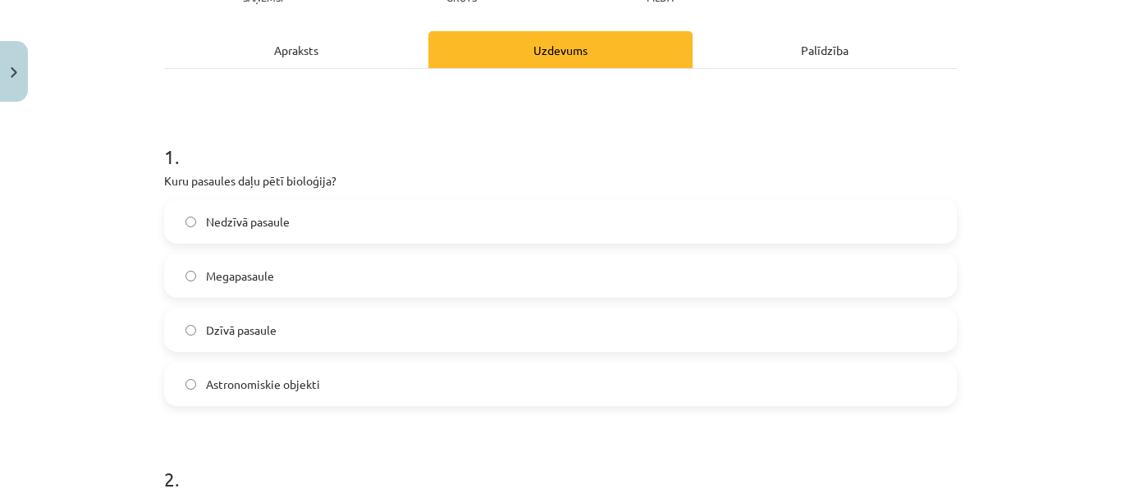
click at [487, 329] on label "Dzīvā pasaule" at bounding box center [561, 329] width 790 height 41
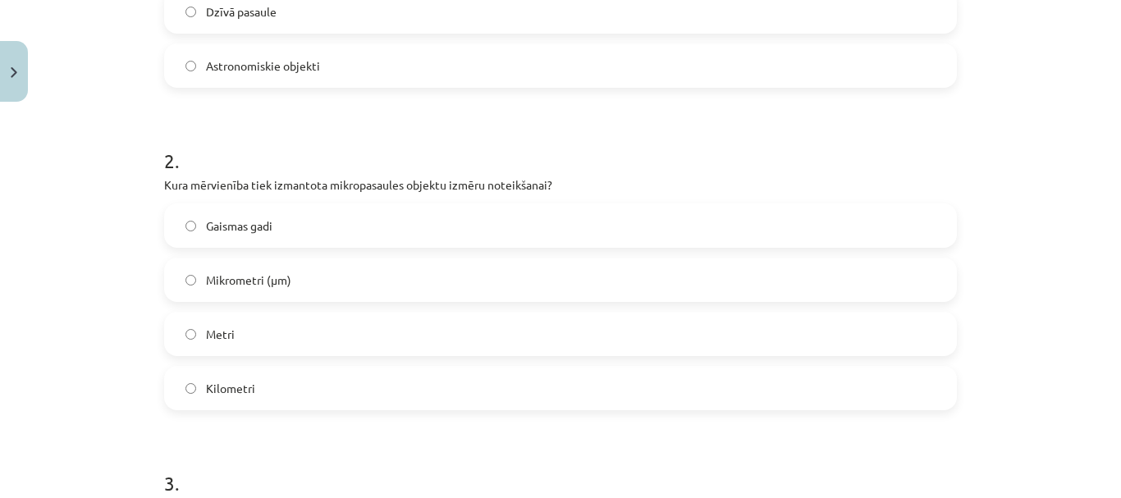
scroll to position [535, 0]
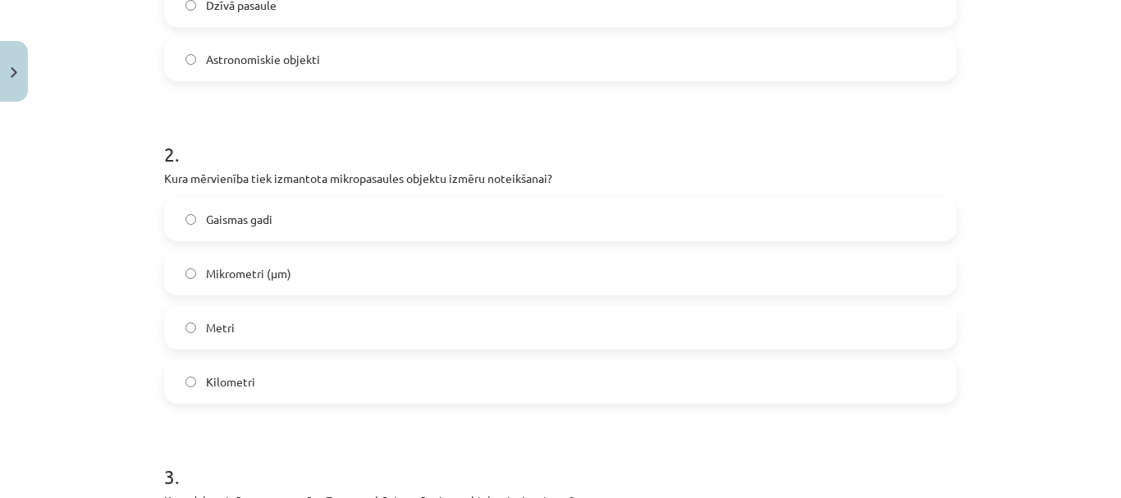
click at [372, 268] on label "Mikrometri (μm)" at bounding box center [561, 273] width 790 height 41
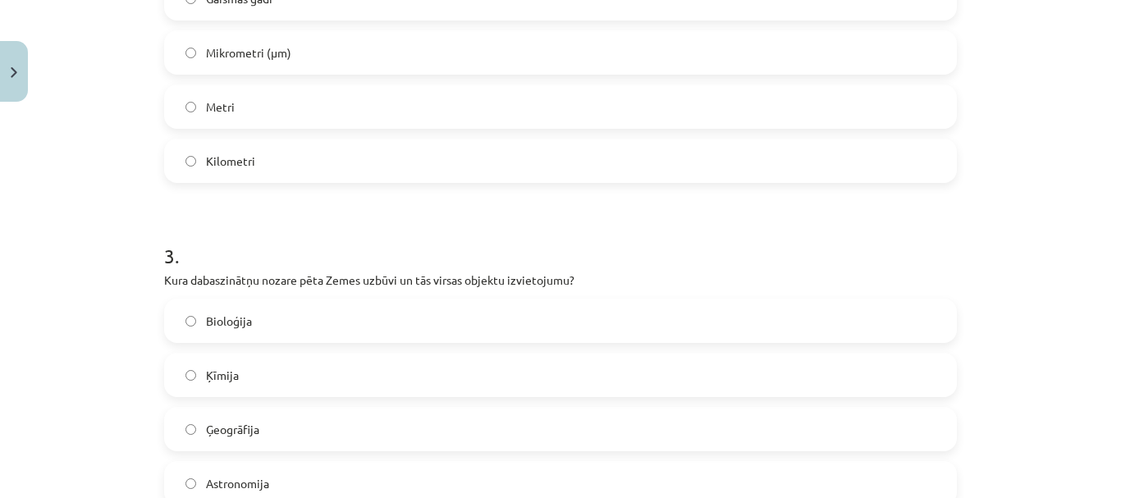
scroll to position [887, 0]
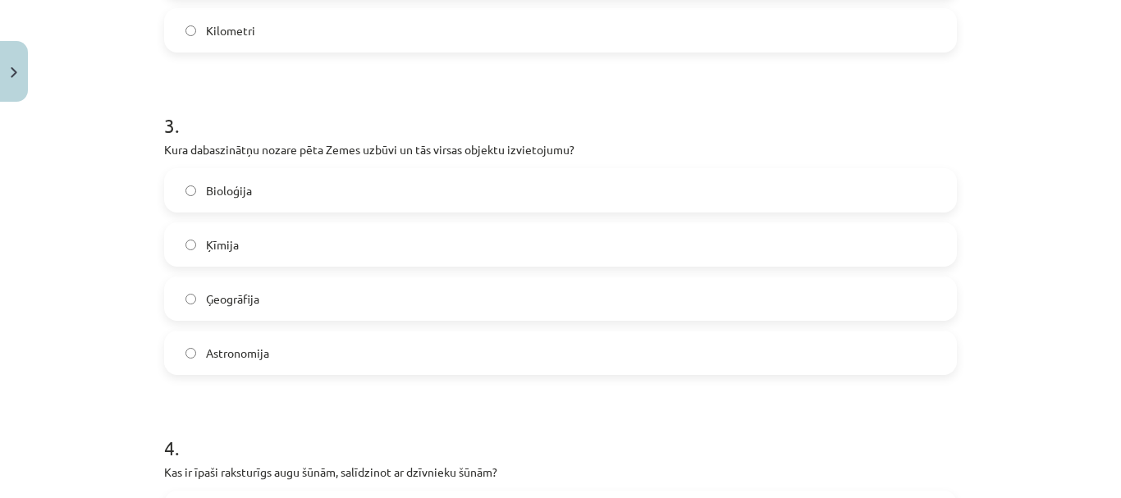
click at [378, 299] on label "Ģeogrāfija" at bounding box center [561, 298] width 790 height 41
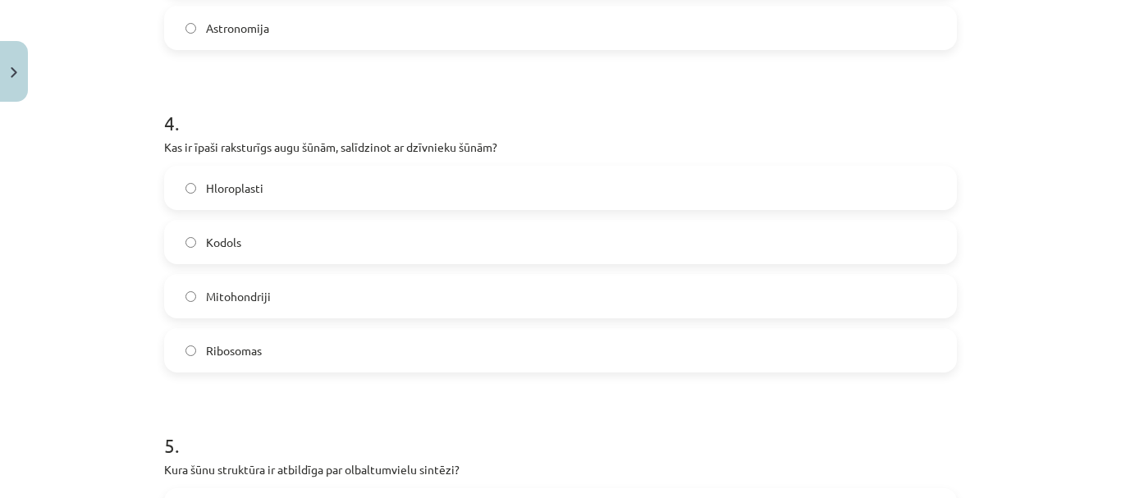
scroll to position [1218, 0]
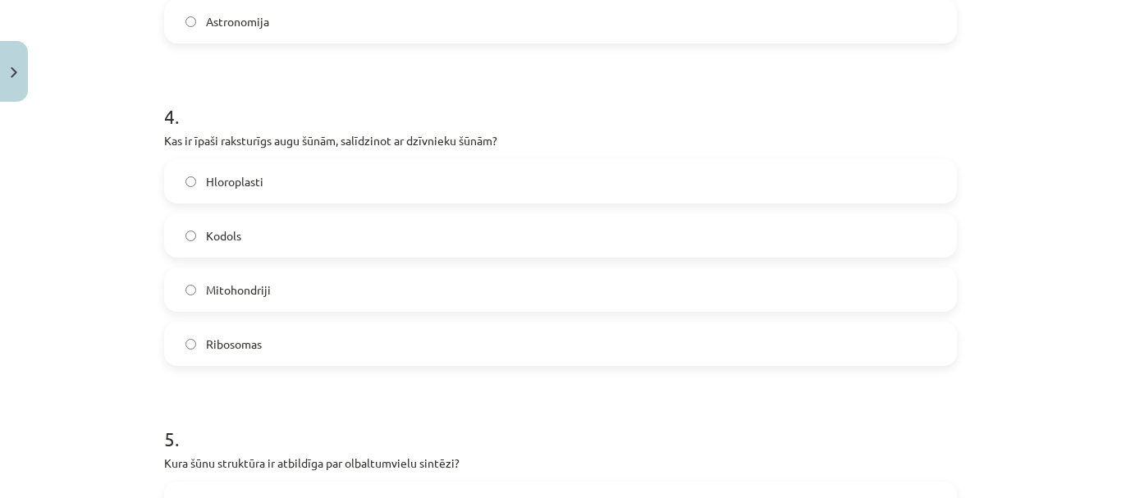
click at [506, 163] on label "Hloroplasti" at bounding box center [561, 181] width 790 height 41
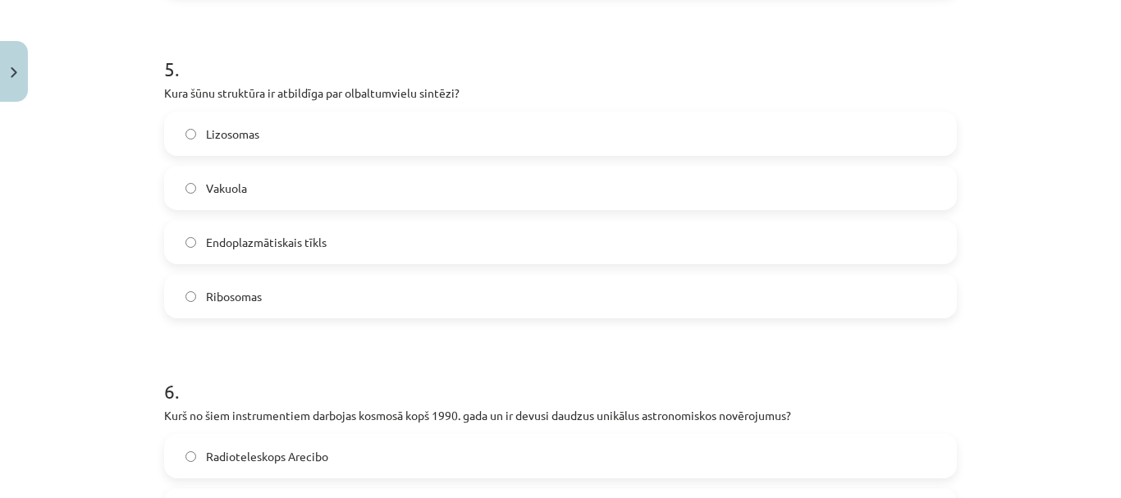
scroll to position [1595, 0]
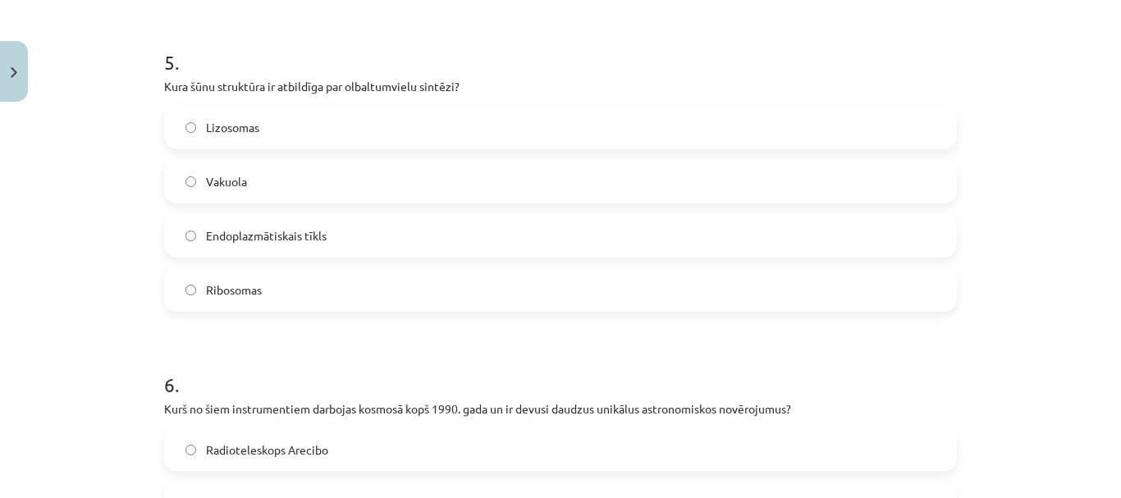
click at [298, 311] on div "Ribosomas" at bounding box center [560, 290] width 793 height 44
click at [329, 297] on label "Ribosomas" at bounding box center [561, 289] width 790 height 41
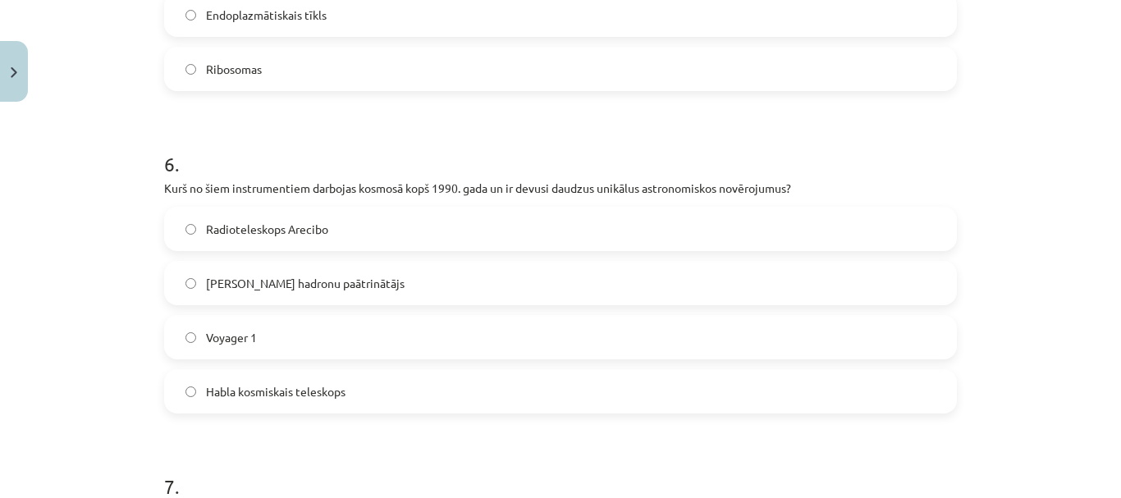
scroll to position [1849, 0]
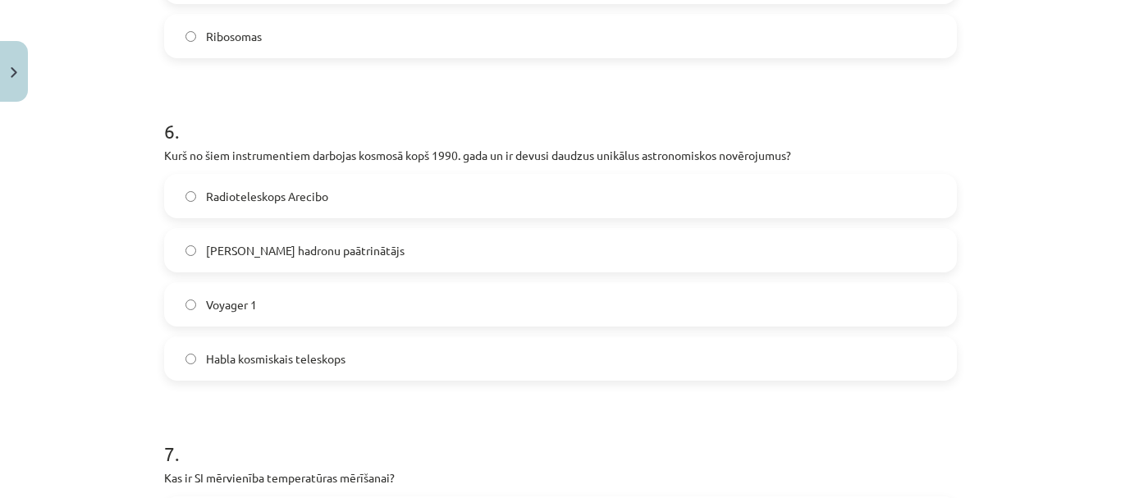
click at [397, 376] on label "Habla kosmiskais teleskops" at bounding box center [561, 358] width 790 height 41
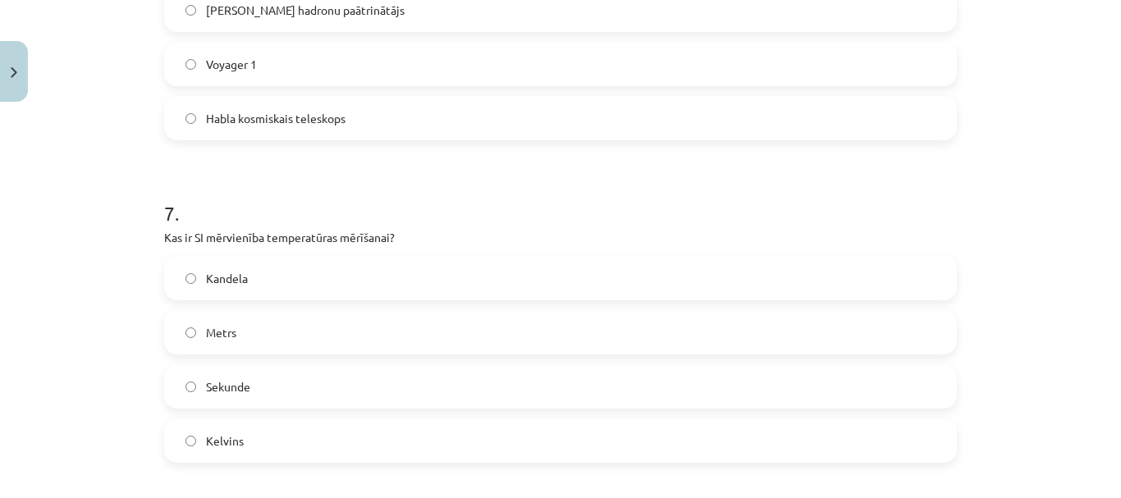
scroll to position [2187, 0]
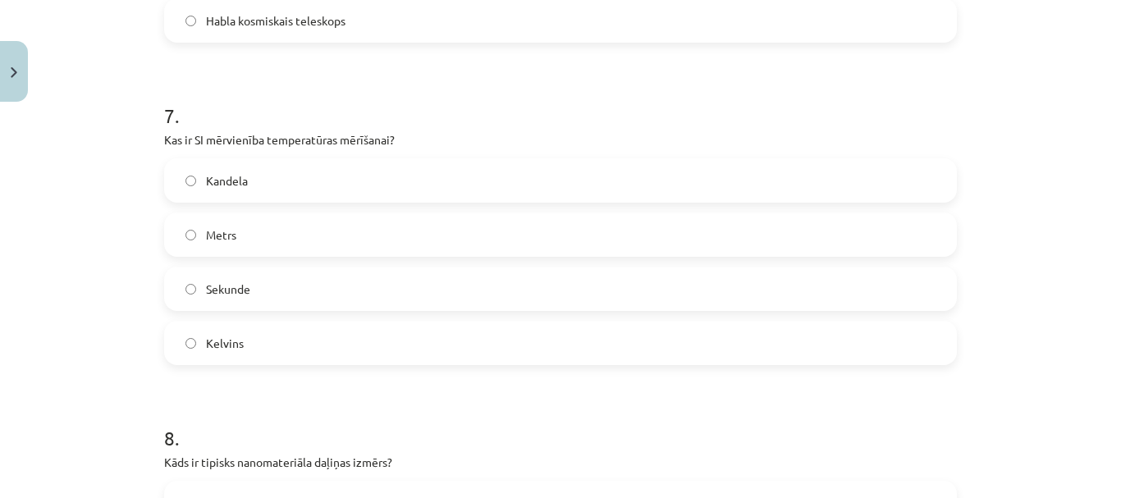
click at [366, 353] on label "Kelvins" at bounding box center [561, 343] width 790 height 41
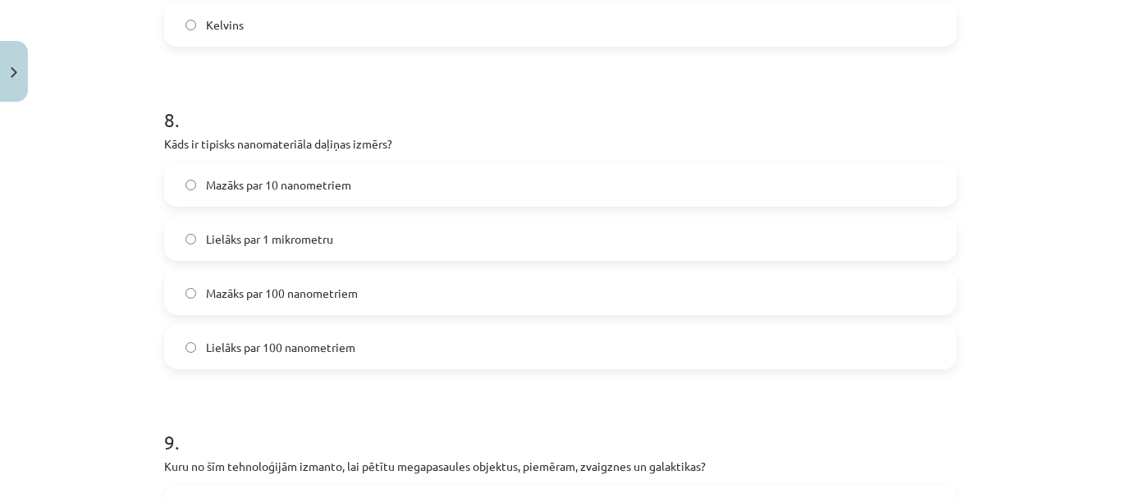
scroll to position [2519, 0]
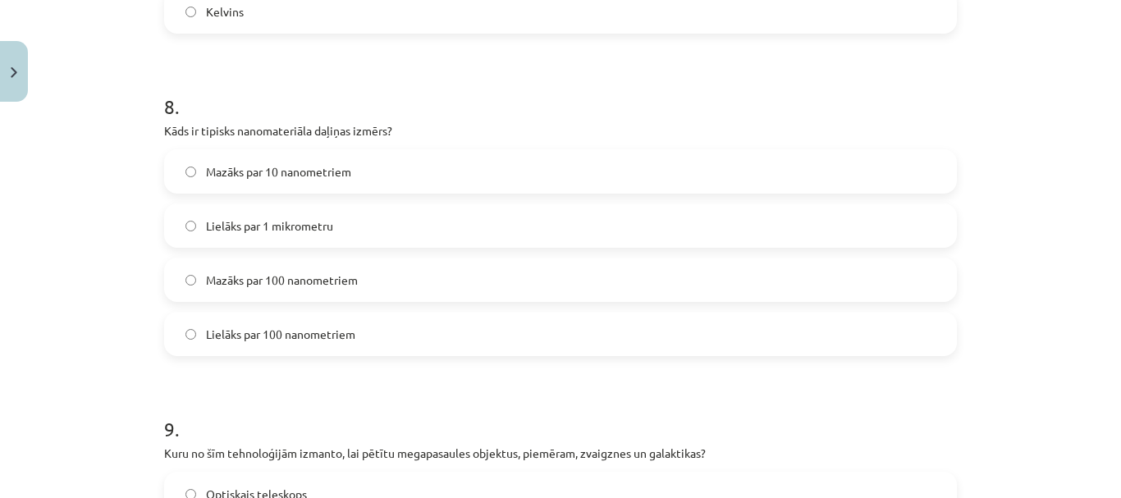
click at [378, 285] on label "Mazāks par 100 nanometriem" at bounding box center [561, 279] width 790 height 41
click at [433, 323] on label "Lielāks par 100 nanometriem" at bounding box center [561, 334] width 790 height 41
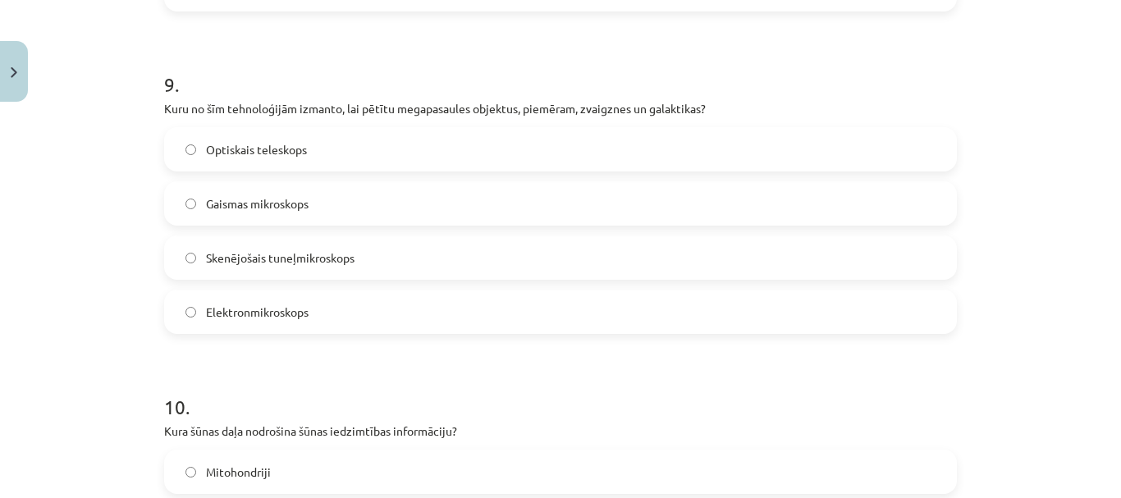
scroll to position [2870, 0]
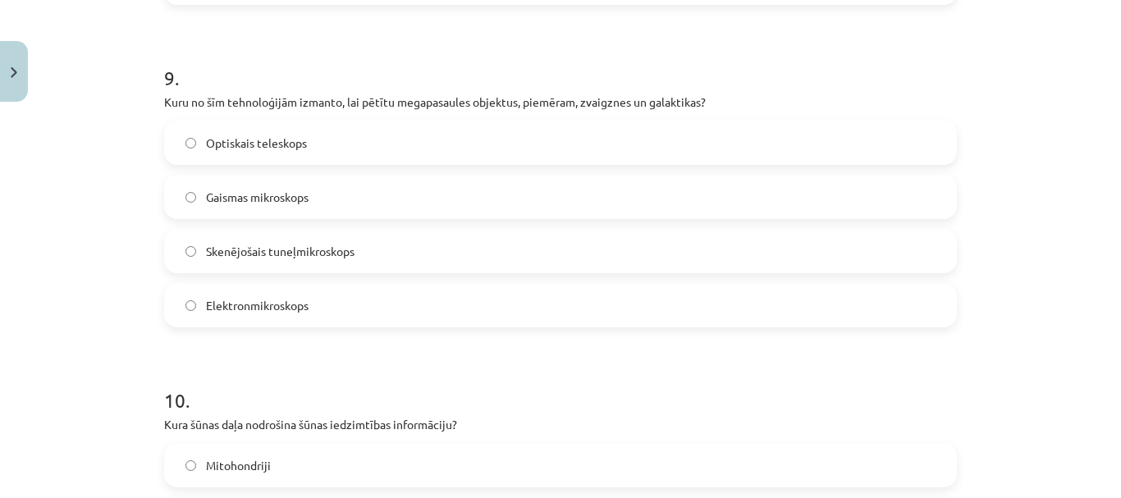
click at [291, 148] on span "Optiskais teleskops" at bounding box center [256, 143] width 101 height 17
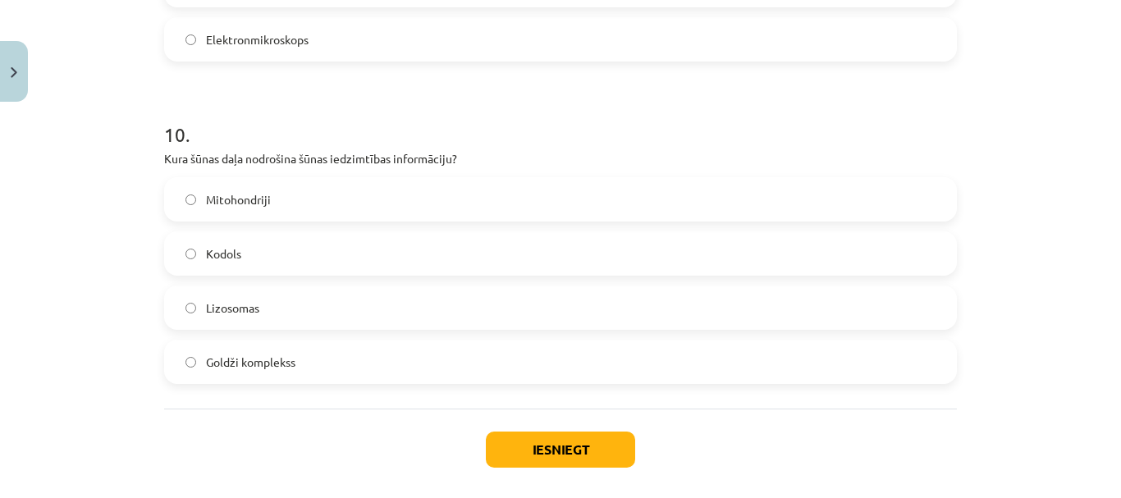
scroll to position [3149, 0]
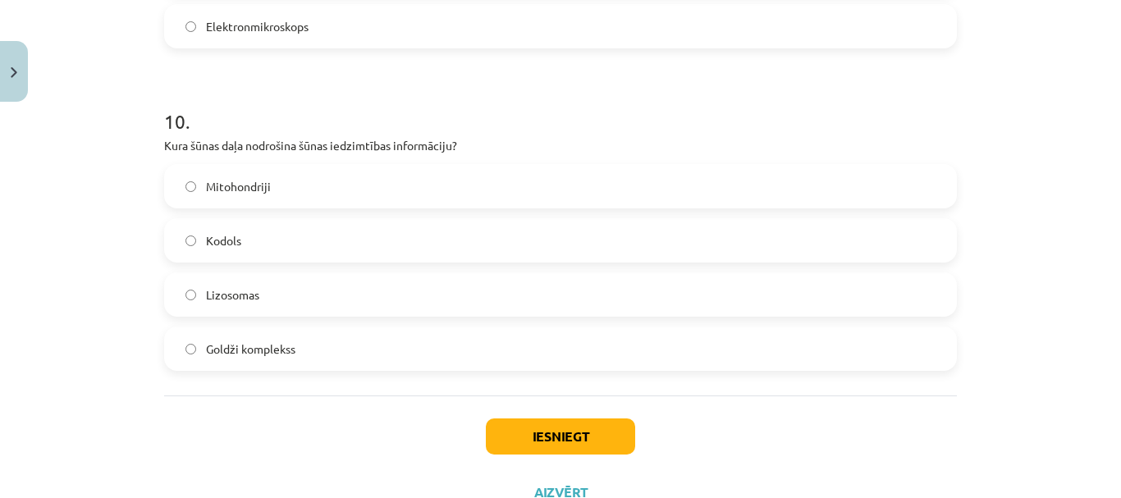
click at [422, 241] on label "Kodols" at bounding box center [561, 240] width 790 height 41
click at [597, 448] on button "Iesniegt" at bounding box center [560, 437] width 149 height 36
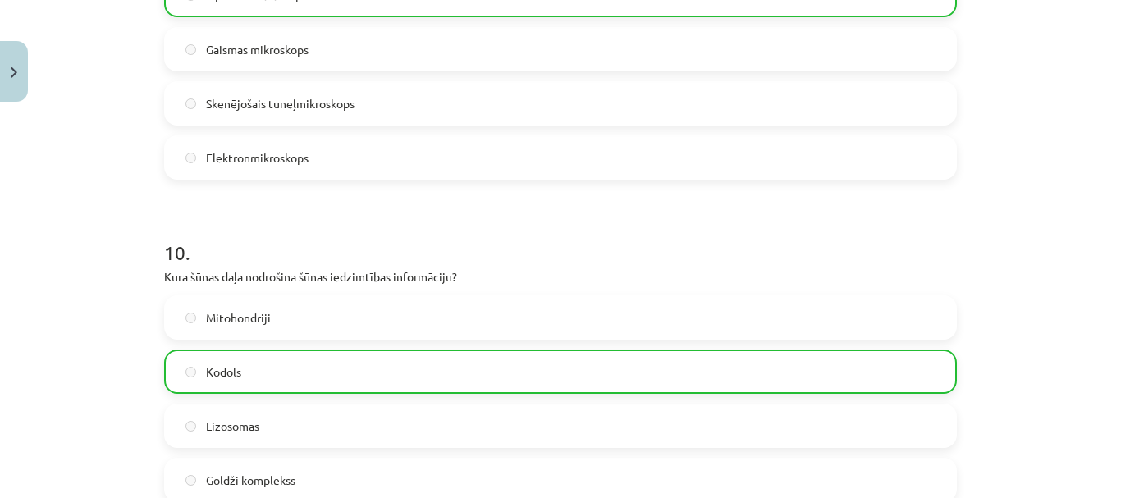
scroll to position [3265, 0]
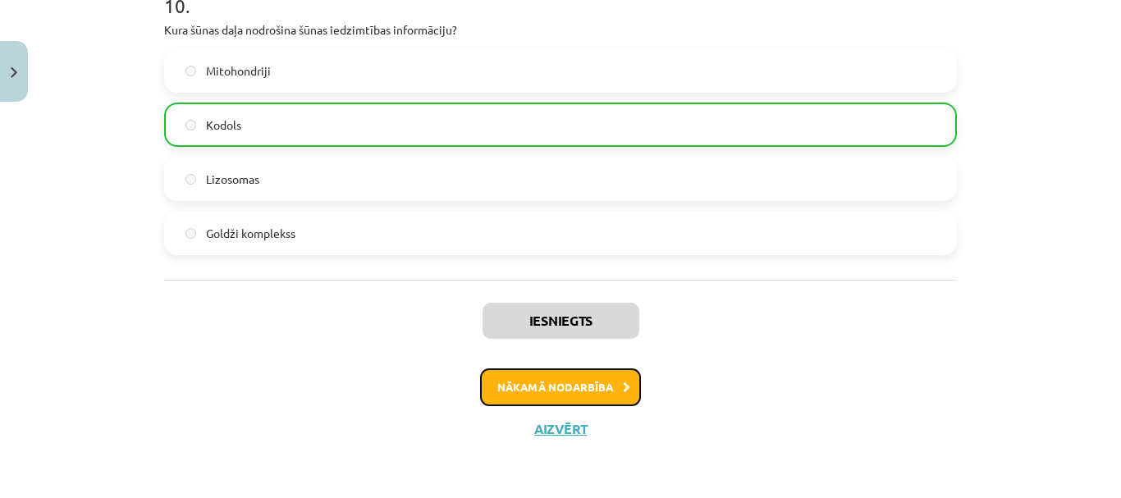
click at [626, 397] on button "Nākamā nodarbība" at bounding box center [560, 388] width 161 height 38
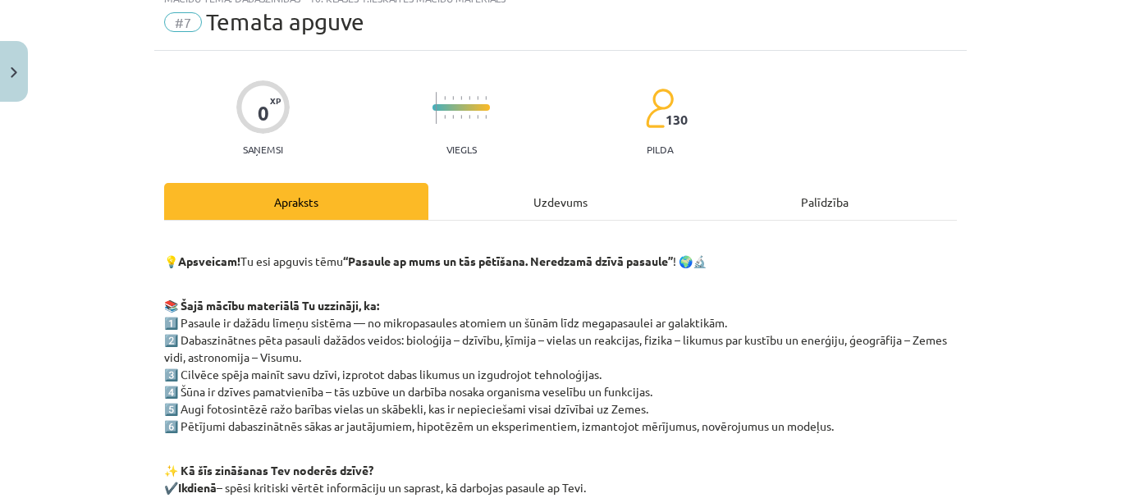
scroll to position [41, 0]
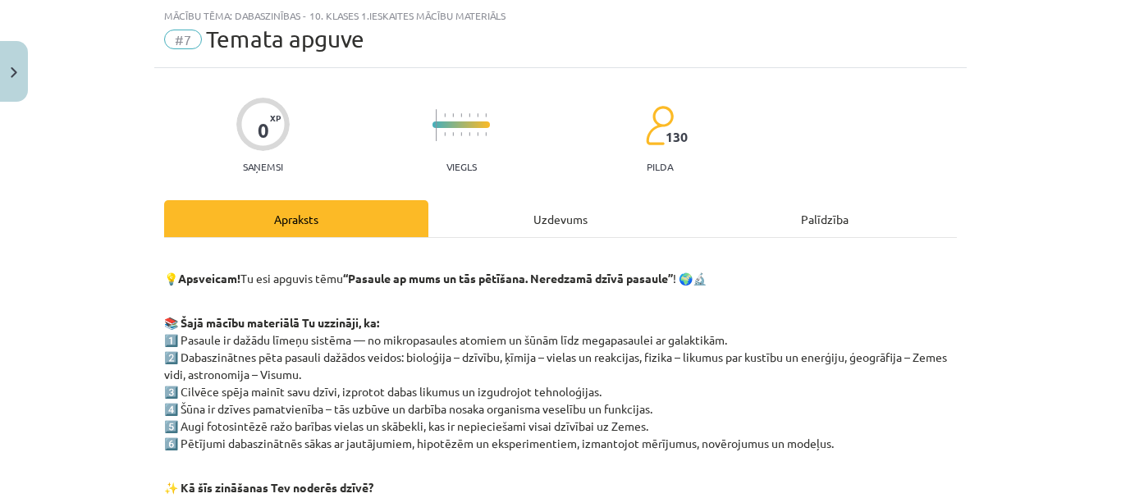
click at [564, 229] on div "Uzdevums" at bounding box center [561, 218] width 264 height 37
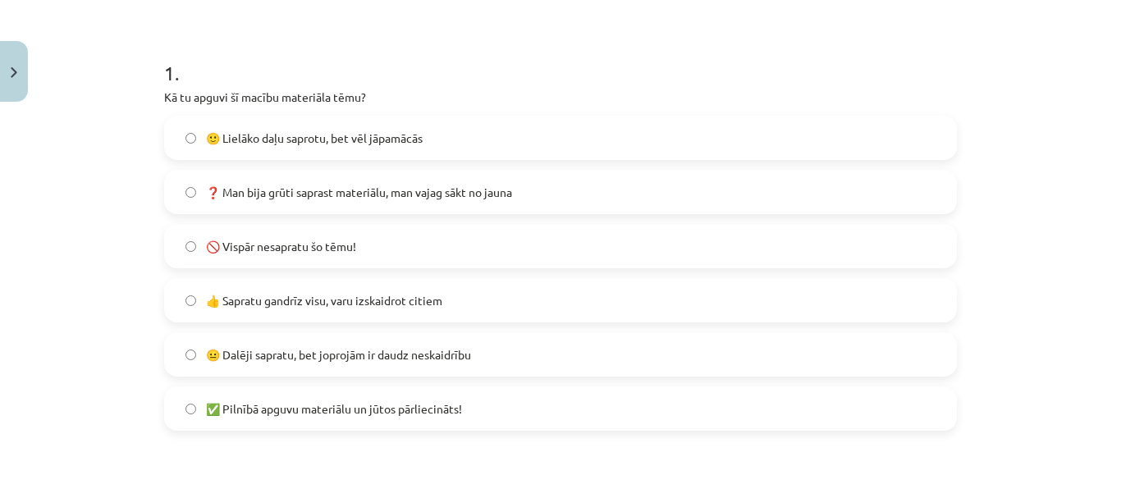
scroll to position [296, 0]
click at [714, 136] on label "🙂 Lielāko daļu saprotu, bet vēl jāpamācās" at bounding box center [561, 135] width 790 height 41
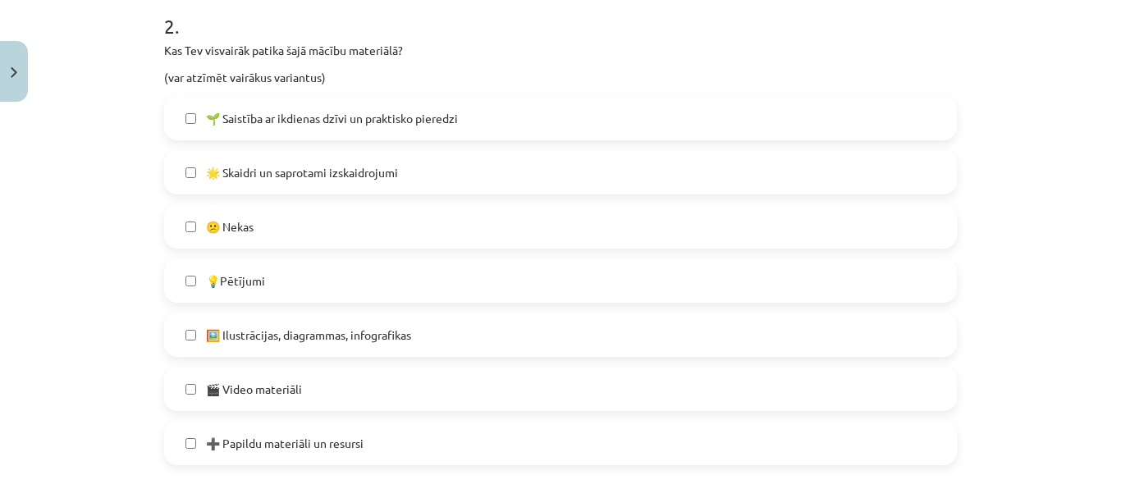
scroll to position [778, 0]
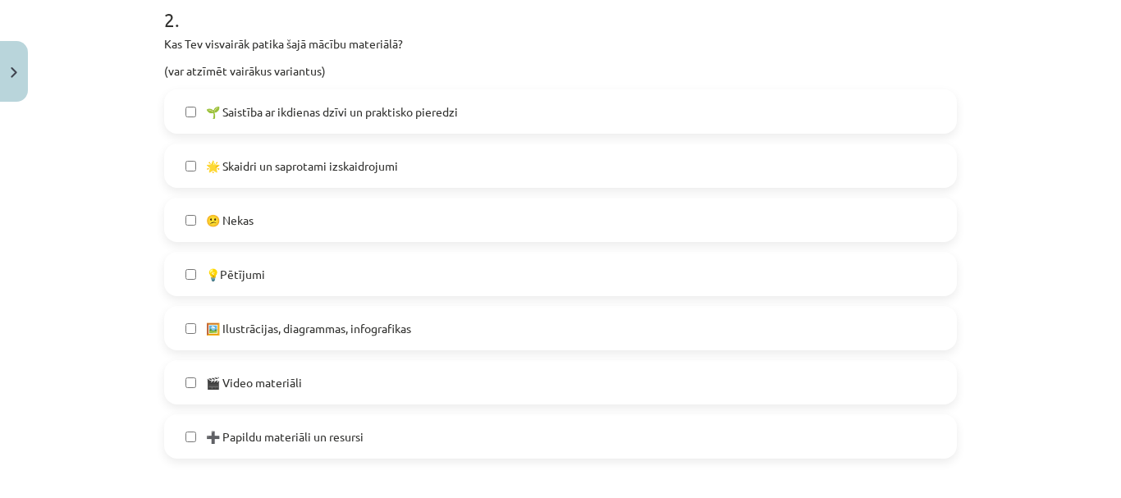
click at [635, 110] on label "🌱 Saistība ar ikdienas dzīvi un praktisko pieredzi" at bounding box center [561, 111] width 790 height 41
click at [614, 282] on label "💡Pētījumi" at bounding box center [561, 274] width 790 height 41
click at [626, 325] on label "🖼️ Ilustrācijas, diagrammas, infografikas" at bounding box center [561, 328] width 790 height 41
click at [610, 429] on label "➕ Papildu materiāli un resursi" at bounding box center [561, 436] width 790 height 41
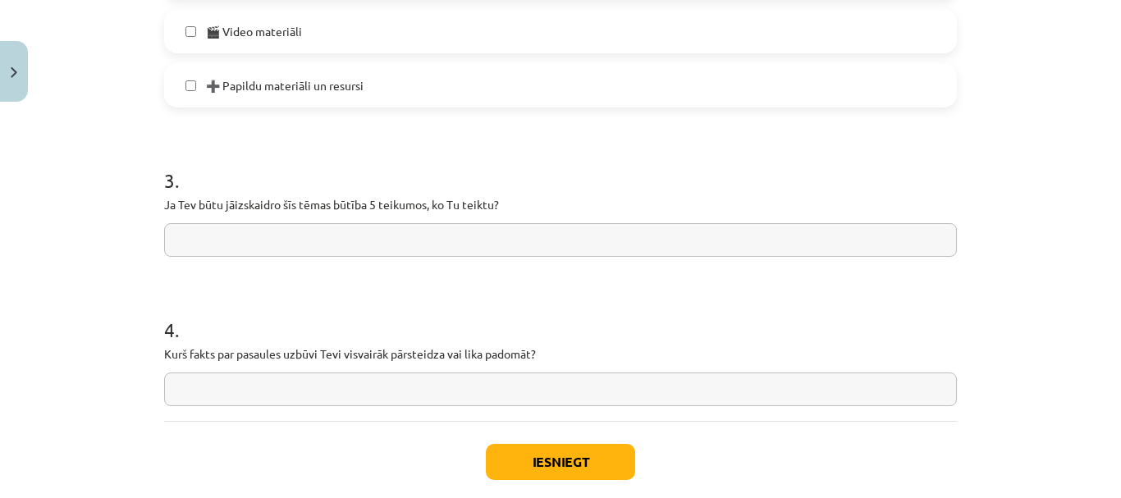
scroll to position [1121, 0]
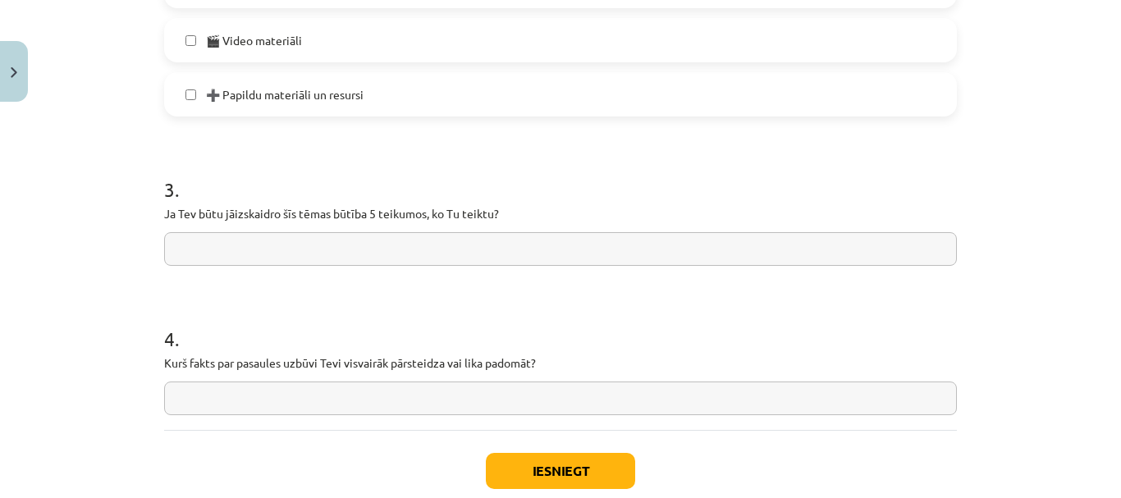
click at [734, 241] on input "text" at bounding box center [560, 249] width 793 height 34
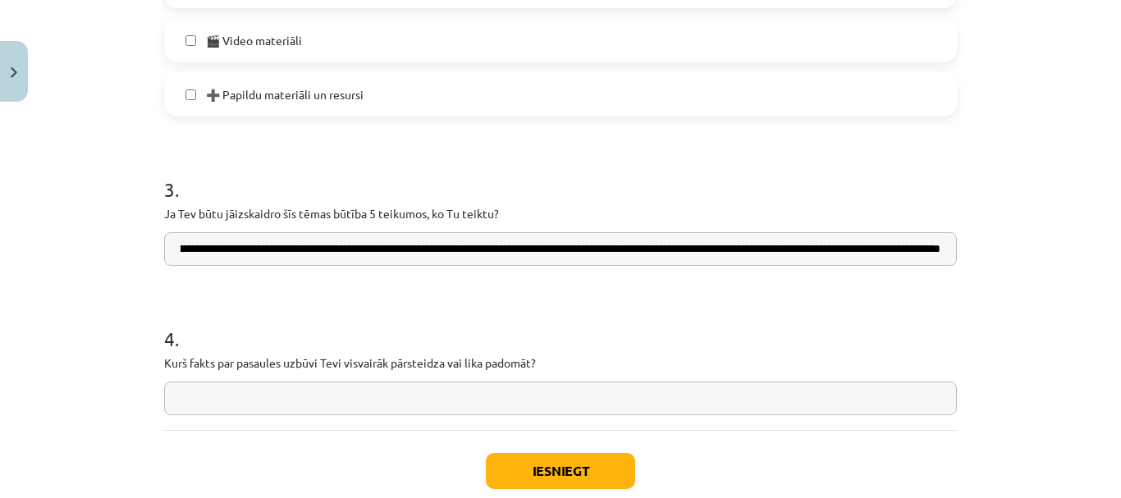
scroll to position [0, 964]
type input "**********"
click at [318, 399] on input "text" at bounding box center [560, 399] width 793 height 34
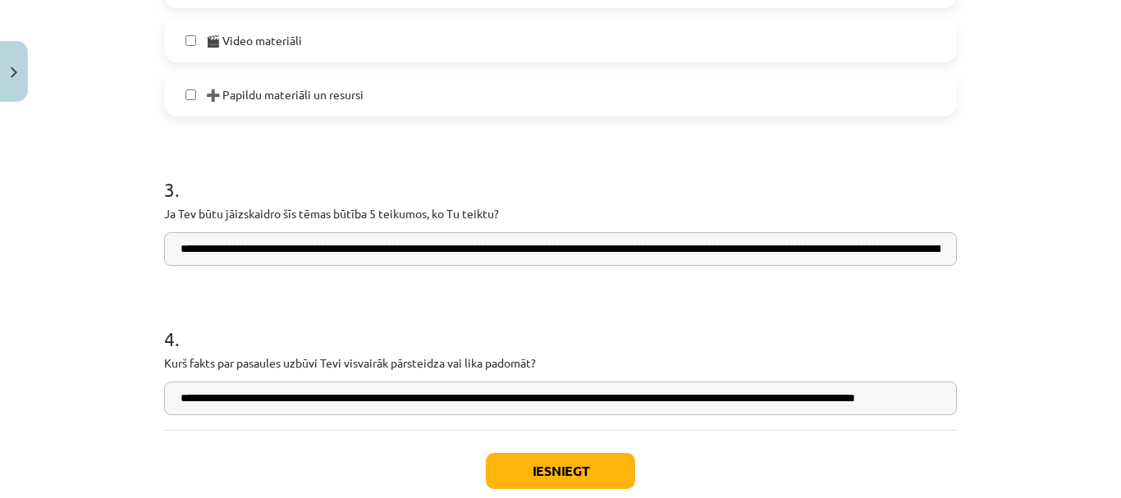
scroll to position [0, 55]
type input "**********"
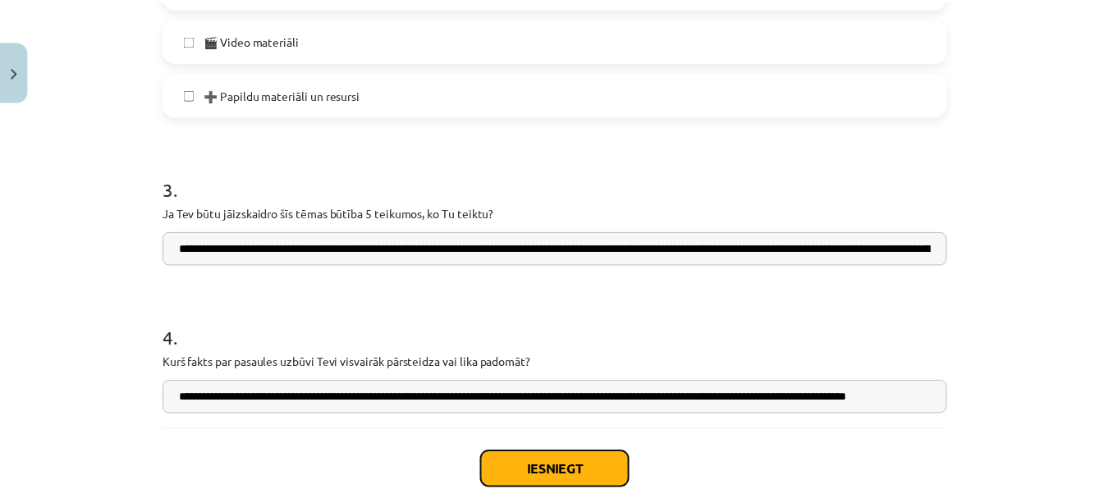
scroll to position [0, 0]
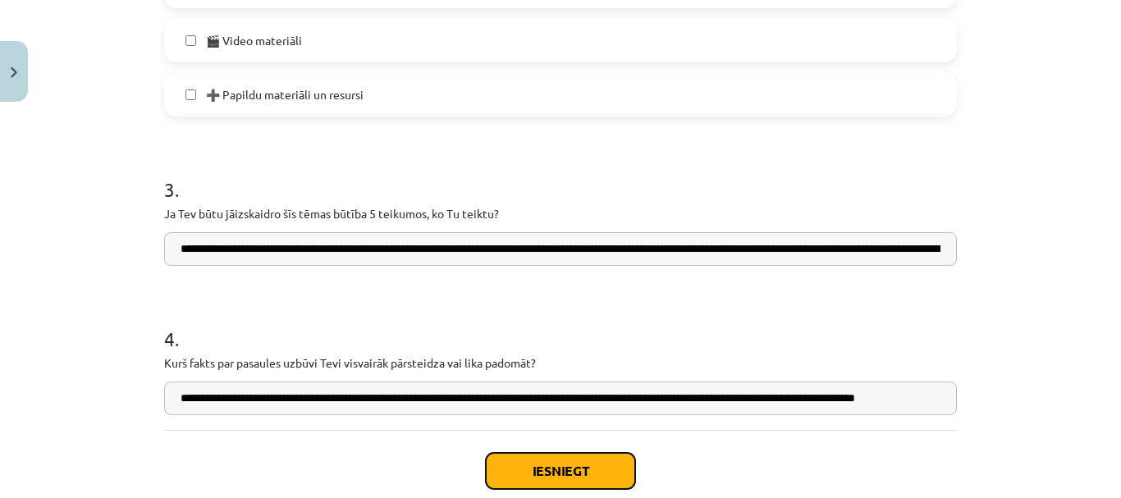
click at [594, 472] on button "Iesniegt" at bounding box center [560, 471] width 149 height 36
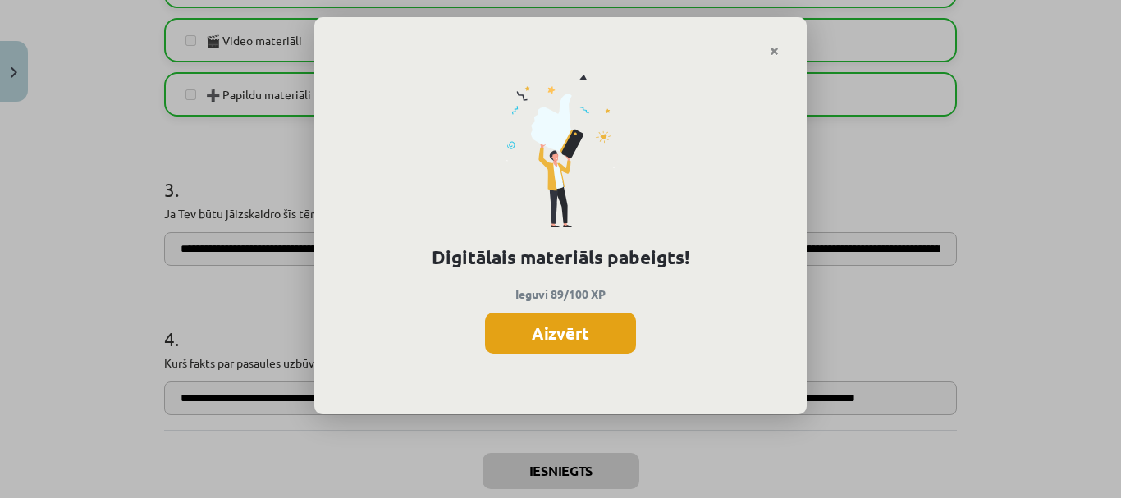
click at [592, 316] on button "Aizvērt" at bounding box center [560, 333] width 151 height 41
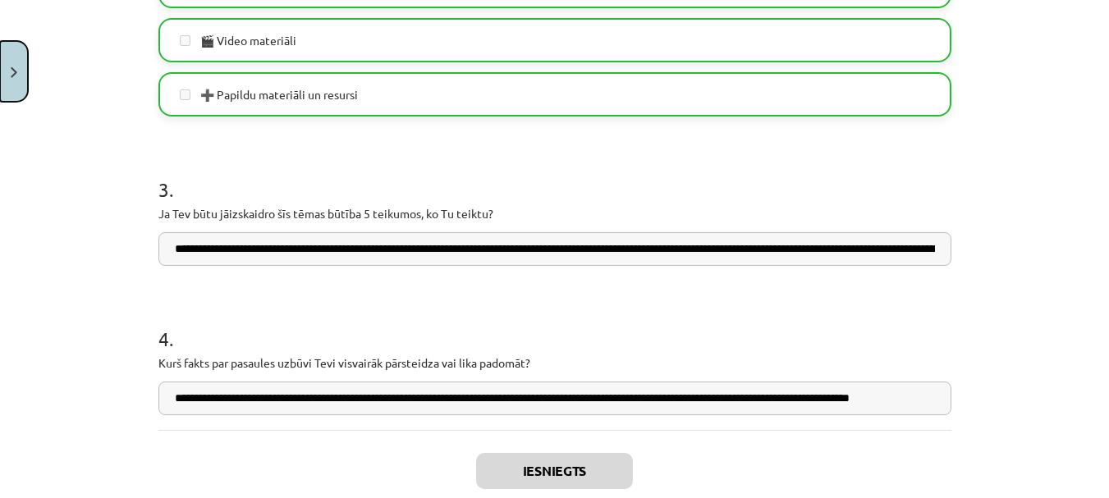
click at [3, 85] on button "Close" at bounding box center [14, 71] width 28 height 61
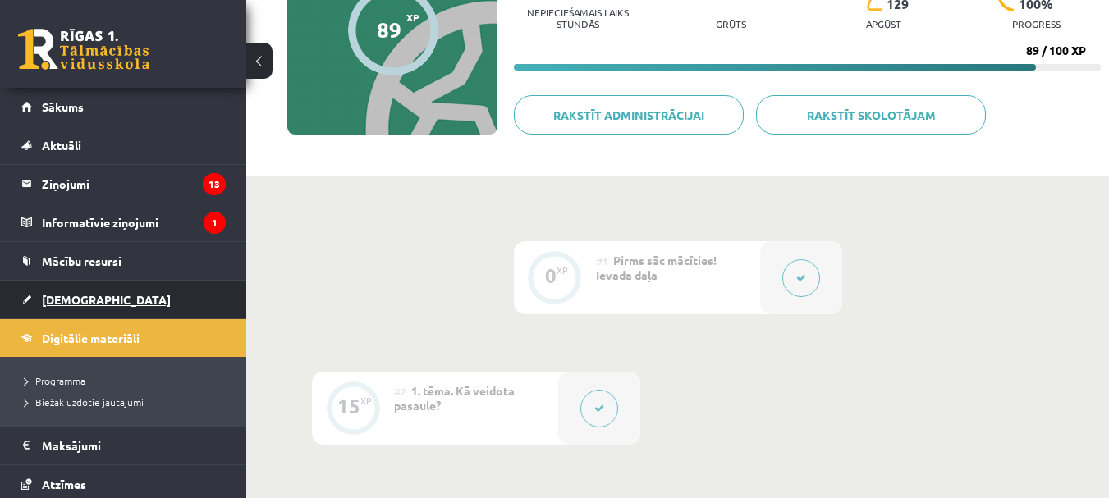
click at [150, 300] on link "[DEMOGRAPHIC_DATA]" at bounding box center [123, 300] width 204 height 38
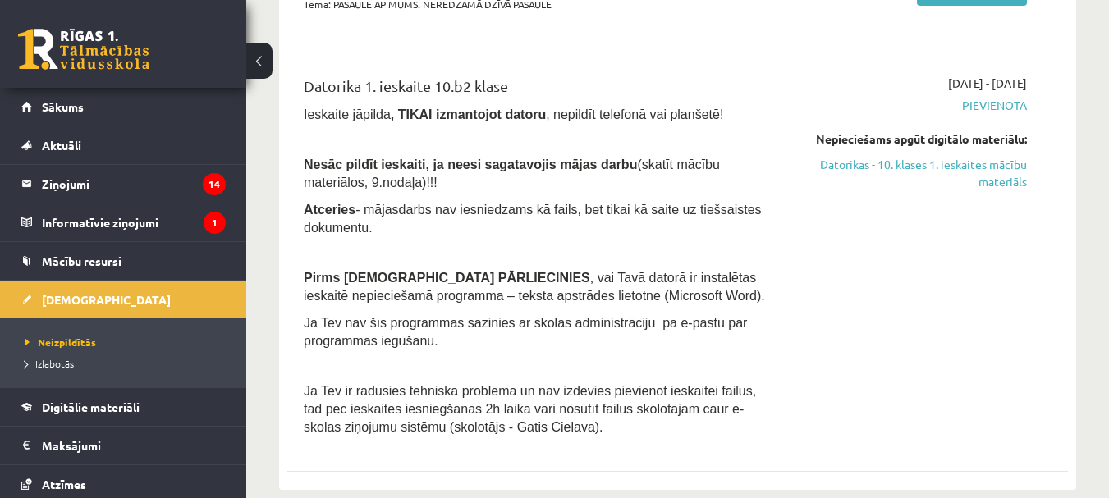
scroll to position [387, 0]
